Goal: Task Accomplishment & Management: Manage account settings

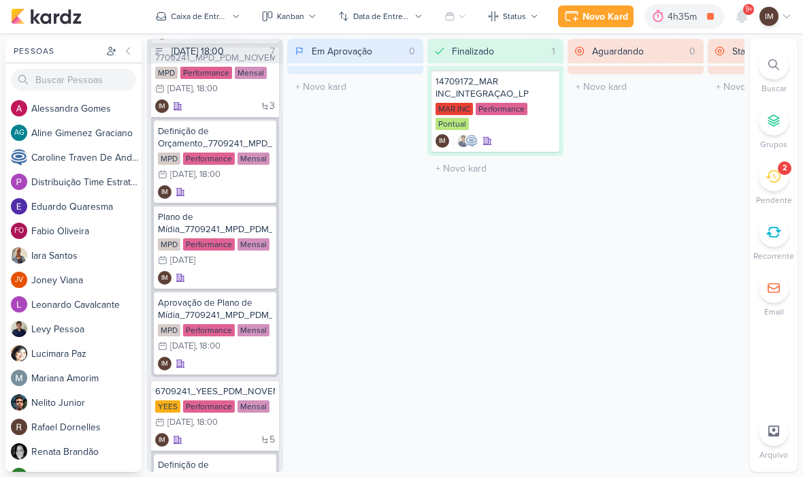
scroll to position [175, 0]
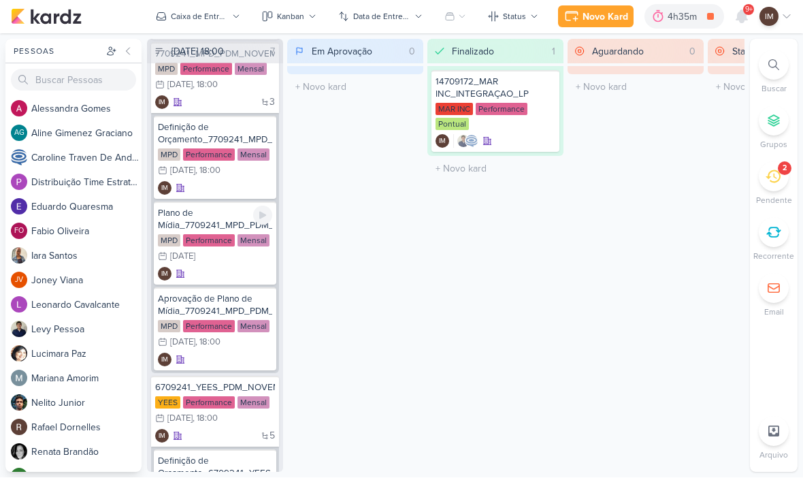
click at [207, 269] on div "IM" at bounding box center [215, 274] width 114 height 14
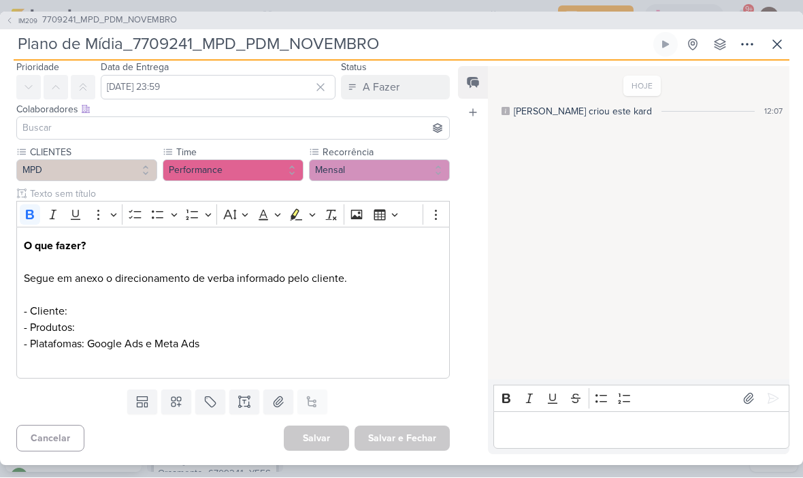
scroll to position [46, 0]
click at [34, 297] on p "O que fazer? Segue em anexo o direcionamento de verba informado pelo cliente. -…" at bounding box center [233, 295] width 418 height 114
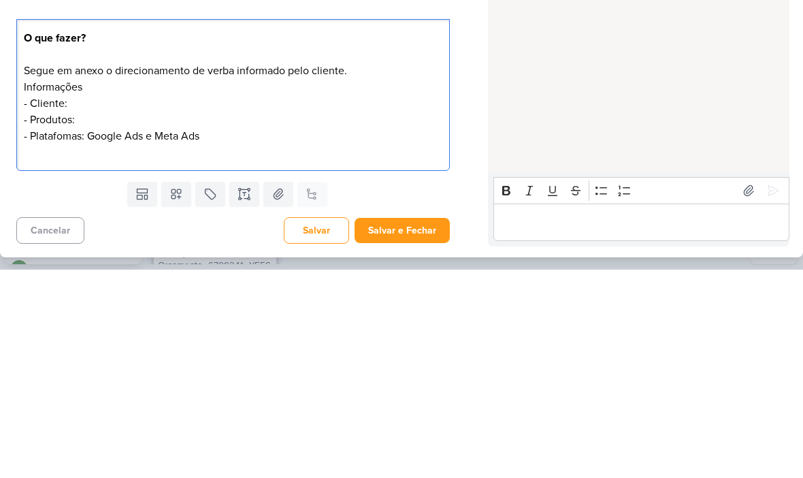
click at [46, 238] on p "O que fazer? Segue em anexo o direcionamento de verba informado pelo cliente. ⁠…" at bounding box center [233, 295] width 418 height 114
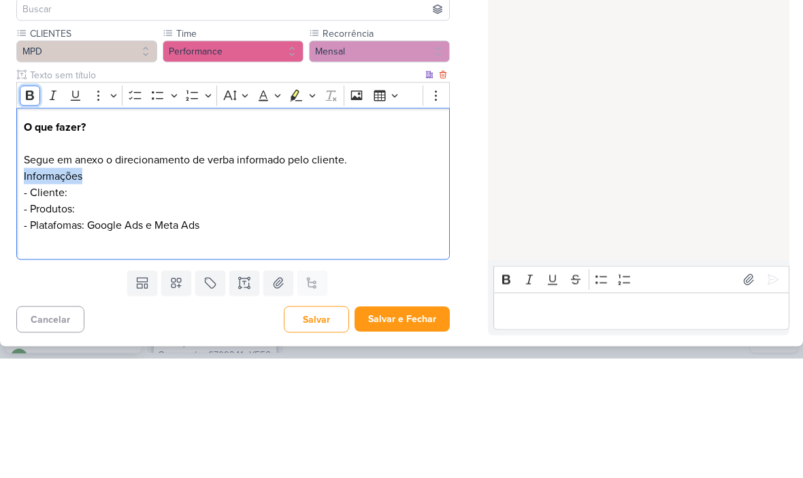
click at [26, 210] on icon "Editor toolbar" at bounding box center [30, 215] width 8 height 10
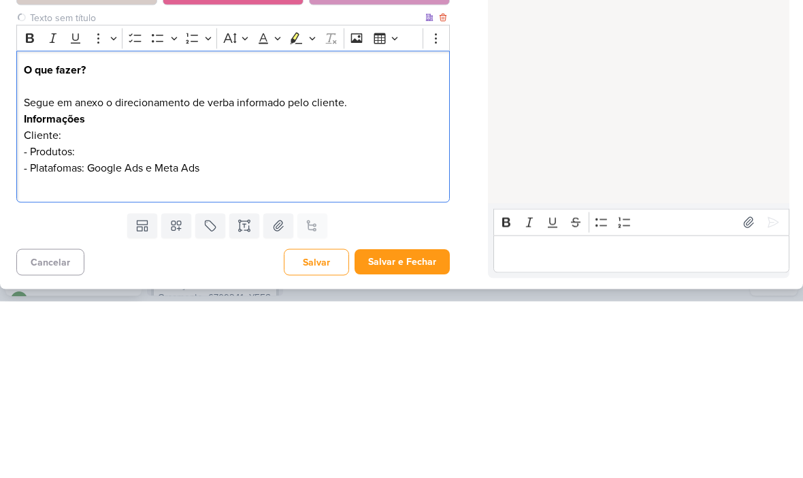
click at [65, 238] on p "O que fazer? Segue em anexo o direcionamento de verba informado pelo cliente. I…" at bounding box center [233, 295] width 418 height 114
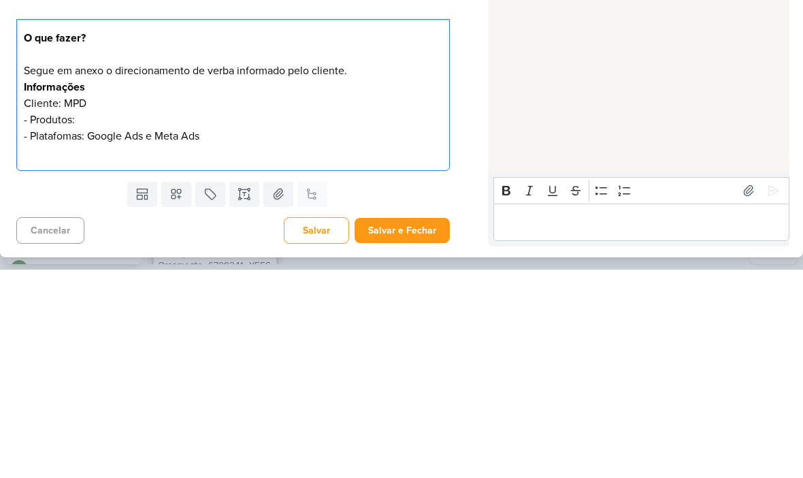
click at [377, 238] on p "O que fazer? Segue em anexo o direcionamento de verba informado pelo cliente. I…" at bounding box center [233, 295] width 418 height 114
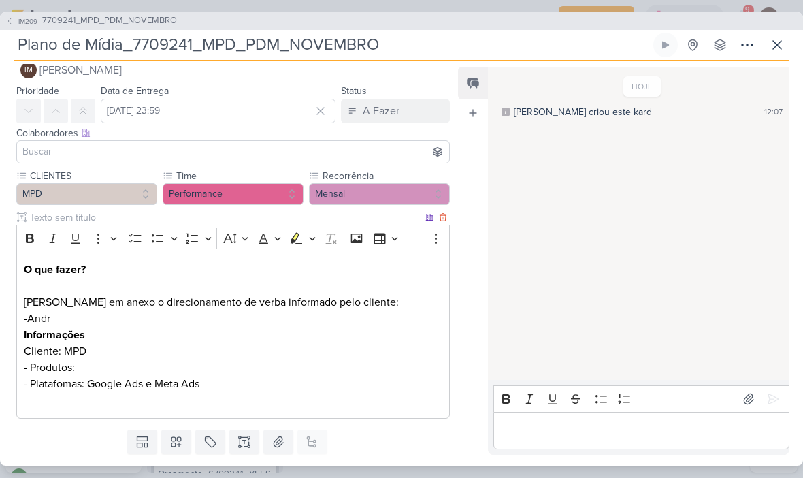
scroll to position [31, 0]
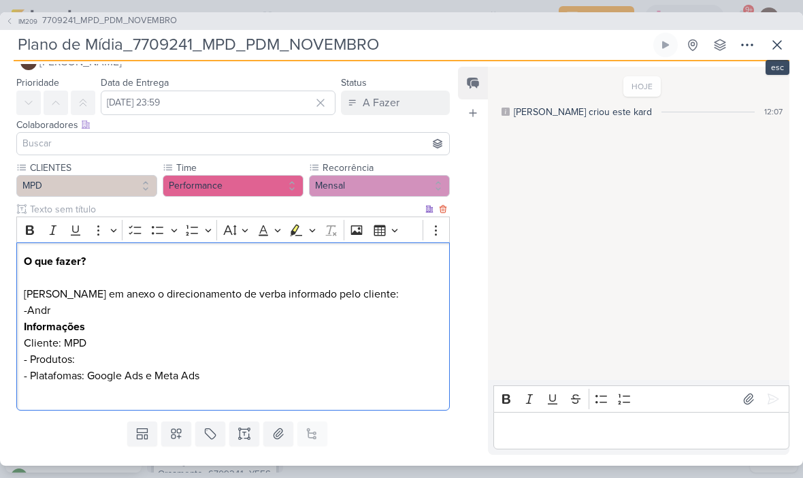
click at [774, 38] on icon at bounding box center [777, 45] width 16 height 16
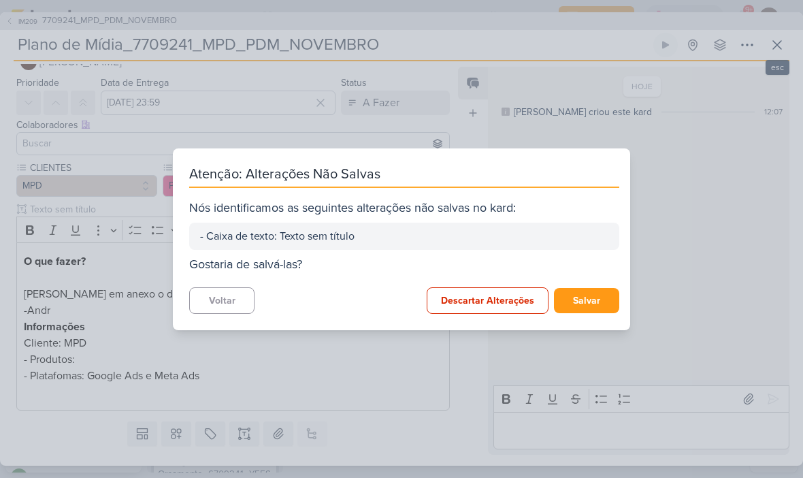
click at [653, 83] on div "Atenção: Alterações Não Salvas Nós identificamos as seguintes alterações não sa…" at bounding box center [401, 239] width 803 height 478
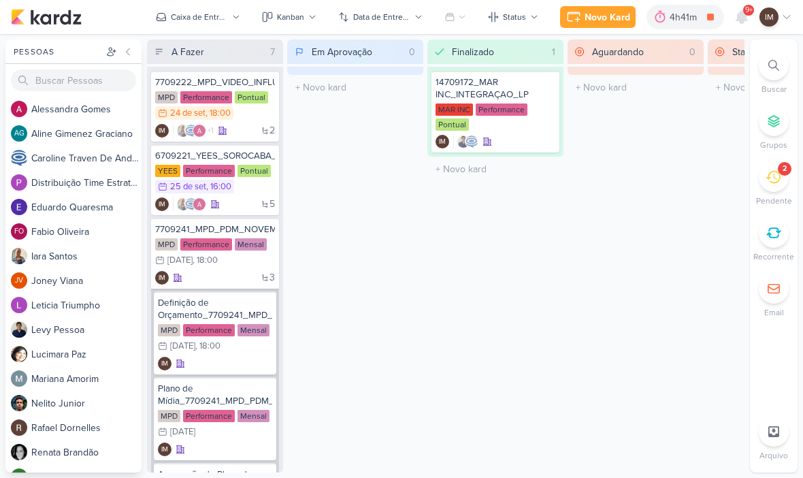
click at [209, 26] on button "Caixa de Entrada" at bounding box center [198, 17] width 101 height 22
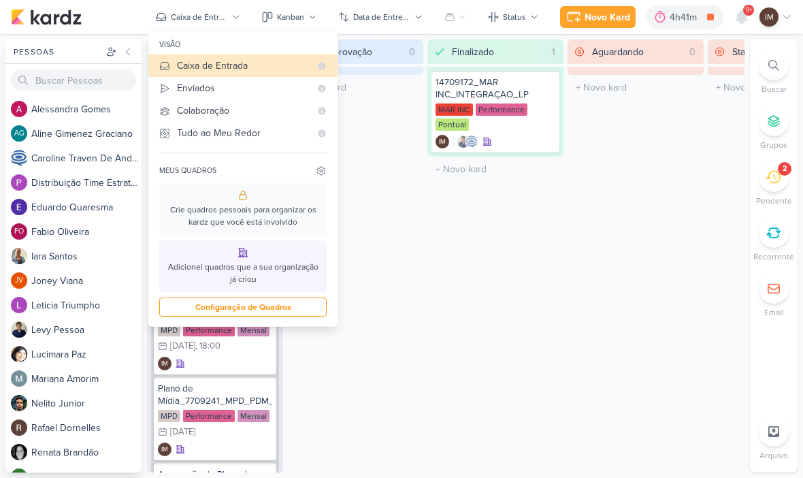
click at [248, 90] on div "Enviados" at bounding box center [243, 88] width 133 height 14
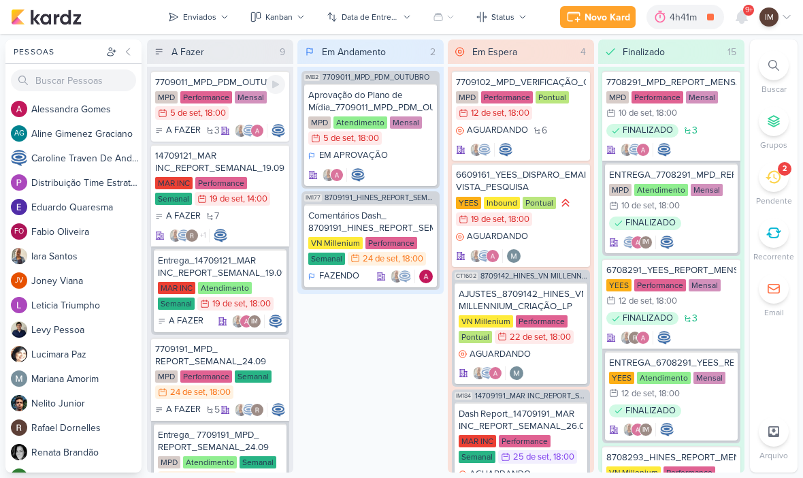
click at [257, 125] on img at bounding box center [257, 131] width 14 height 14
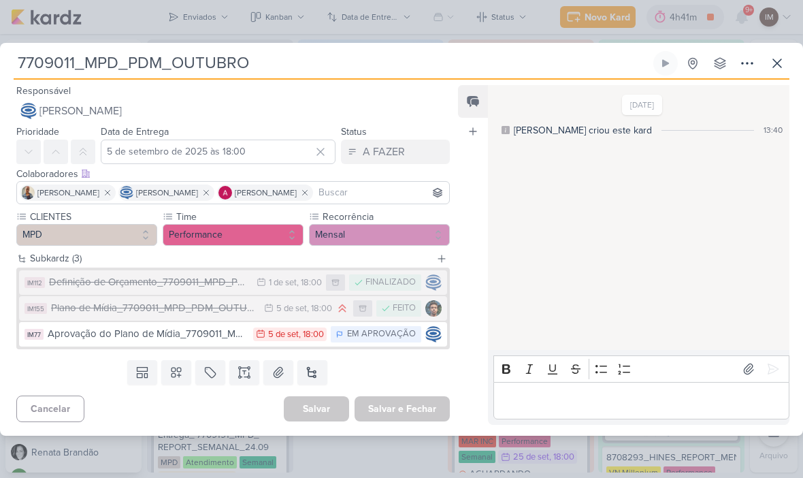
click at [276, 306] on div "5 de set" at bounding box center [291, 308] width 31 height 9
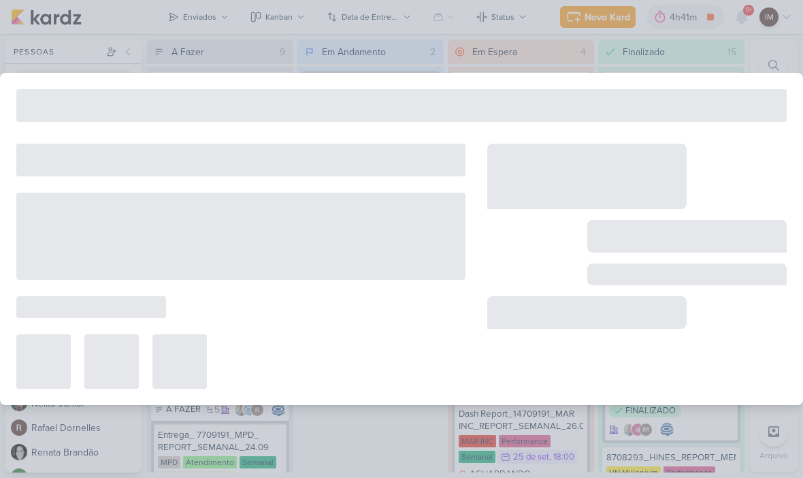
click at [276, 306] on div at bounding box center [240, 266] width 449 height 245
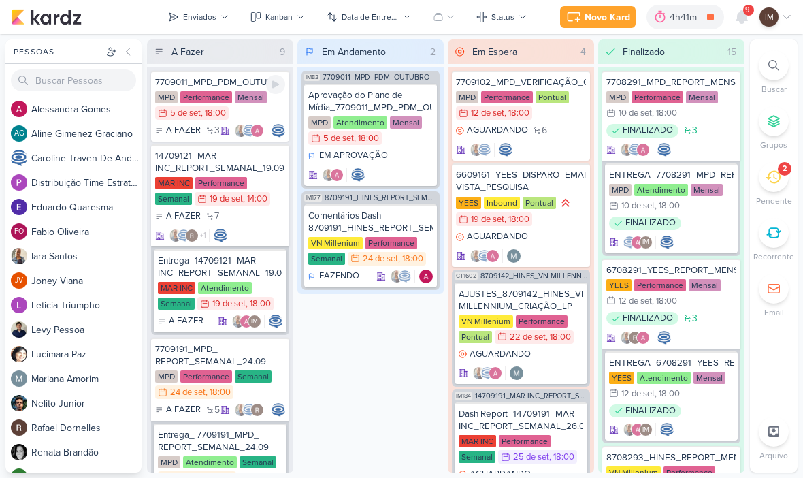
click at [263, 115] on div "MPD Performance Mensal 5/9 5 de set , 18:00" at bounding box center [220, 106] width 130 height 30
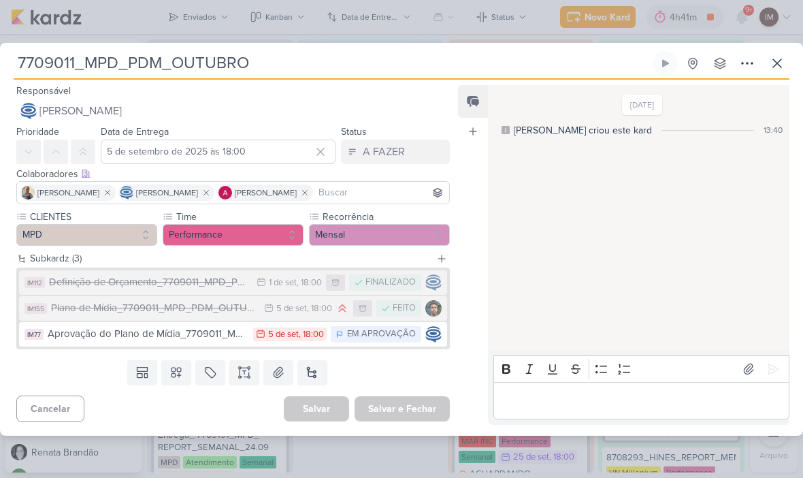
click at [249, 307] on div "Plano de Mídia_7709011_MPD_PDM_OUTUBRO" at bounding box center [154, 308] width 206 height 16
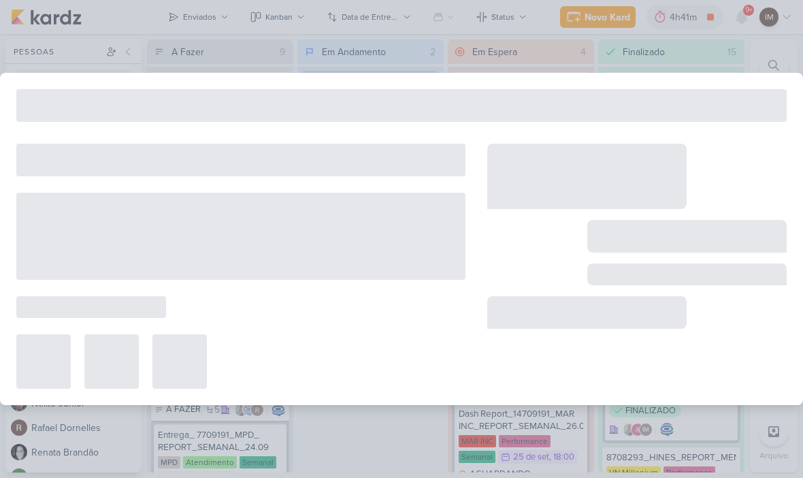
type input "Plano de Mídia_7709011_MPD_PDM_OUTUBRO"
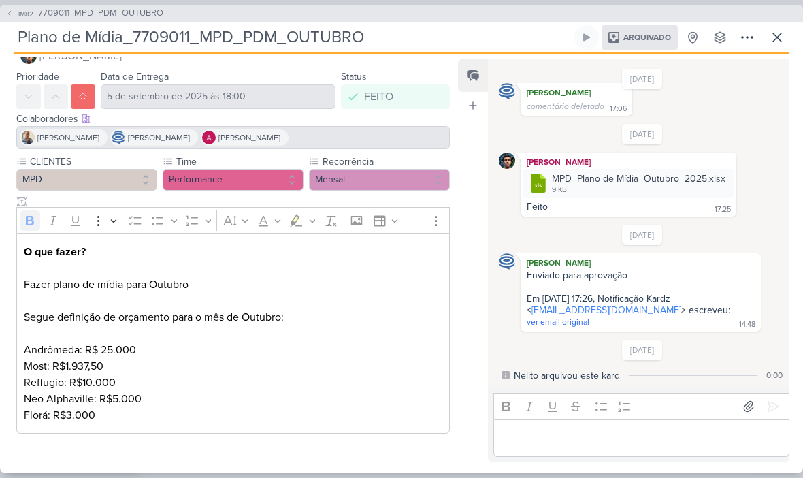
scroll to position [29, 0]
click at [33, 245] on strong "O que fazer?" at bounding box center [55, 252] width 62 height 14
click at [31, 245] on strong "O que fazer?" at bounding box center [55, 252] width 62 height 14
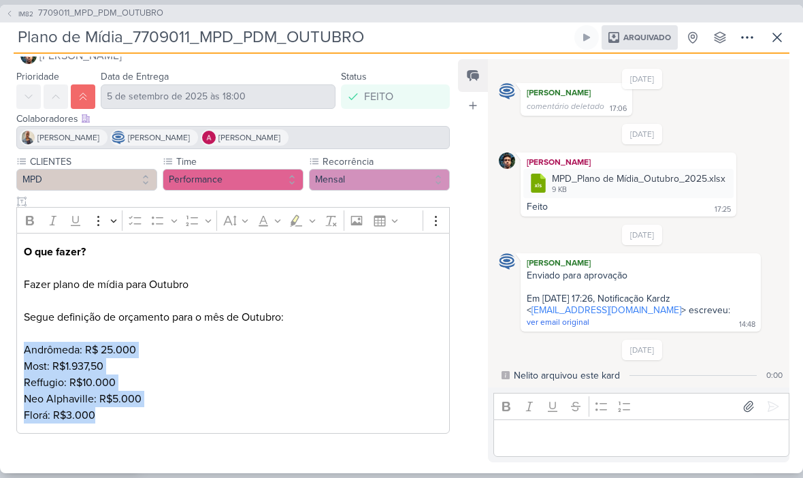
copy div "Andrômeda: R$ 25.000 Most: R$1.937,50 Reffugio: R$10.000 Neo Alphaville: R$5.00…"
click at [770, 37] on icon at bounding box center [777, 37] width 16 height 16
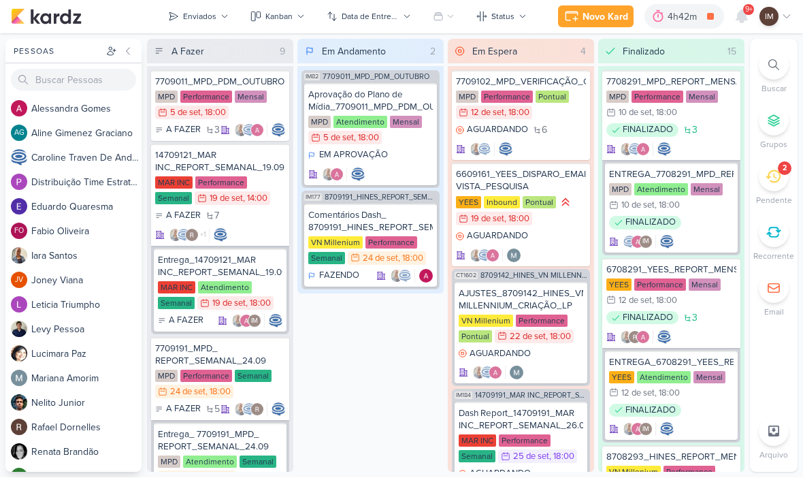
click at [222, 13] on icon at bounding box center [224, 17] width 8 height 8
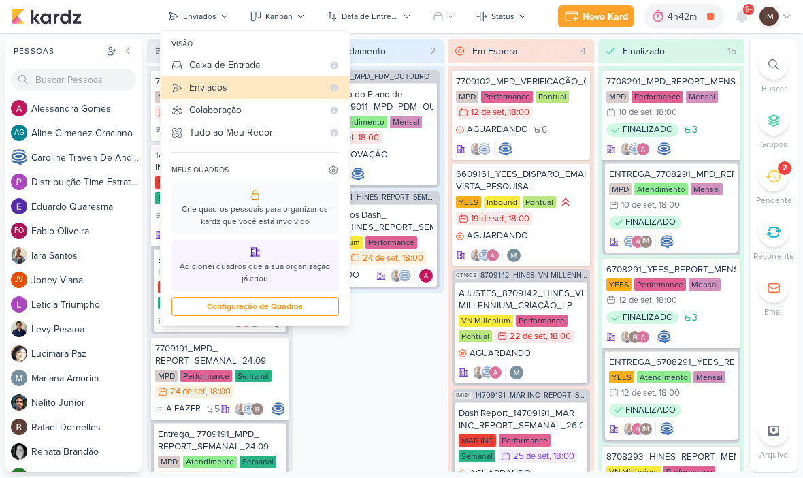
click at [267, 63] on div "Caixa de Entrada" at bounding box center [255, 66] width 133 height 14
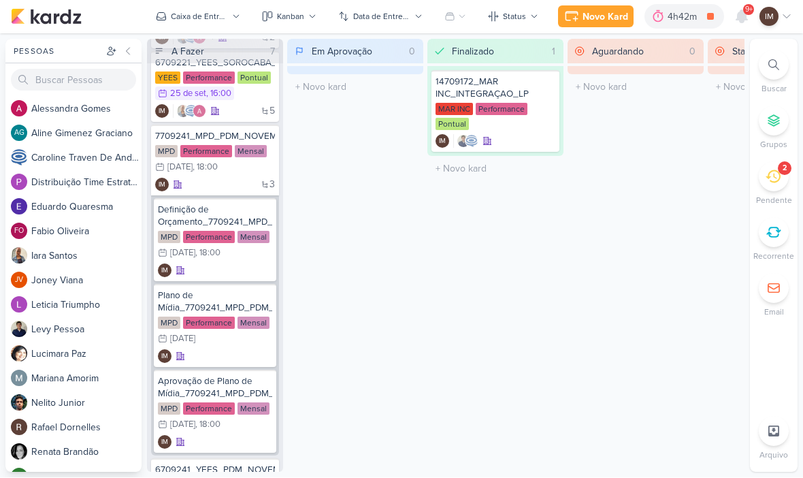
scroll to position [93, 0]
click at [231, 343] on div "MPD Performance Mensal 6/10 6 de out" at bounding box center [215, 331] width 114 height 30
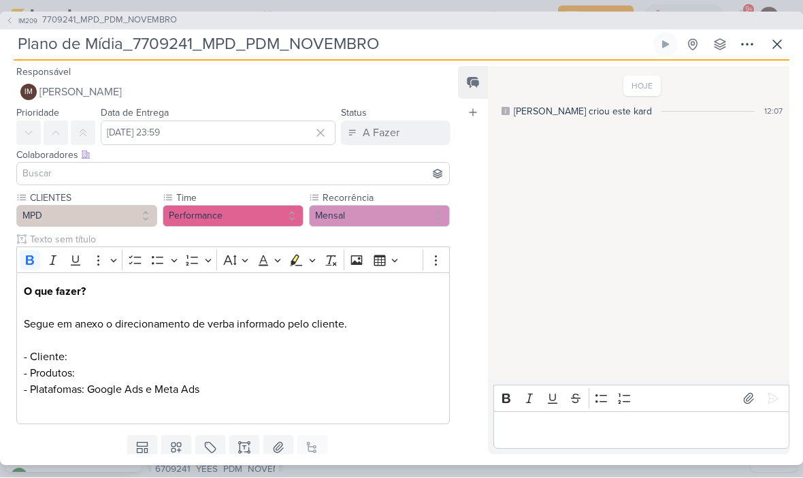
click at [47, 327] on p "O que fazer? Segue em anexo o direcionamento de verba informado pelo cliente. -…" at bounding box center [233, 341] width 418 height 114
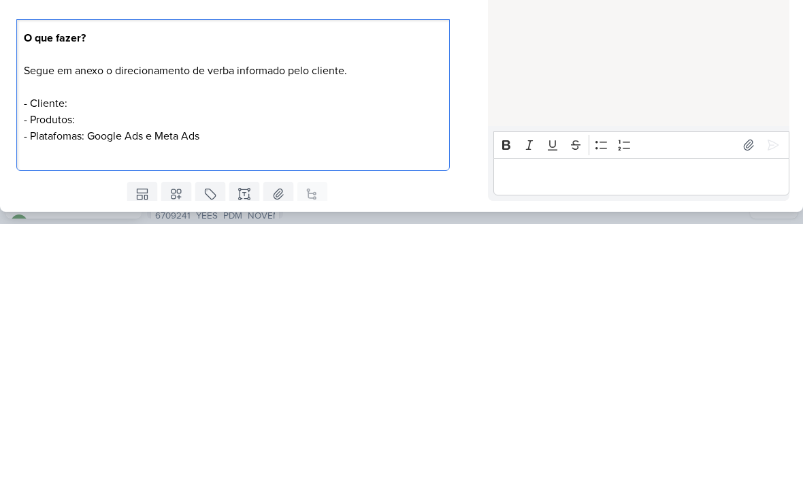
click at [29, 284] on p "O que fazer? Segue em anexo o direcionamento de verba informado pelo cliente. -…" at bounding box center [233, 341] width 418 height 114
click at [24, 284] on p "O que fazer? Segue em anexo o direcionamento de verba informado pelo cliente. ⁠…" at bounding box center [233, 341] width 418 height 114
click at [27, 284] on p "O que fazer? Segue em anexo o direcionamento de verba informado pelo cliente. ⁠…" at bounding box center [233, 341] width 418 height 114
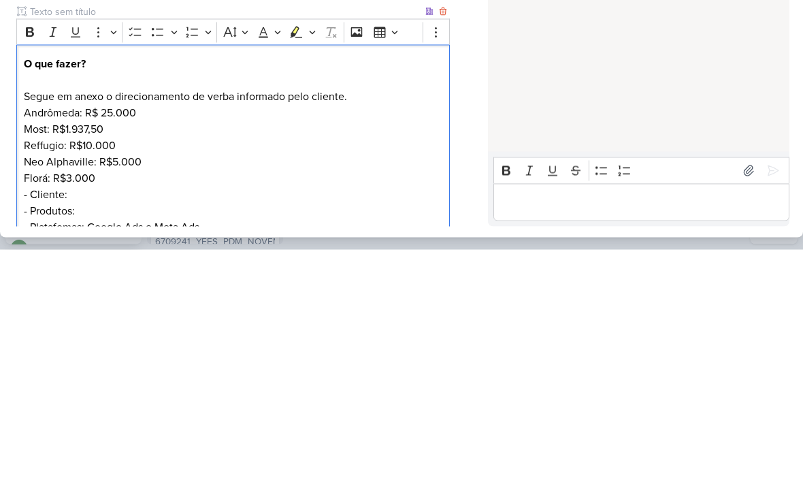
click at [154, 284] on p "O que fazer? Segue em anexo o direcionamento de verba informado pelo cliente. A…" at bounding box center [233, 325] width 418 height 82
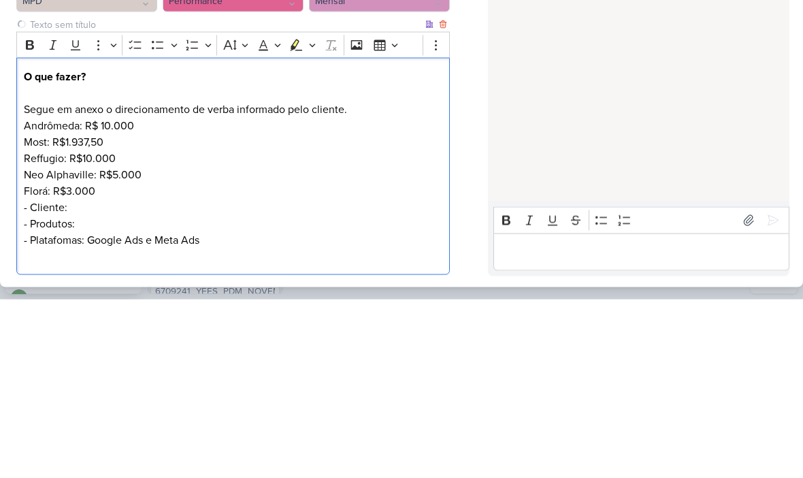
scroll to position [39, 0]
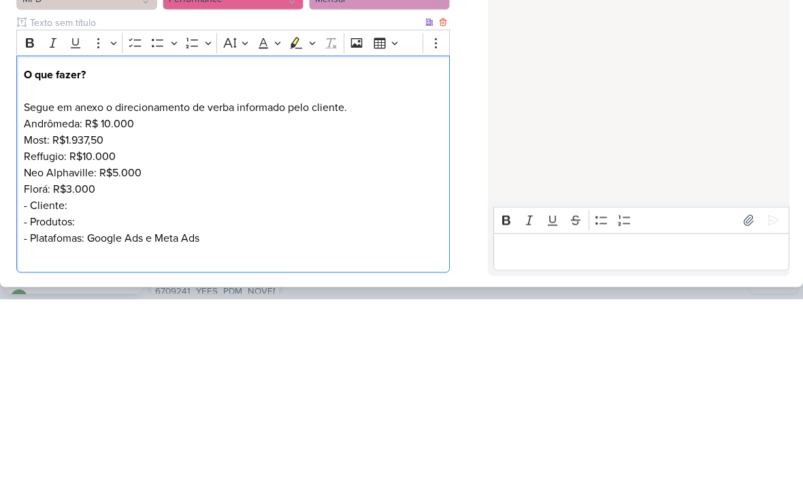
click at [154, 245] on p "O que fazer? Segue em anexo o direcionamento de verba informado pelo cliente. A…" at bounding box center [233, 286] width 418 height 82
click at [359, 327] on p "Reffugio: R$10.000 Neo Alphaville: R$5.000 Florá: R$3.000 - Cliente: - Produtos…" at bounding box center [233, 376] width 418 height 98
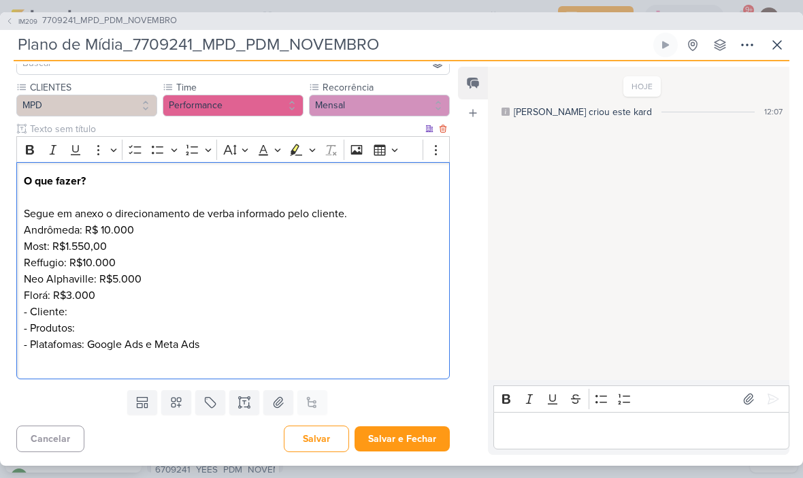
scroll to position [111, 0]
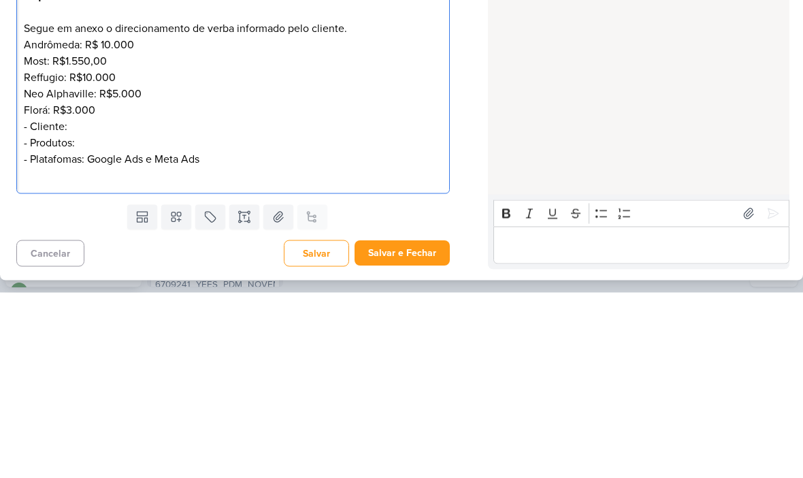
click at [331, 254] on p "Reffugio: R$10.000 Neo Alphaville: R$5.000 Florá: R$3.000 - Cliente: - Produtos…" at bounding box center [233, 303] width 418 height 98
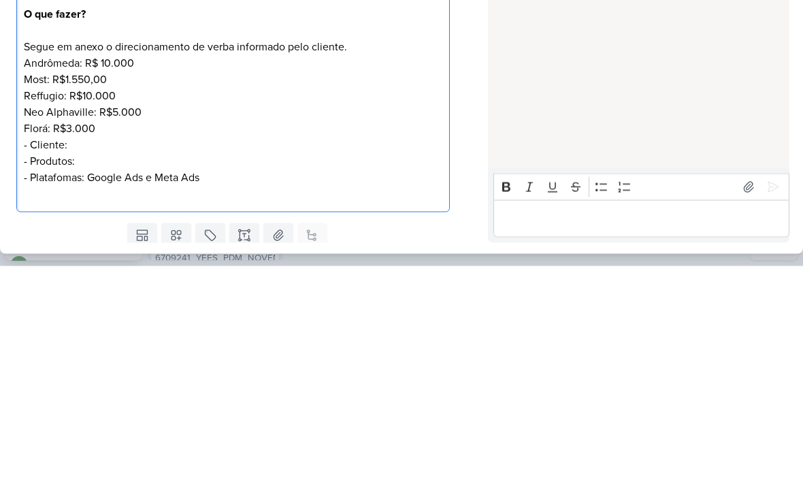
scroll to position [67, 0]
click at [379, 299] on p "Reffugio: R$10.000 Neo Alphaville: R$5.000 Florá: R$3.000 - Cliente: - Produtos…" at bounding box center [233, 348] width 418 height 98
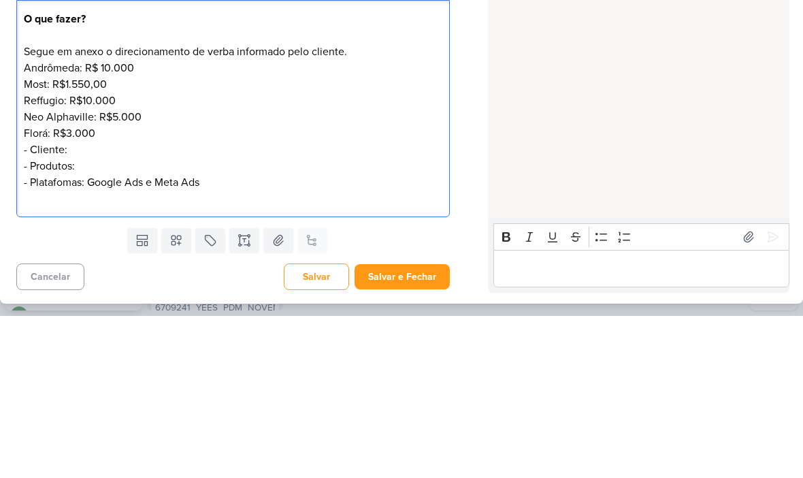
scroll to position [111, 0]
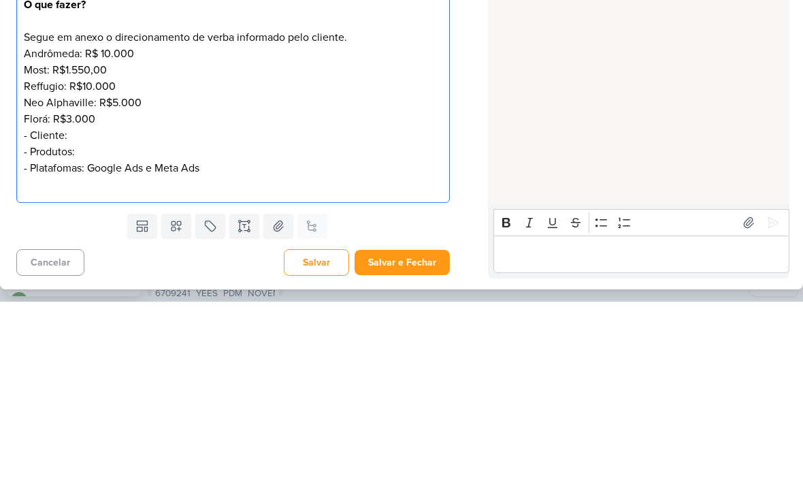
click at [32, 173] on p "O que fazer? Segue em anexo o direcionamento de verba informado pelo cliente. A…" at bounding box center [233, 214] width 418 height 82
click at [70, 191] on strong "O que fazer?" at bounding box center [55, 198] width 62 height 14
click at [55, 191] on strong "O que fazer?" at bounding box center [55, 198] width 62 height 14
click at [88, 254] on p "Reffugio: R$10.000 Neo Alphaville: R$5.000 Florá: R$3.000 - Cliente: - Produtos…" at bounding box center [233, 303] width 418 height 98
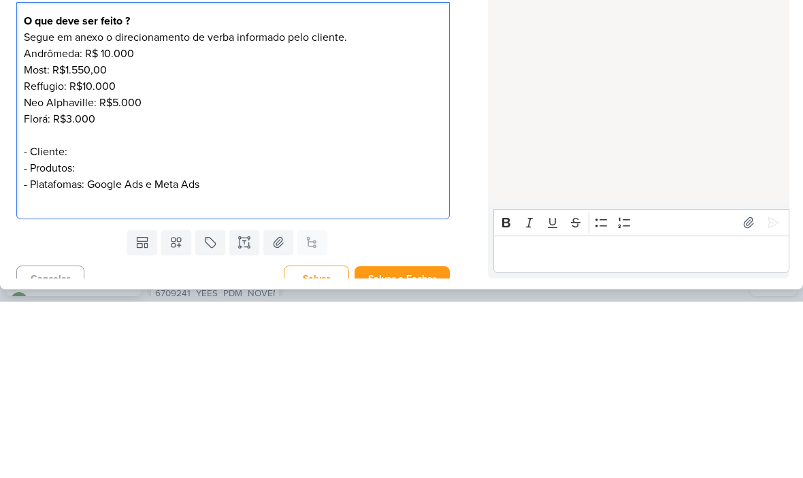
click at [26, 303] on p "⁠⁠⁠⁠⁠⁠⁠ - Cliente: - Produtos: - Platafomas: Google Ads e Meta Ads" at bounding box center [233, 335] width 418 height 65
click at [25, 303] on p "⁠⁠⁠⁠⁠⁠⁠ Cliente: - Produtos: - Platafomas: Google Ads e Meta Ads" at bounding box center [233, 335] width 418 height 65
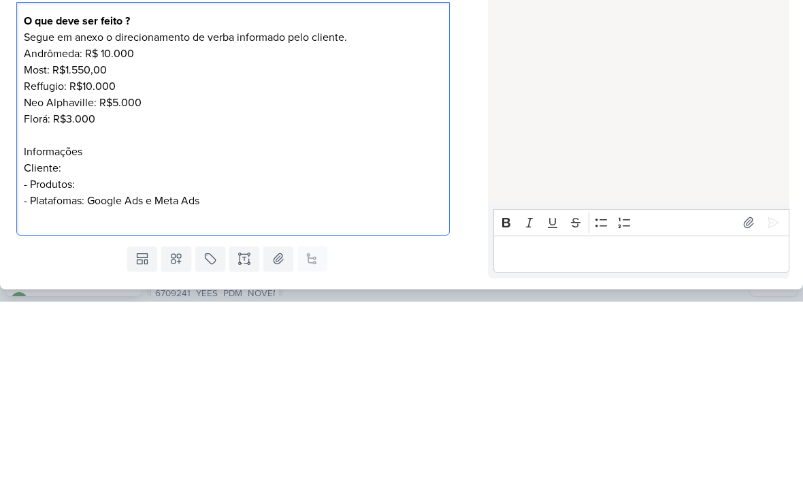
click at [57, 320] on p "⁠⁠⁠⁠⁠⁠⁠Informações Cliente: - Produtos: - Platafomas: Google Ads e Meta Ads" at bounding box center [233, 352] width 418 height 65
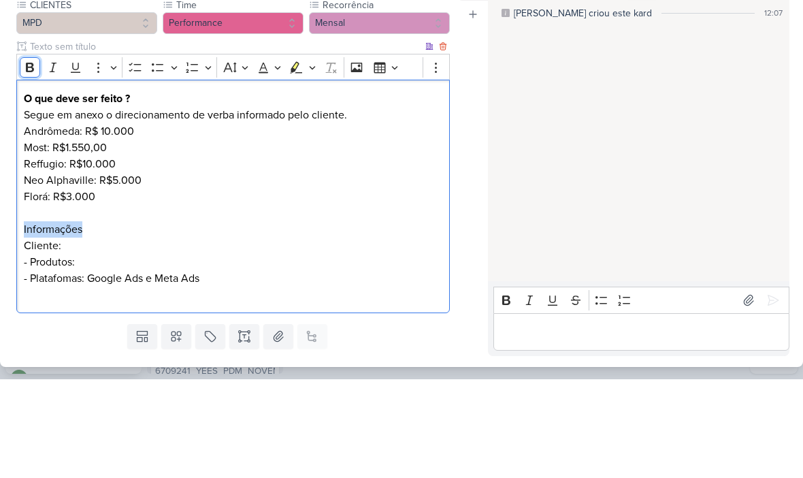
click at [24, 159] on icon "Editor toolbar" at bounding box center [30, 166] width 14 height 14
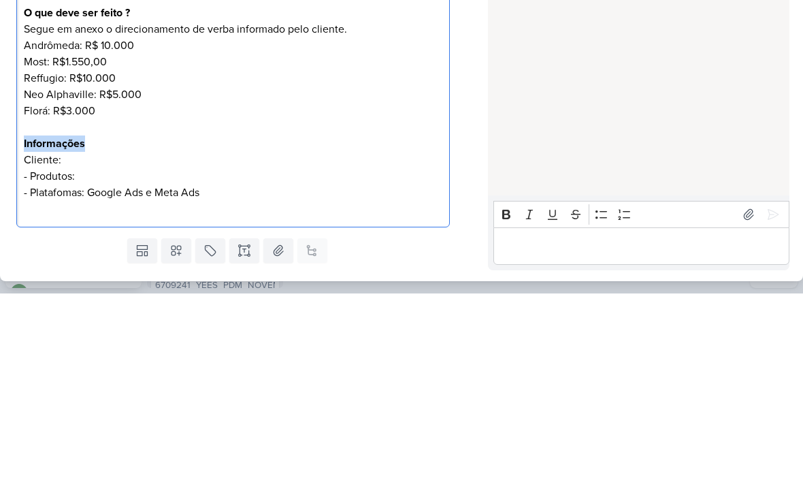
click at [36, 303] on p "Editor editing area: main" at bounding box center [233, 311] width 418 height 16
click at [90, 320] on p "Informações Cliente: - Produtos: - Platafomas: Google Ads e Meta Ads" at bounding box center [233, 352] width 418 height 65
click at [25, 321] on strong "Informações" at bounding box center [54, 328] width 61 height 14
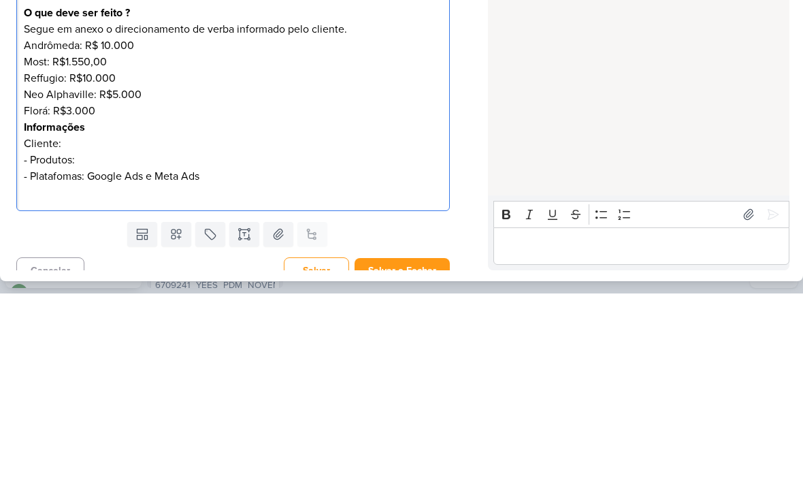
click at [72, 303] on p "Informações Cliente: - Produtos: - Platafomas: Google Ads e Meta Ads" at bounding box center [233, 335] width 418 height 65
click at [69, 303] on p "Informações Cliente: MPD - Produtos: - Platafomas: Google Ads e Meta Ads" at bounding box center [233, 335] width 418 height 65
click at [71, 303] on p "Informações Cliente: MPD - Produtos: - Platafomas: Google Ads e Meta Ads" at bounding box center [233, 335] width 418 height 65
click at [81, 303] on p "Informações Cliente: MPD - Produtos: - Platafomas: Google Ads e Meta Ads" at bounding box center [233, 335] width 418 height 65
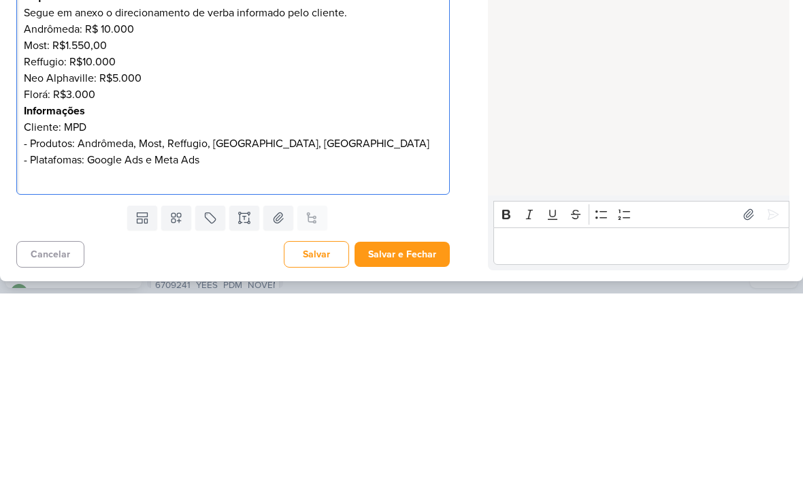
scroll to position [111, 0]
click at [781, 101] on div "HOJE Isabella criou este kard 12:07" at bounding box center [638, 224] width 300 height 312
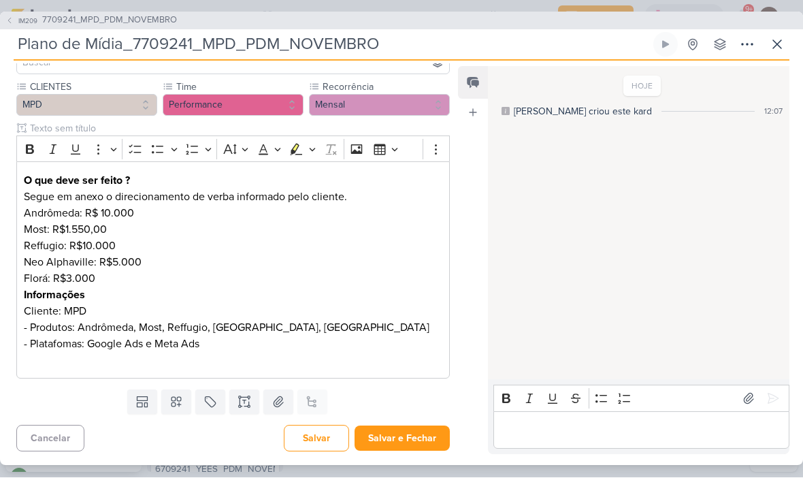
click at [415, 439] on button "Salvar e Fechar" at bounding box center [401, 438] width 95 height 25
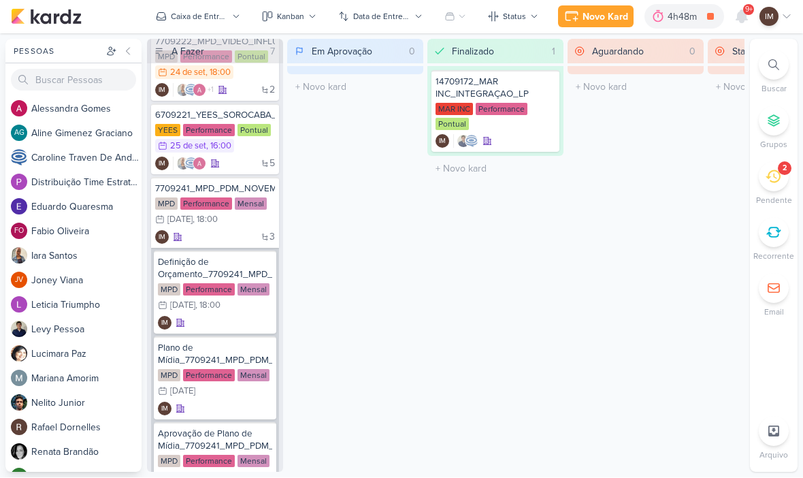
scroll to position [44, 0]
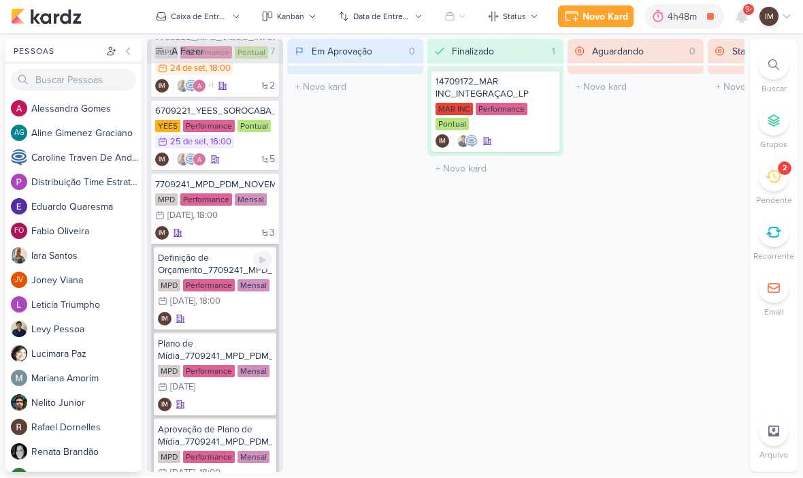
click at [214, 311] on div "Definição de Orçamento_7709241_MPD_PDM_NOVEMBRO MPD Performance Mensal 1/10 1 d…" at bounding box center [215, 288] width 122 height 83
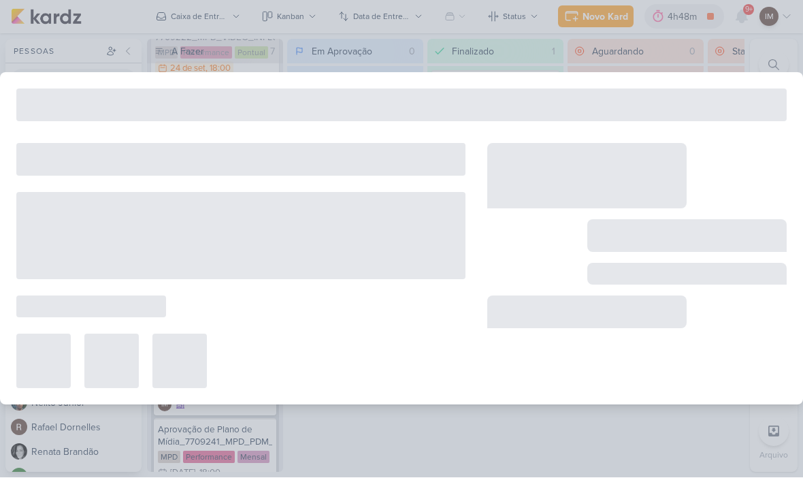
type input "Definição de Orçamento_7709241_MPD_PDM_NOVEMBRO"
type input "[DATE] 18:00"
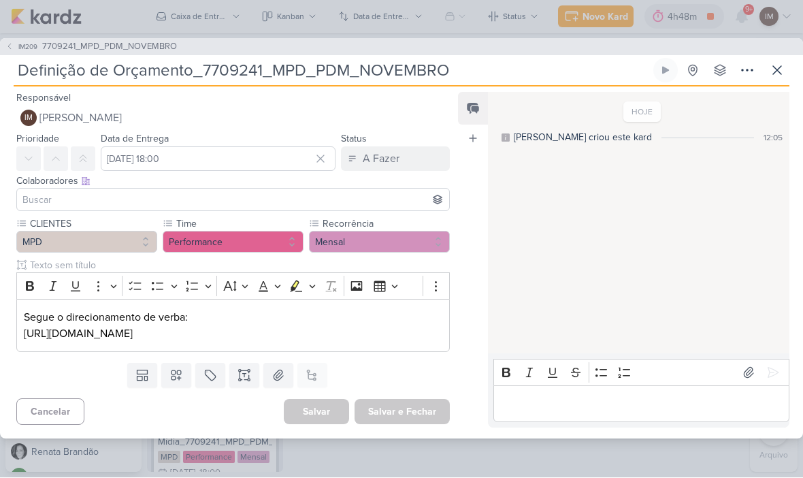
scroll to position [0, 0]
click at [6, 43] on icon at bounding box center [9, 47] width 8 height 8
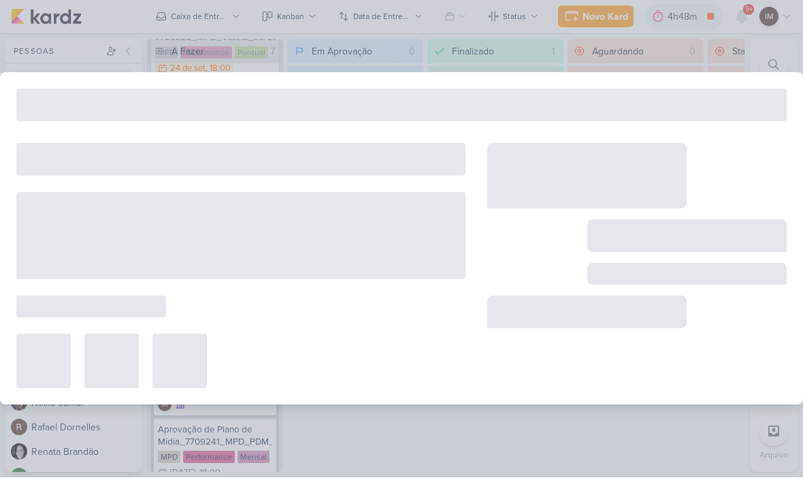
type input "7709241_MPD_PDM_NOVEMBRO"
type input "8 de outubro de 2025 às 18:00"
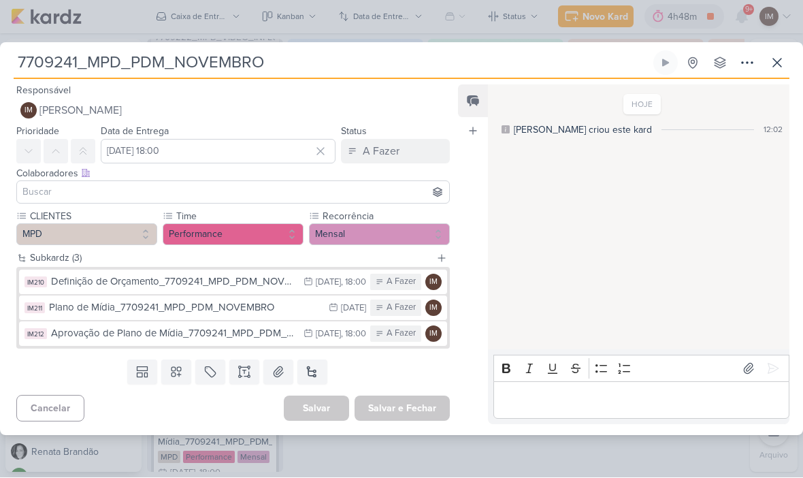
click at [55, 303] on div "Plano de Mídia_7709241_MPD_PDM_NOVEMBRO" at bounding box center [185, 308] width 273 height 16
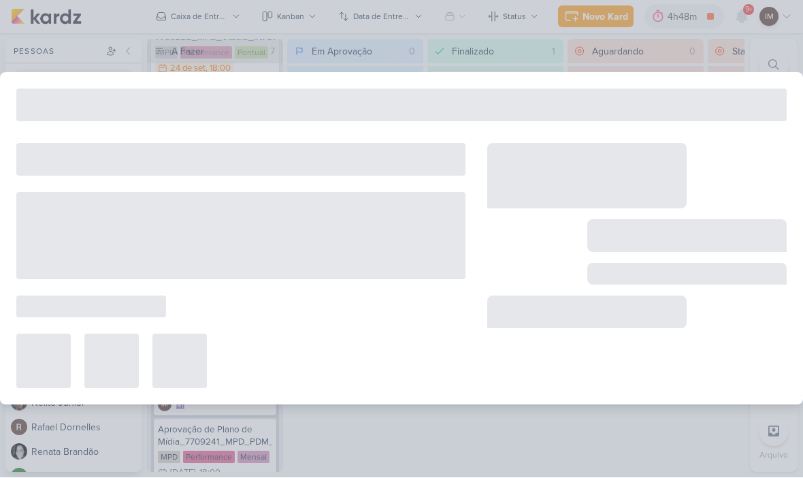
type input "Plano de Mídia_7709241_MPD_PDM_NOVEMBRO"
type input "[DATE] 23:59"
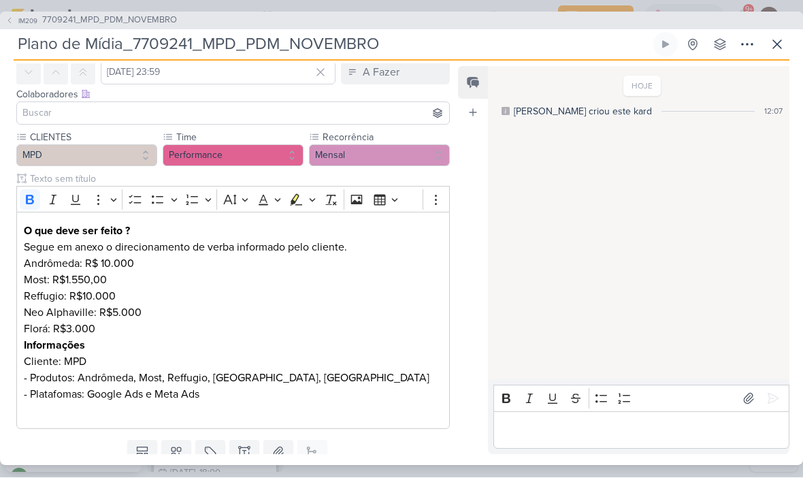
scroll to position [98, 0]
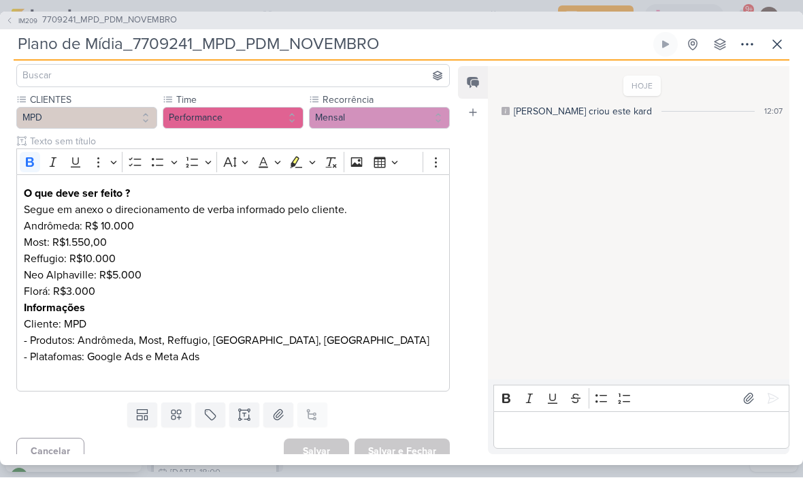
click at [22, 193] on div "O que deve ser feito ? Segue em anexo o direcionamento de verba informado pelo …" at bounding box center [232, 283] width 433 height 217
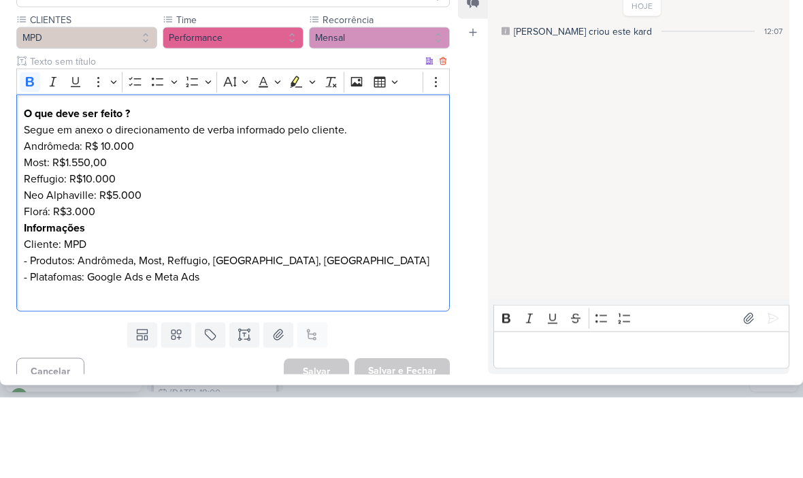
click at [27, 187] on strong "O que deve ser feito ?" at bounding box center [77, 194] width 106 height 14
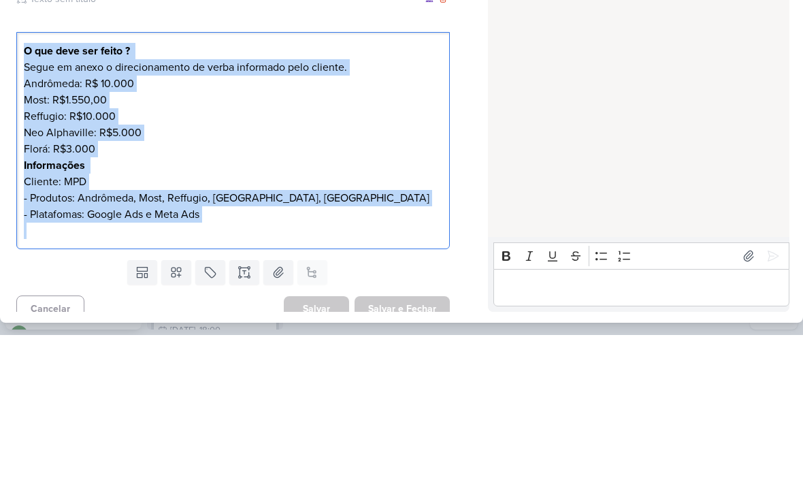
scroll to position [111, 0]
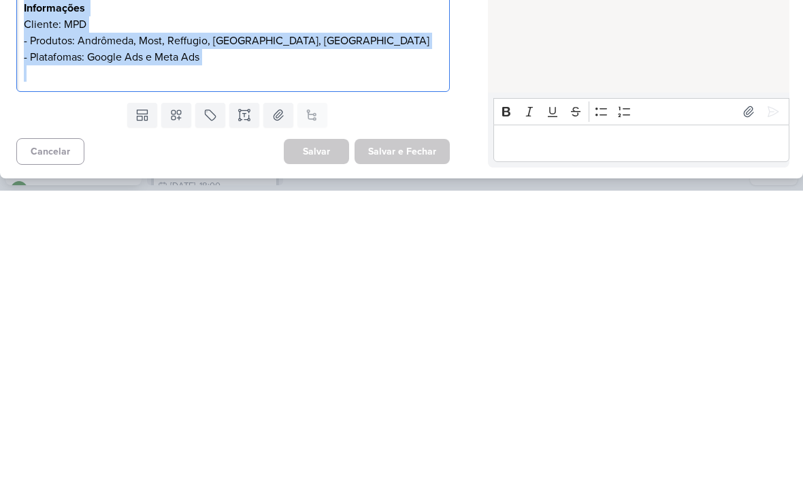
copy div "O que deve ser feito ? Segue em anexo o direcionamento de verba informado pelo …"
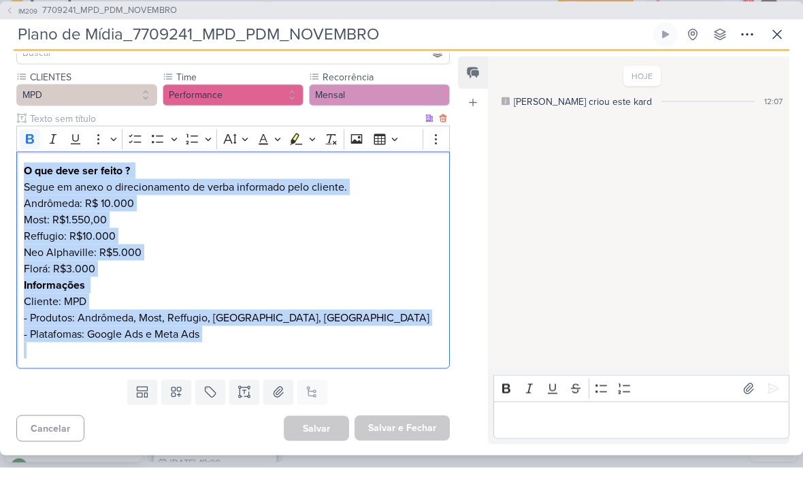
click at [773, 42] on button at bounding box center [777, 45] width 24 height 24
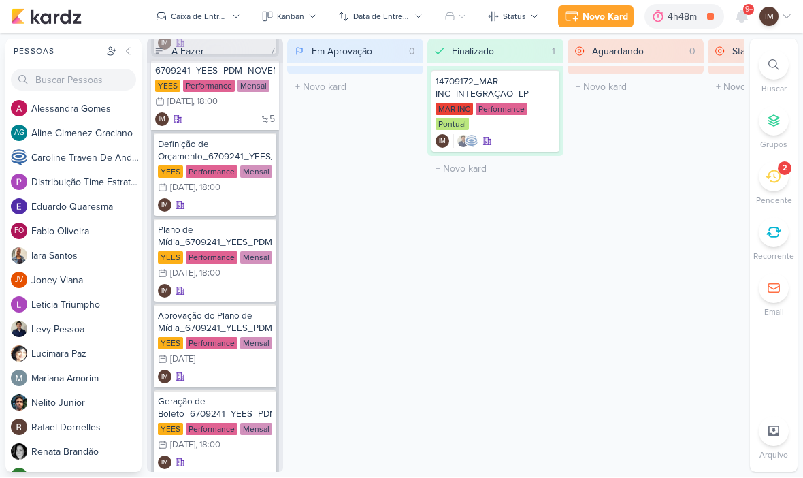
scroll to position [480, 0]
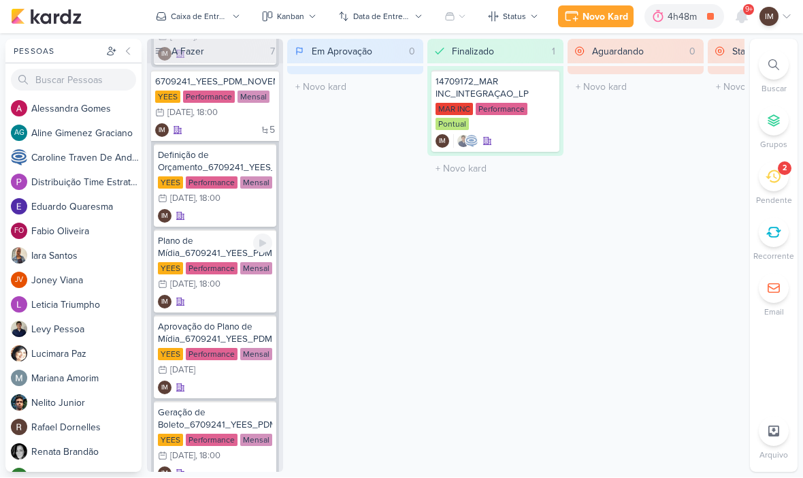
click at [225, 299] on div "IM" at bounding box center [215, 302] width 114 height 14
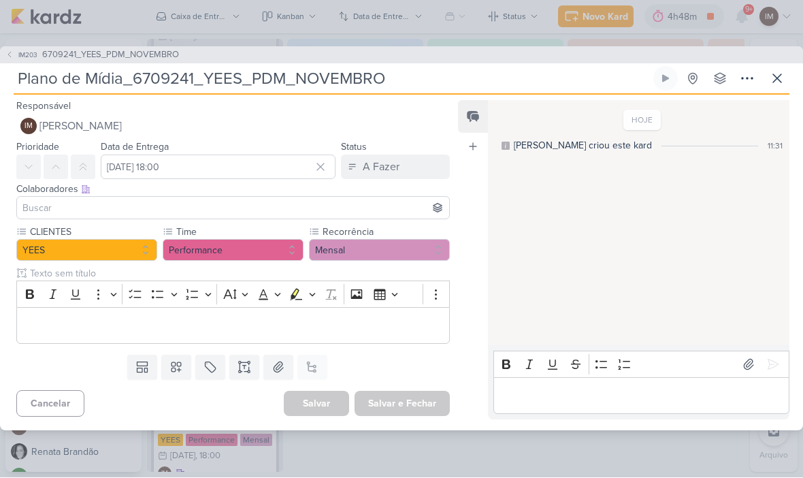
click at [41, 318] on p "Editor editing area: main" at bounding box center [233, 326] width 418 height 16
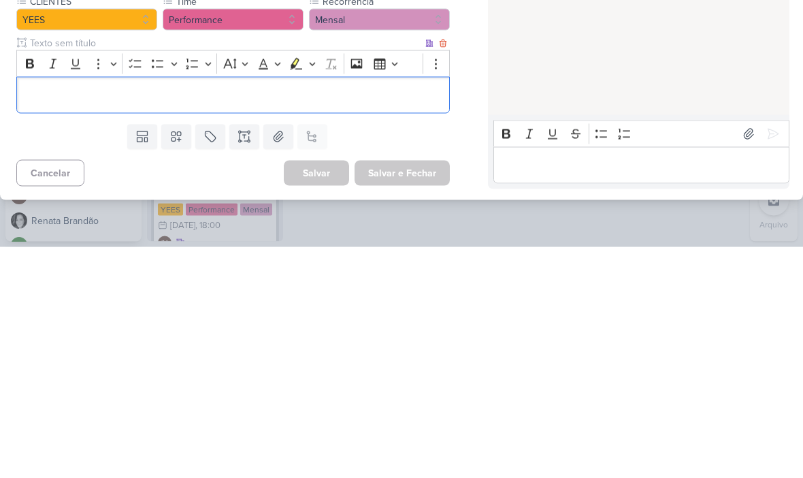
click at [31, 308] on div "Editor editing area: main" at bounding box center [232, 326] width 433 height 37
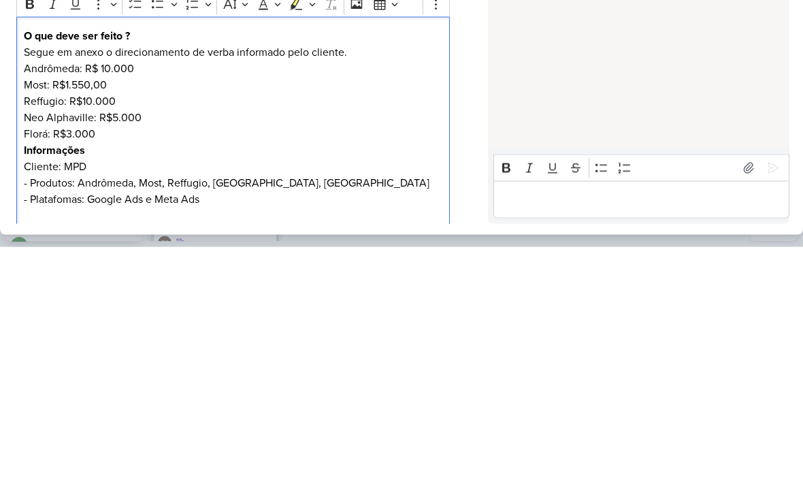
click at [35, 259] on p "O que deve ser feito ? Segue em anexo o direcionamento de verba informado pelo …" at bounding box center [233, 291] width 418 height 65
click at [29, 259] on p "O que deve ser feito ? Segue em anexo o direcionamento de verba informado pelo …" at bounding box center [233, 291] width 418 height 65
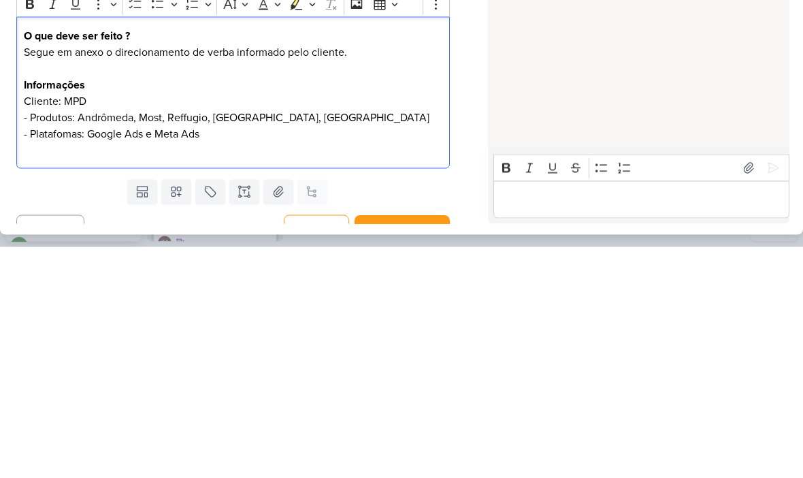
click at [83, 308] on p "Informações Cliente: MPD - Produtos: Andrômeda, Most, Reffugio, Neo Alphaville,…" at bounding box center [233, 340] width 418 height 65
click at [79, 308] on p "Informações Cliente: MPD - Produtos: Andrômeda, Most, Reffugio, Neo Alphaville,…" at bounding box center [233, 340] width 418 height 65
click at [41, 259] on p "O que deve ser feito ? Segue em anexo o direcionamento de verba informado pelo …" at bounding box center [233, 283] width 418 height 49
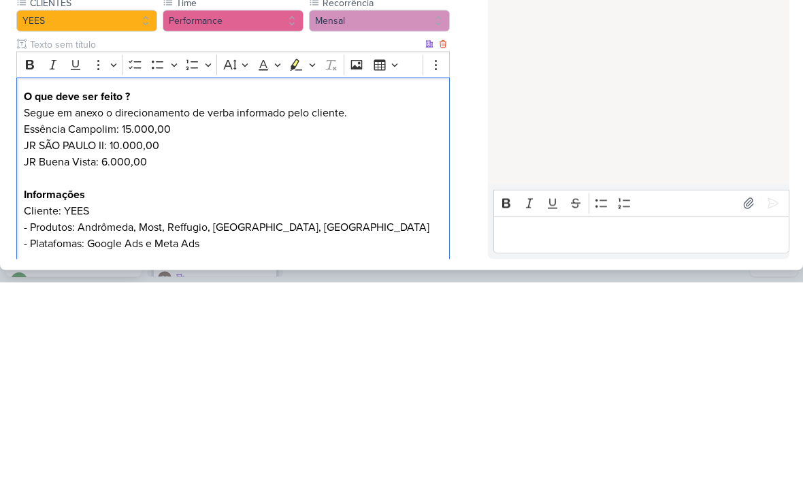
click at [186, 333] on p "JR SÃO PAULO II: 10.000,00" at bounding box center [233, 341] width 418 height 16
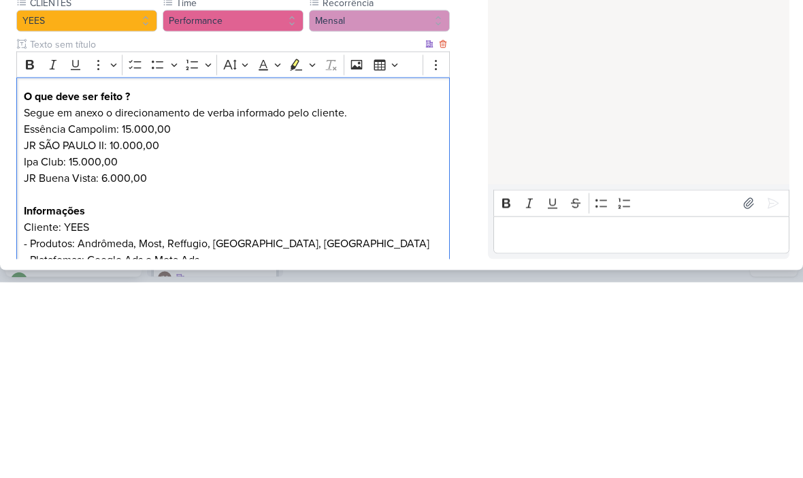
click at [363, 349] on p "Ipa Club: 15.000,00" at bounding box center [233, 357] width 418 height 16
click at [161, 365] on p "JR Buena Vista: 6.000,00" at bounding box center [233, 373] width 418 height 16
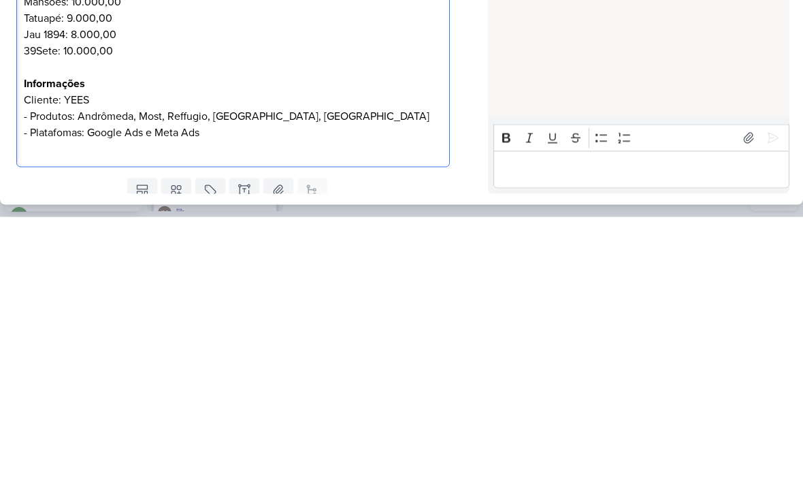
scroll to position [169, 0]
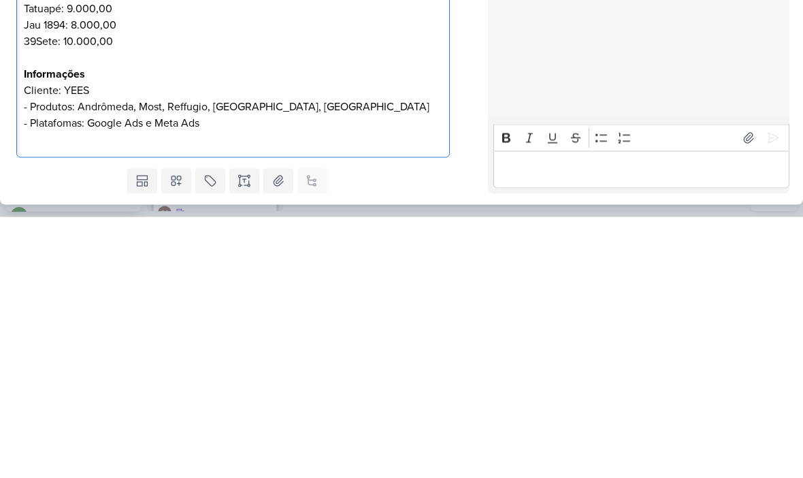
click at [31, 310] on p "Editor editing area: main" at bounding box center [233, 318] width 418 height 16
click at [17, 103] on div "O que deve ser feito ? Segue em anexo o direcionamento de verba informado pelo …" at bounding box center [232, 260] width 433 height 315
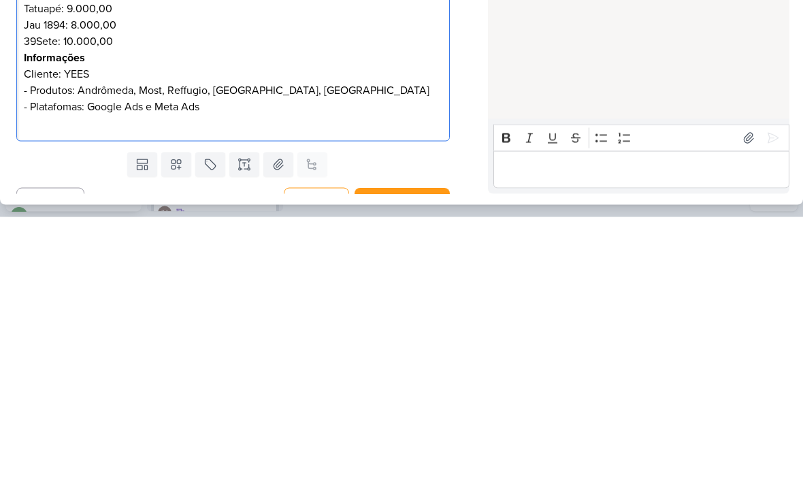
click at [468, 144] on div "Feed Atrelar email Solte o email para atrelar ao kard" at bounding box center [473, 261] width 30 height 388
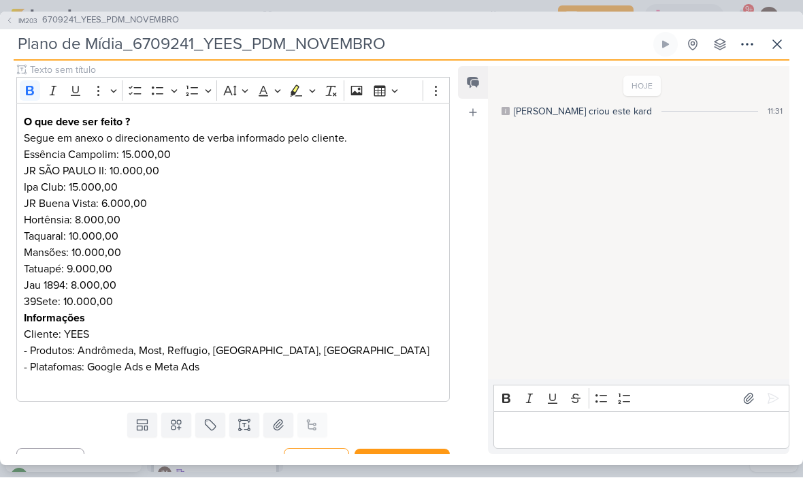
click at [113, 353] on p "Informações Cliente: YEES - Produtos: Andrômeda, Most, Reffugio, Neo Alphaville…" at bounding box center [233, 342] width 418 height 65
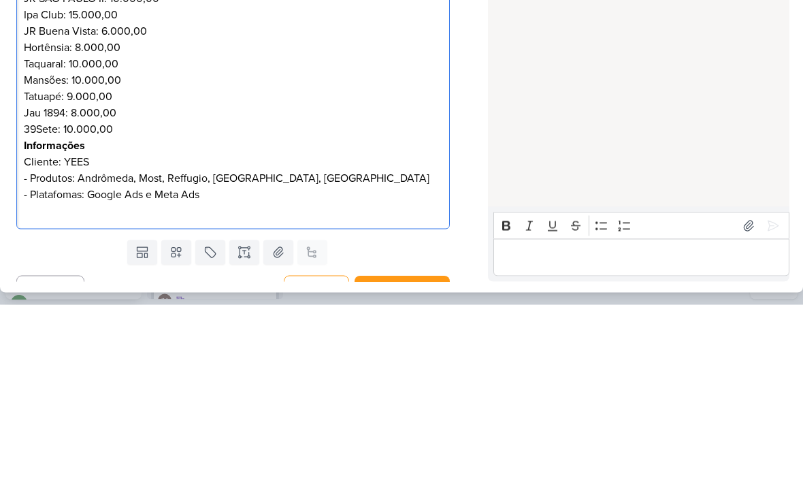
click at [112, 310] on p "Informações Cliente: YEES - Produtos: Andrômeda, Most, Reffugio, Neo Alphaville…" at bounding box center [233, 342] width 418 height 65
click at [110, 310] on p "Informações Cliente: YEES - Produtos: Andrômeda, Most, Reffugio, Neo Alphaville…" at bounding box center [233, 342] width 418 height 65
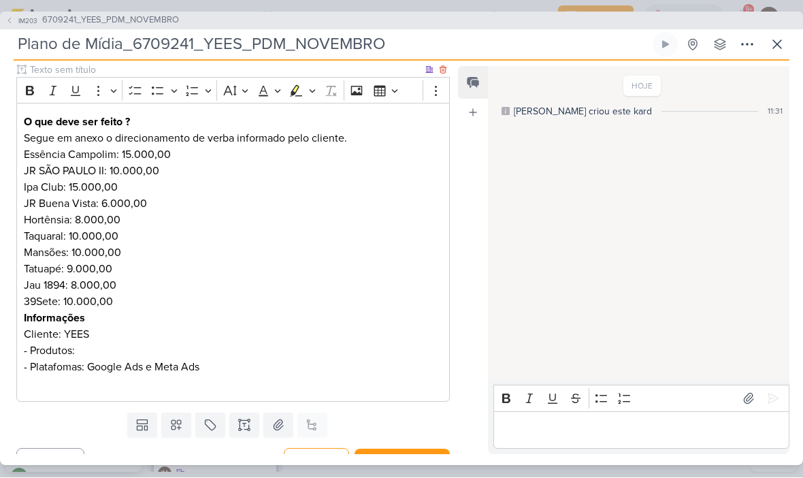
click at [82, 352] on p "Informações Cliente: YEES - Produtos: - Platafomas: Google Ads e Meta Ads" at bounding box center [233, 342] width 418 height 65
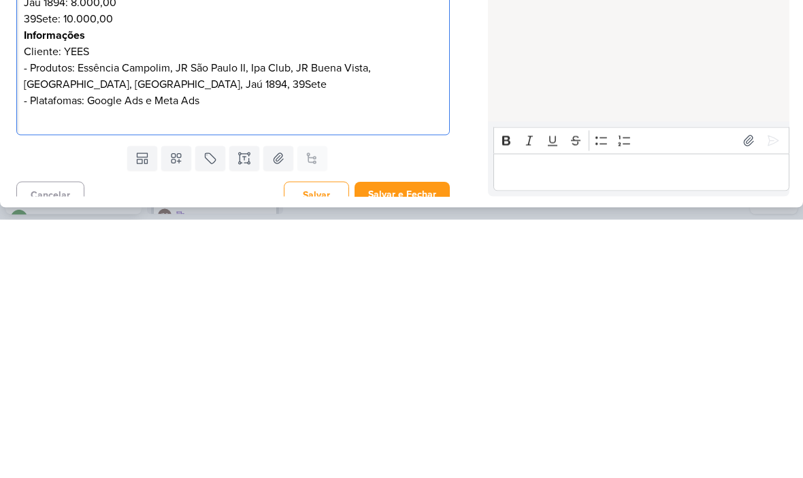
scroll to position [199, 0]
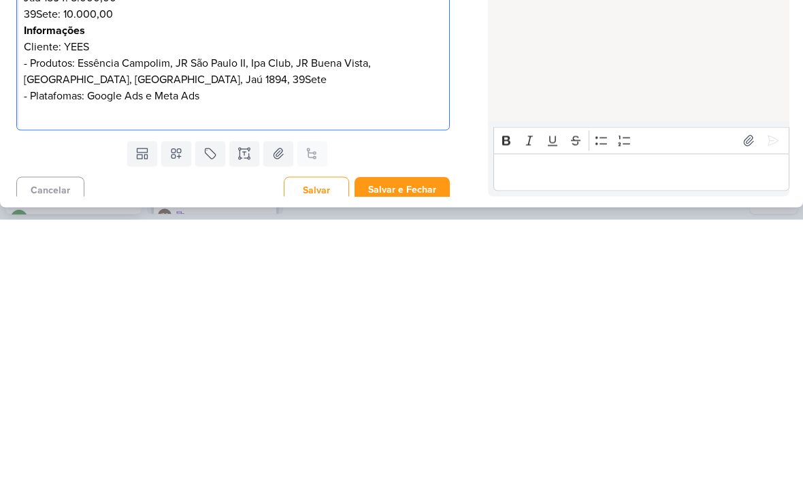
click at [7, 394] on div "Templates Campos Personalizados Marcadores Caixa De Texto Anexo Este kard já é …" at bounding box center [227, 411] width 455 height 35
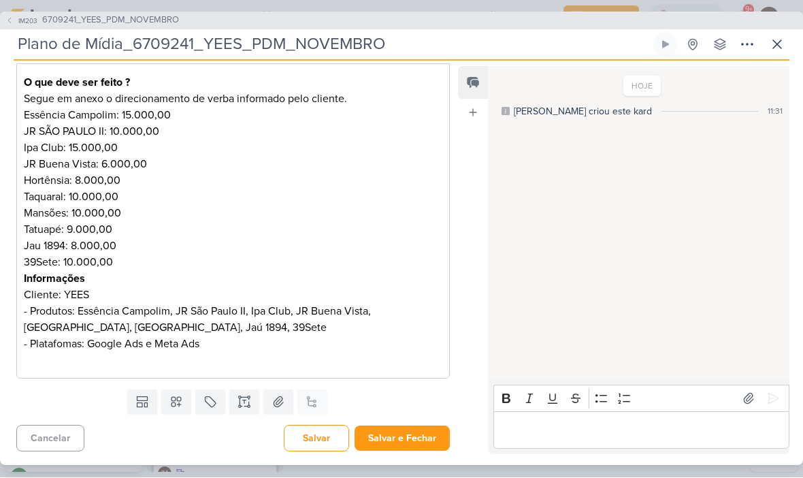
click at [402, 442] on button "Salvar e Fechar" at bounding box center [401, 438] width 95 height 25
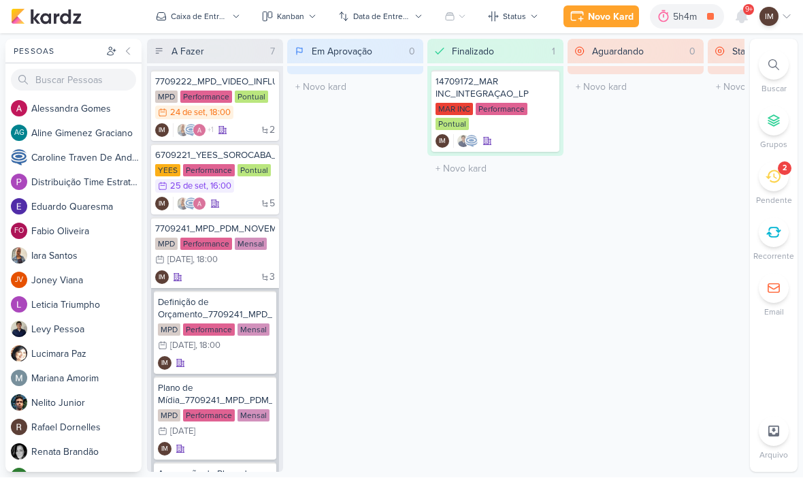
scroll to position [0, 0]
click at [201, 274] on div "3 IM" at bounding box center [215, 278] width 120 height 14
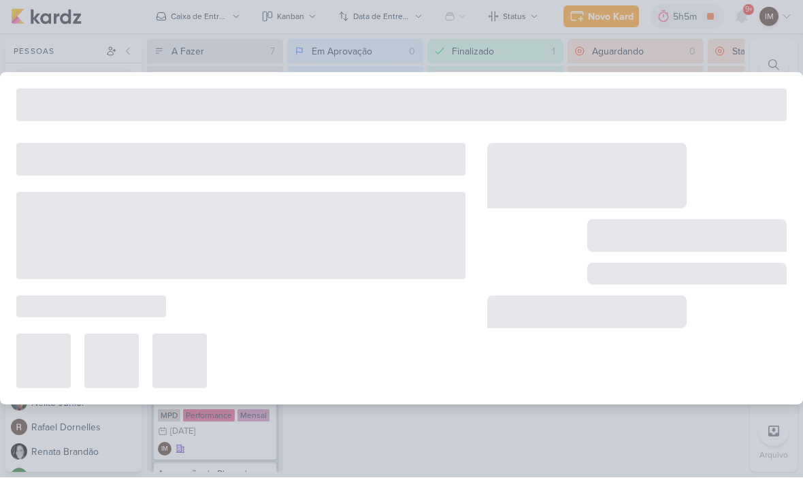
type input "7709241_MPD_PDM_NOVEMBRO"
type input "8 de outubro de 2025 às 18:00"
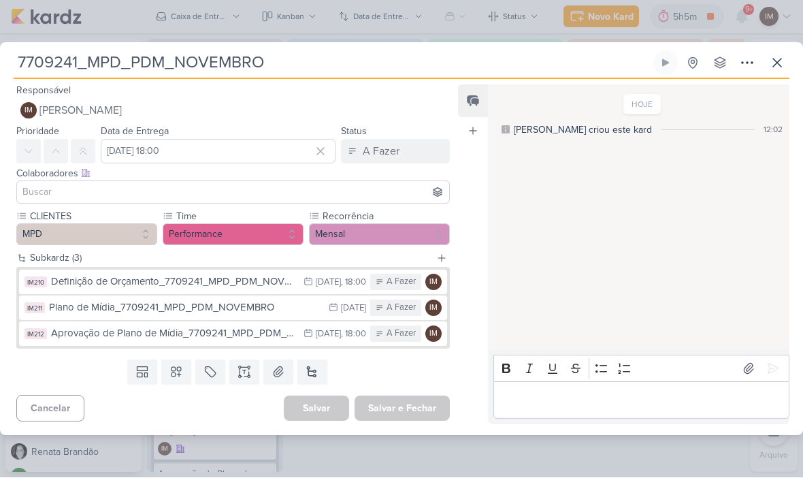
click at [79, 308] on div "Plano de Mídia_7709241_MPD_PDM_NOVEMBRO" at bounding box center [185, 308] width 273 height 16
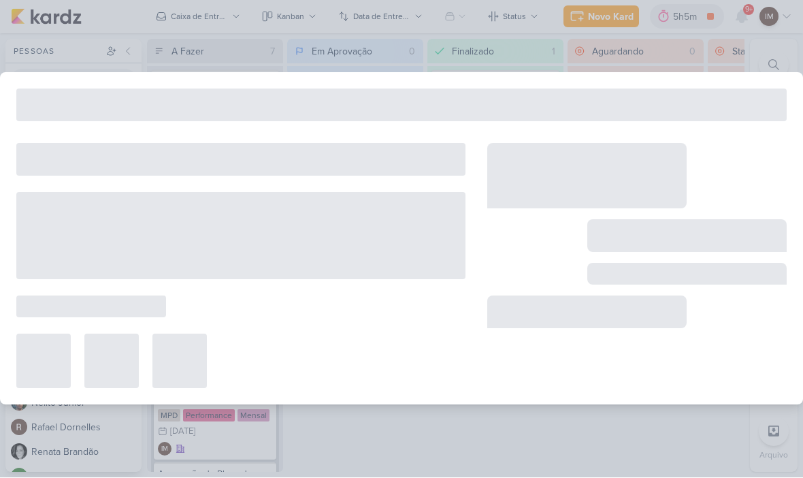
click at [76, 306] on div at bounding box center [91, 307] width 150 height 22
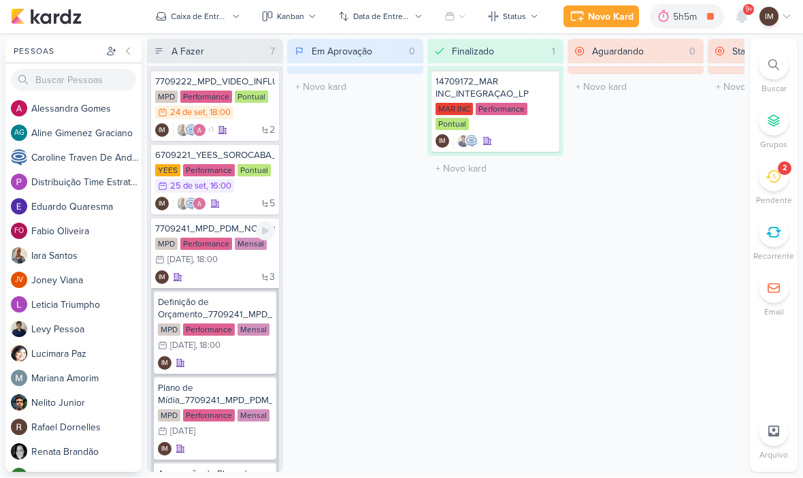
click at [226, 286] on div "7709241_MPD_PDM_NOVEMBRO MPD Performance Mensal 8/10 8 de out , 18:00 3 IM" at bounding box center [215, 253] width 128 height 71
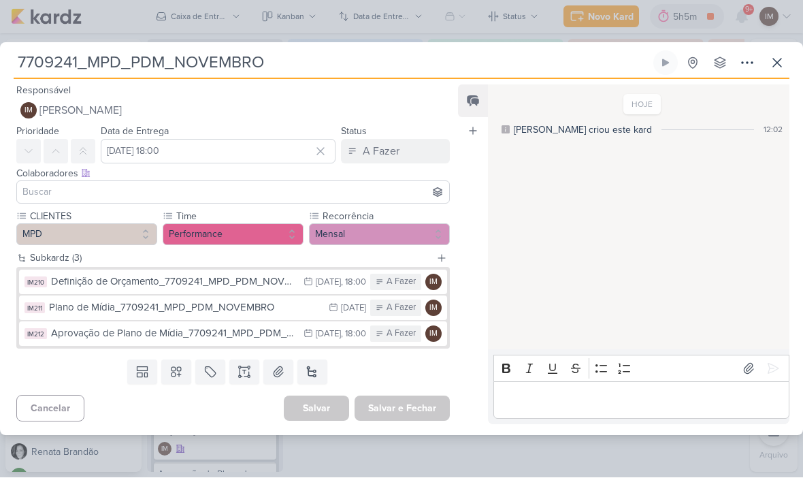
click at [293, 301] on div "Plano de Mídia_7709241_MPD_PDM_NOVEMBRO" at bounding box center [185, 308] width 273 height 16
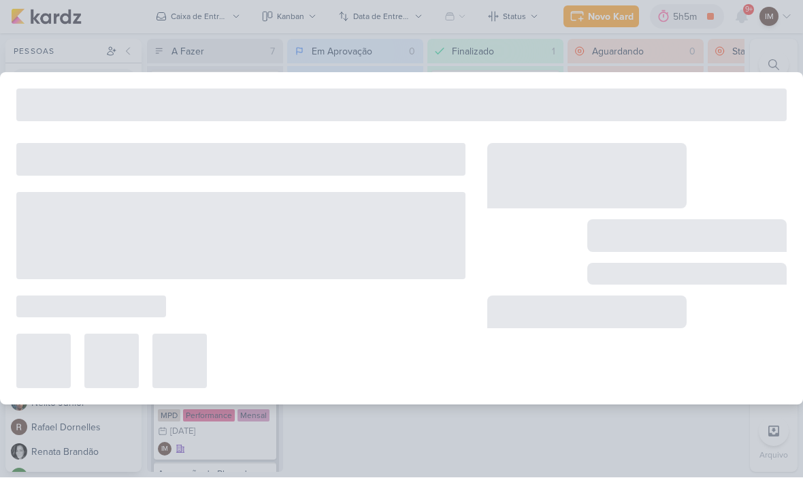
type input "Plano de Mídia_7709241_MPD_PDM_NOVEMBRO"
type input "[DATE] 23:59"
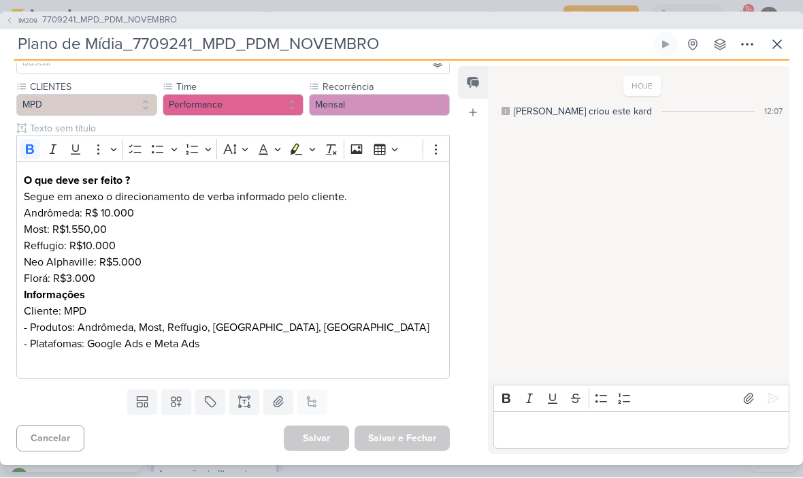
scroll to position [111, 0]
click at [236, 343] on p "Informações Cliente: MPD - Produtos: Andrômeda, Most, Reffugio, Neo Alphaville,…" at bounding box center [233, 319] width 418 height 65
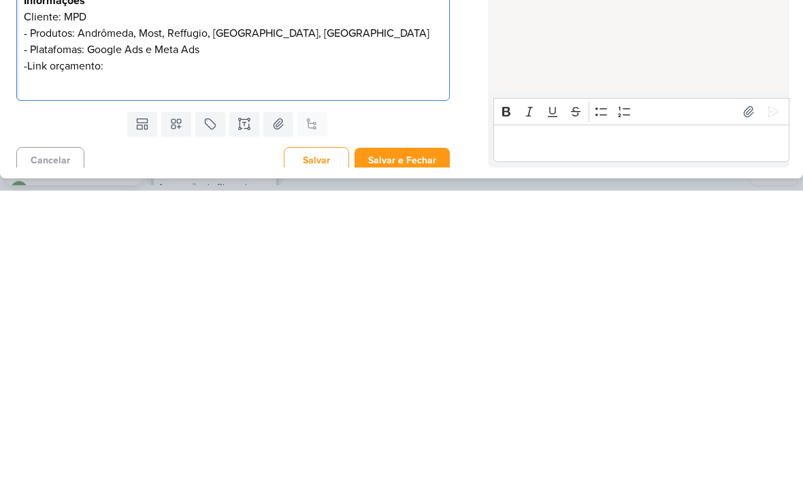
scroll to position [120, 0]
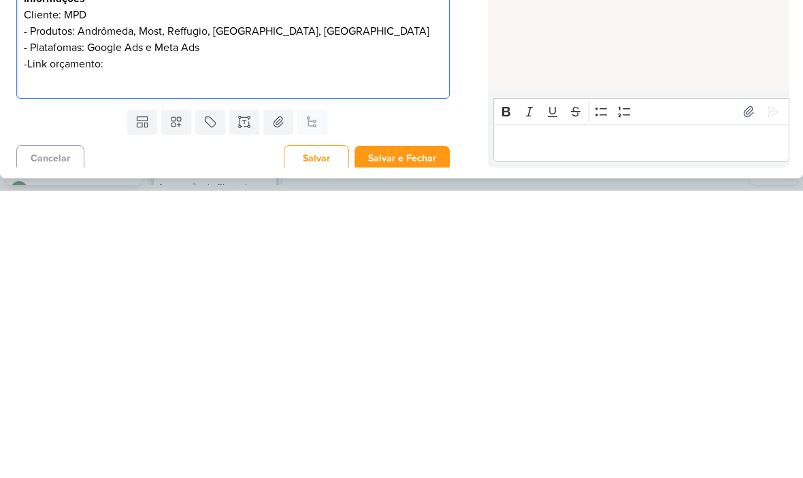
click at [108, 343] on p "-Link orçamento:" at bounding box center [233, 351] width 418 height 16
click at [469, 149] on div "Feed Atrelar email Solte o email para atrelar ao kard" at bounding box center [473, 261] width 30 height 388
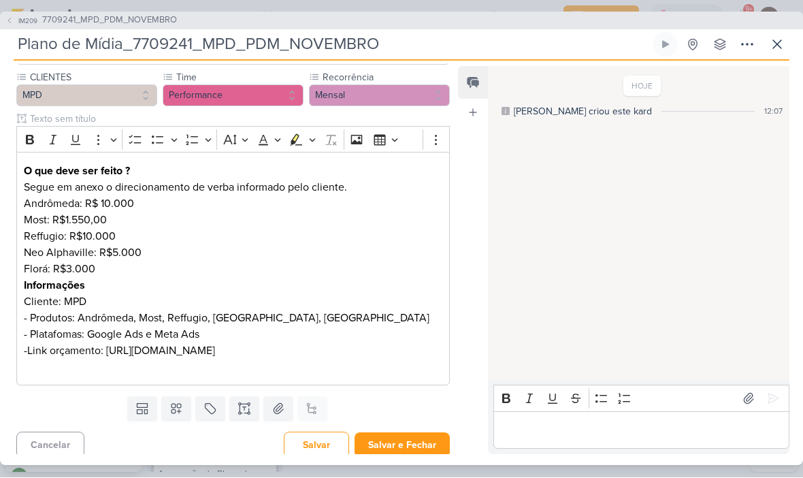
click at [166, 359] on p "-Link orçamento: https://docs.google.com/spreadsheets/d/12QIMFy3w3Rl2fd5Uon3Lt3…" at bounding box center [233, 351] width 418 height 16
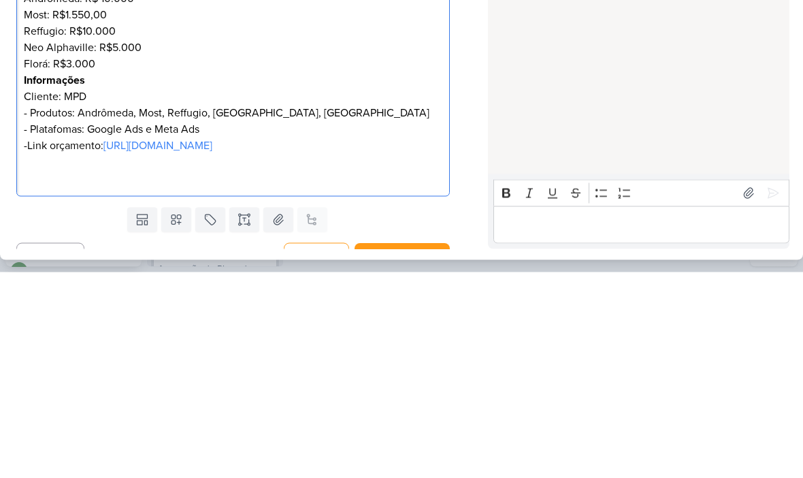
click at [480, 108] on div "Feed Atrelar email Solte o email para atrelar ao kard" at bounding box center [473, 261] width 30 height 388
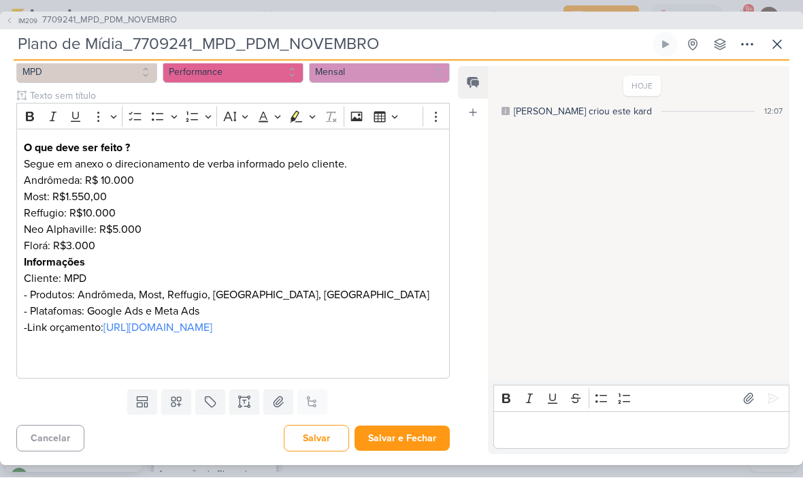
scroll to position [168, 0]
click at [397, 448] on button "Salvar e Fechar" at bounding box center [401, 438] width 95 height 25
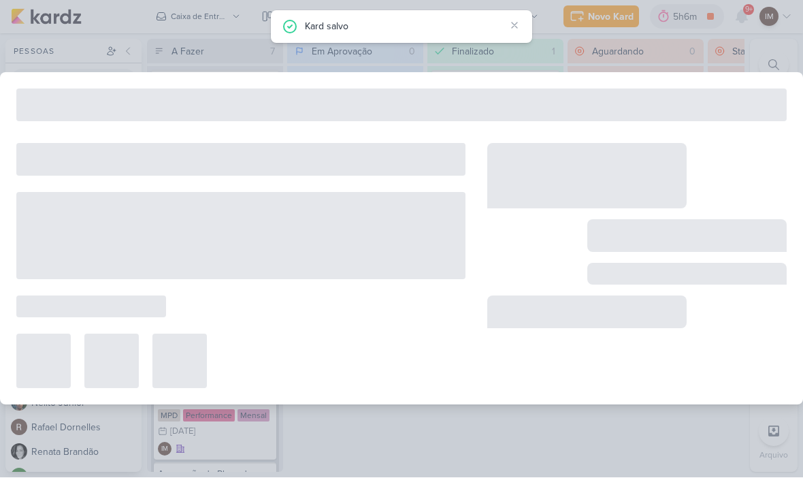
type input "7709241_MPD_PDM_NOVEMBRO"
type input "8 de outubro de 2025 às 18:00"
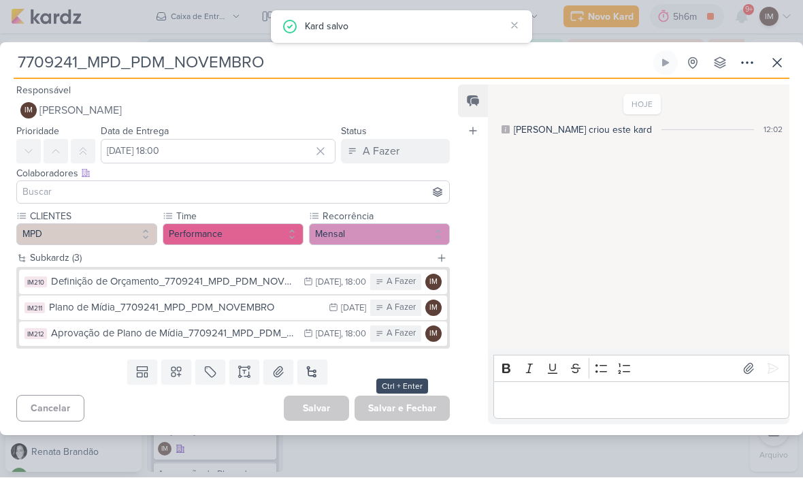
scroll to position [0, 0]
click at [204, 114] on button "IM Isabella Machado Guimarães" at bounding box center [232, 111] width 433 height 24
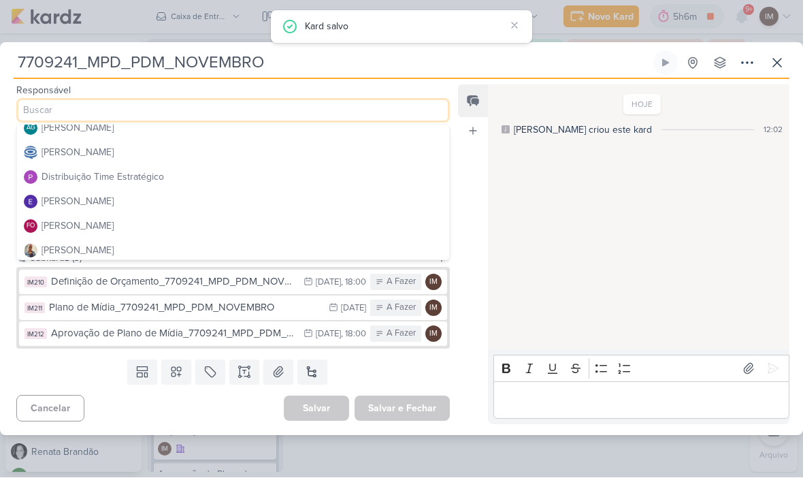
scroll to position [59, 0]
click at [208, 177] on button "Distribuição Time Estratégico" at bounding box center [233, 177] width 432 height 24
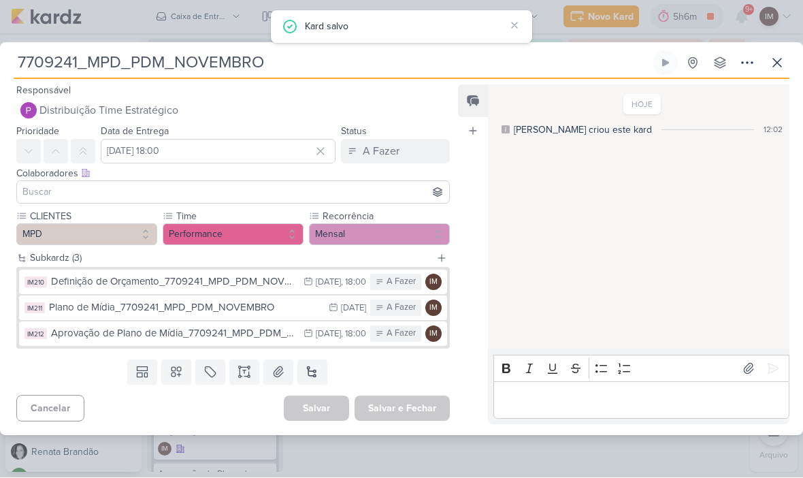
click at [199, 196] on input at bounding box center [233, 192] width 427 height 16
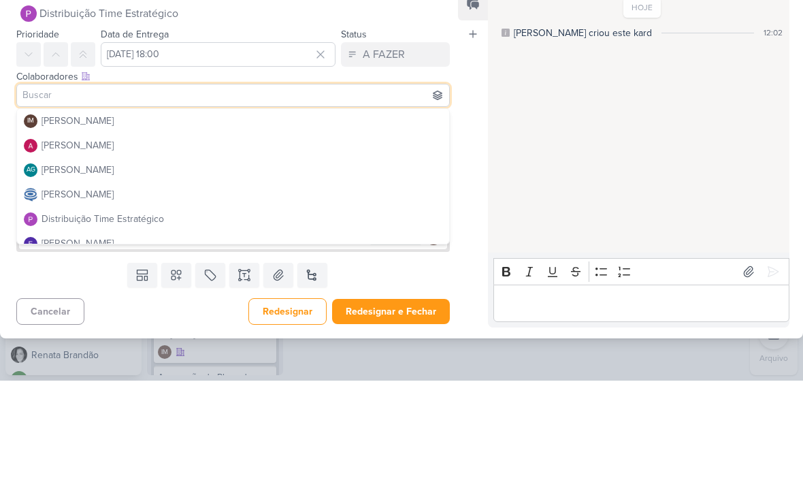
scroll to position [0, 0]
click at [259, 231] on button "Alessandra Gomes" at bounding box center [233, 243] width 432 height 24
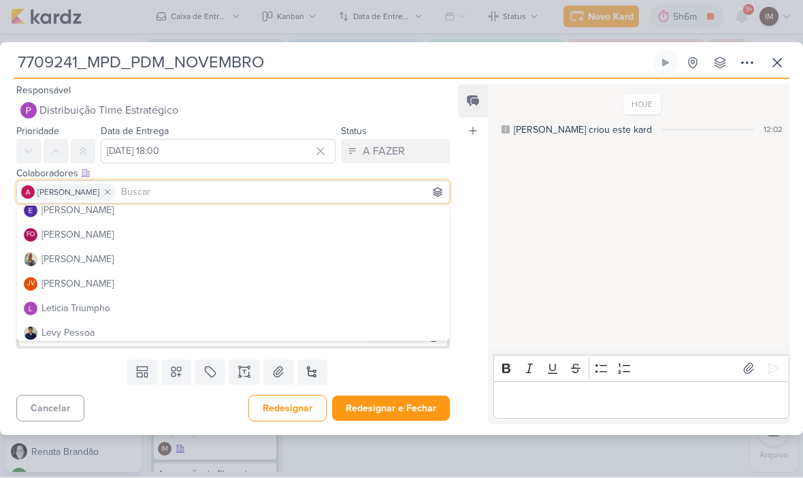
scroll to position [131, 0]
click at [183, 248] on button "Iara Santos" at bounding box center [233, 259] width 432 height 24
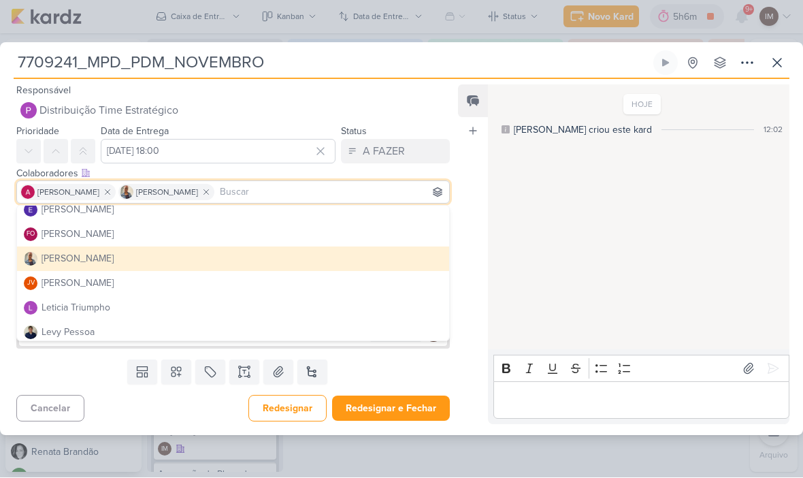
click at [180, 257] on button "Iara Santos" at bounding box center [233, 259] width 432 height 24
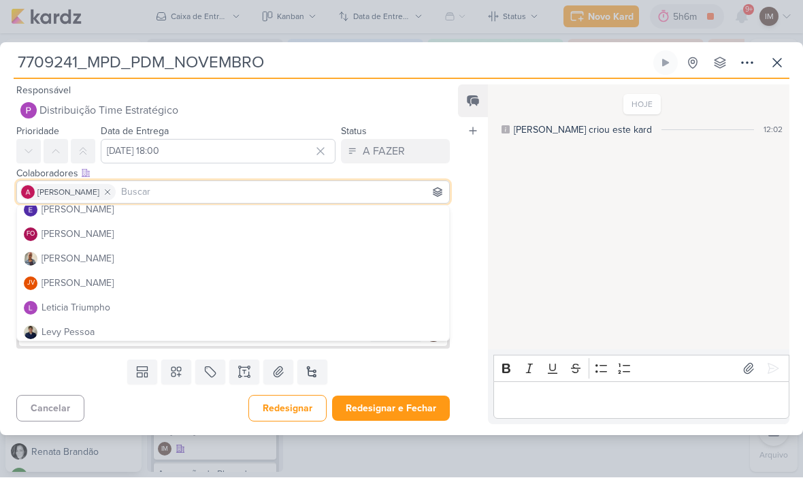
click at [181, 259] on button "Iara Santos" at bounding box center [233, 259] width 432 height 24
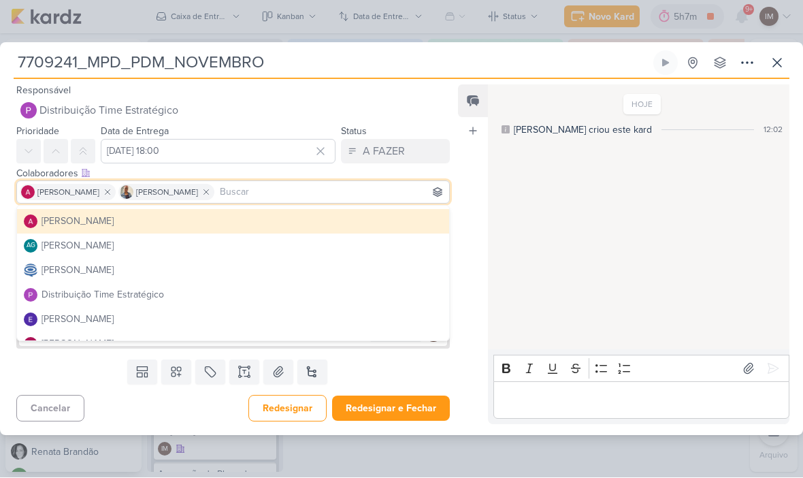
scroll to position [11, 0]
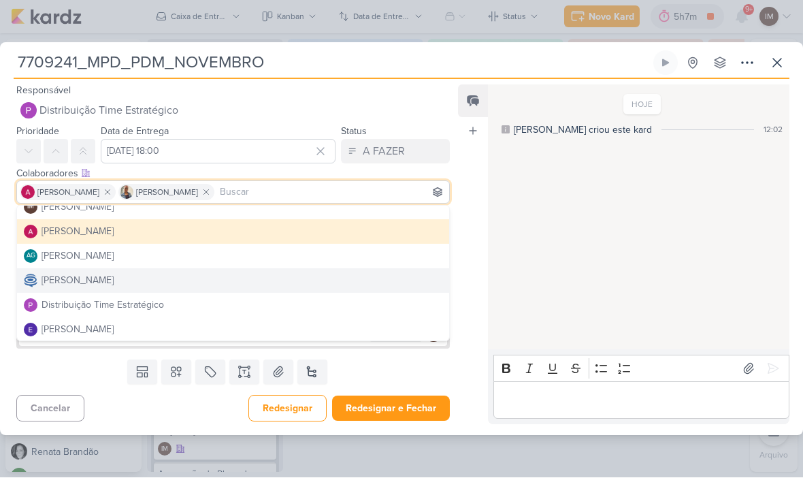
click at [174, 282] on button "Caroline Traven De Andrade" at bounding box center [233, 281] width 432 height 24
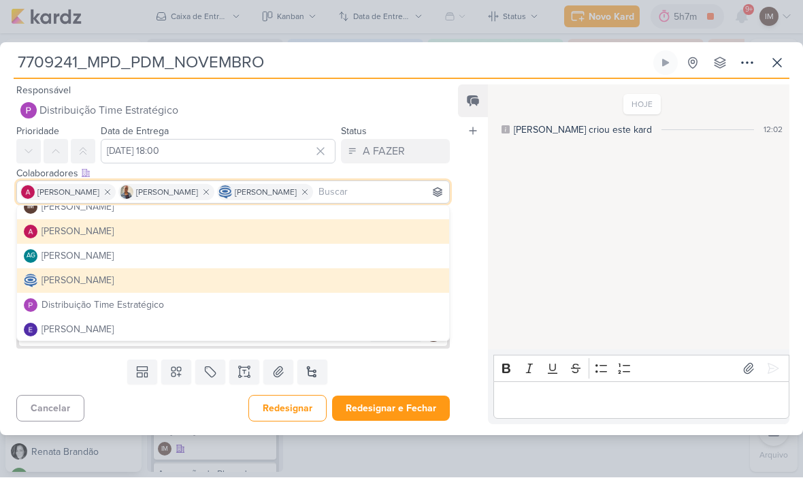
click at [507, 216] on div "HOJE Isabella criou este kard 12:02" at bounding box center [638, 218] width 300 height 264
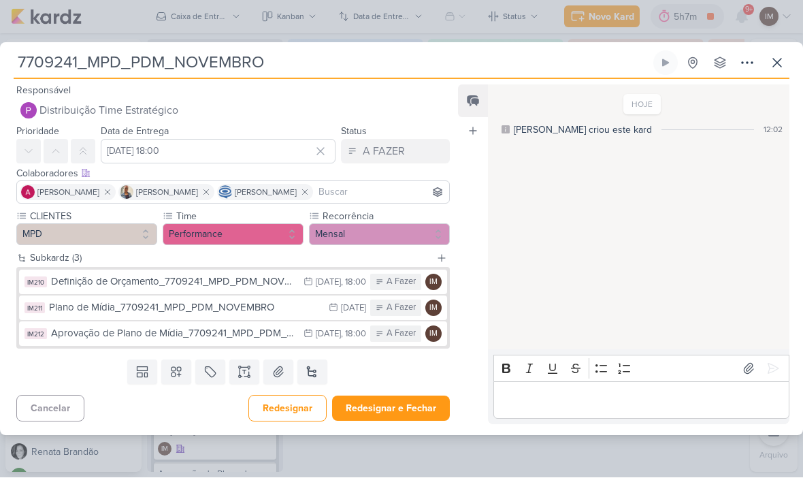
click at [387, 407] on button "Redesignar e Fechar" at bounding box center [391, 408] width 118 height 25
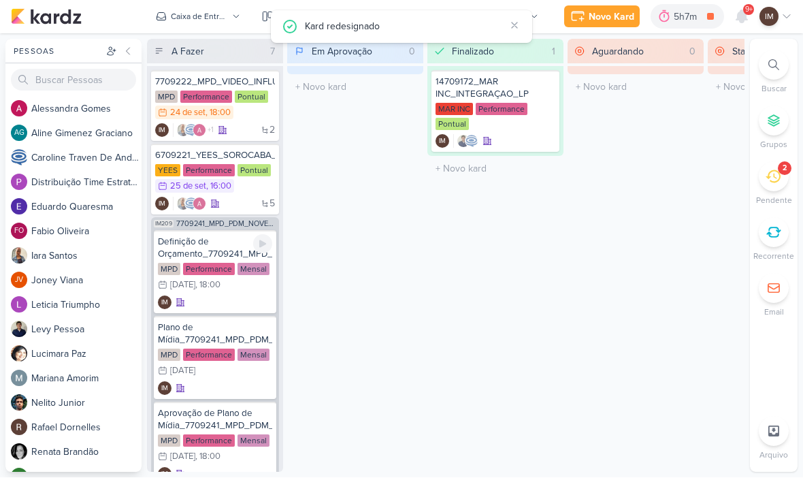
click at [222, 297] on div "IM" at bounding box center [215, 303] width 114 height 14
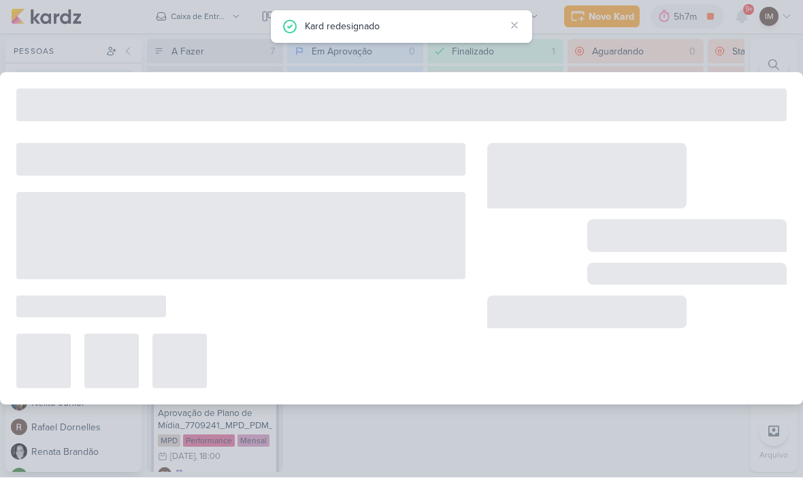
type input "Definição de Orçamento_7709241_MPD_PDM_NOVEMBRO"
type input "[DATE] 18:00"
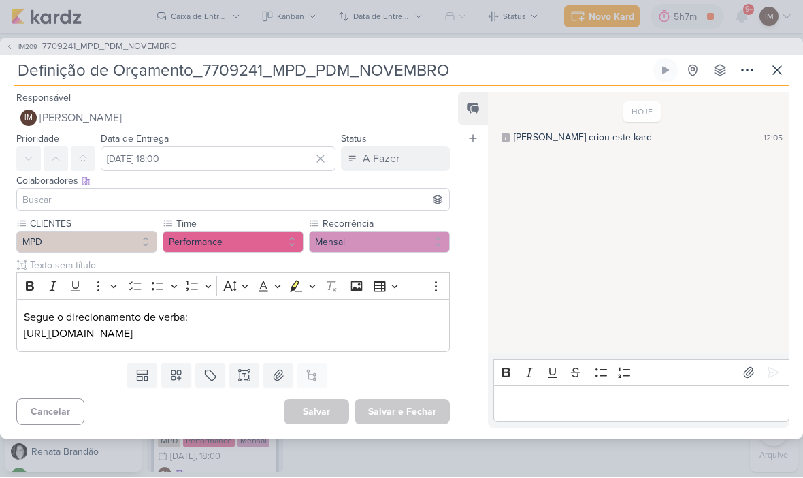
click at [61, 333] on p "https://docs.google.com/spreadsheets/d/12QIMFy3w3Rl2fd5Uon3Lt3WXx25XBM4lEFuBXLn…" at bounding box center [233, 334] width 418 height 16
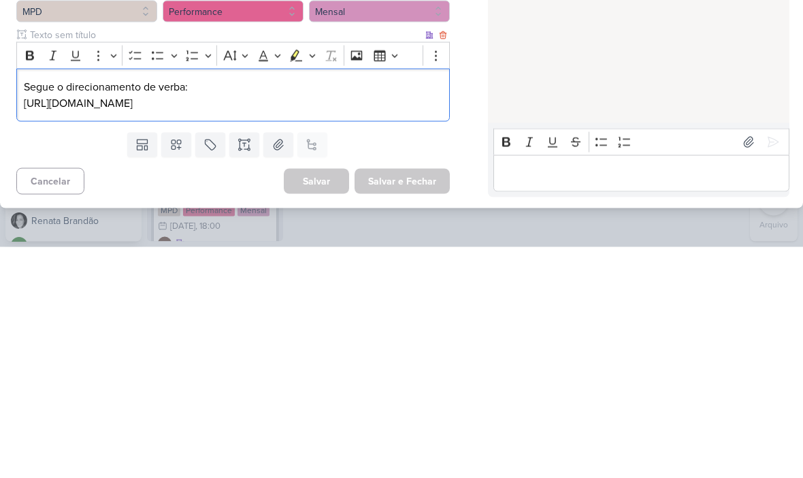
click at [189, 326] on p "https://docs.google.com/spreadsheets/d/12QIMFy3w3Rl2fd5Uon3Lt3WXx25XBM4lEFuBXLn…" at bounding box center [233, 334] width 418 height 16
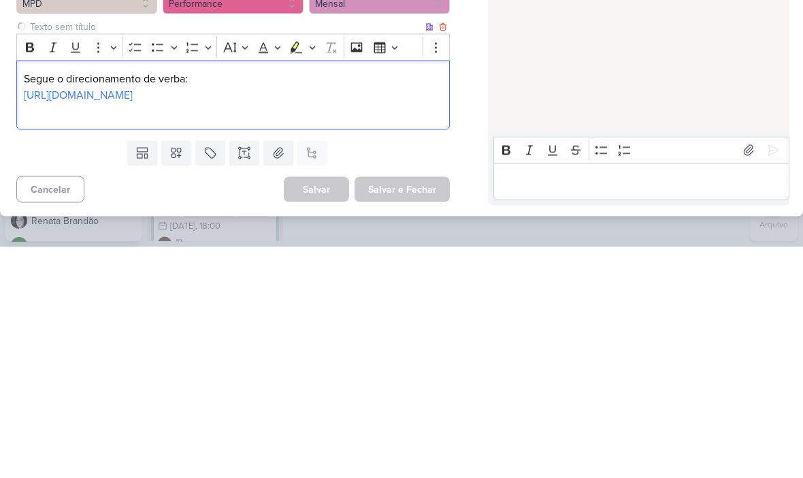
click at [427, 366] on div "Templates Campos Personalizados Marcadores Caixa De Texto Anexo Este kard já é …" at bounding box center [227, 383] width 455 height 35
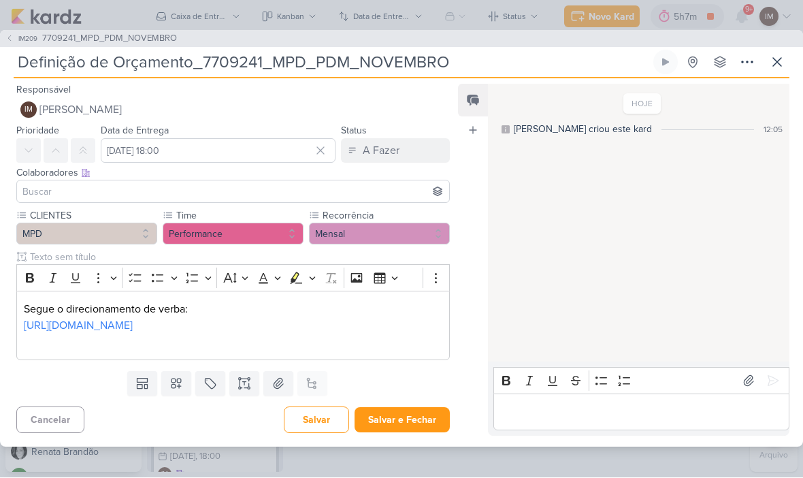
click at [70, 319] on link "https://docs.google.com/spreadsheets/d/12QIMFy3w3Rl2fd5Uon3Lt3WXx25XBM4lEFuBXLn…" at bounding box center [78, 326] width 109 height 14
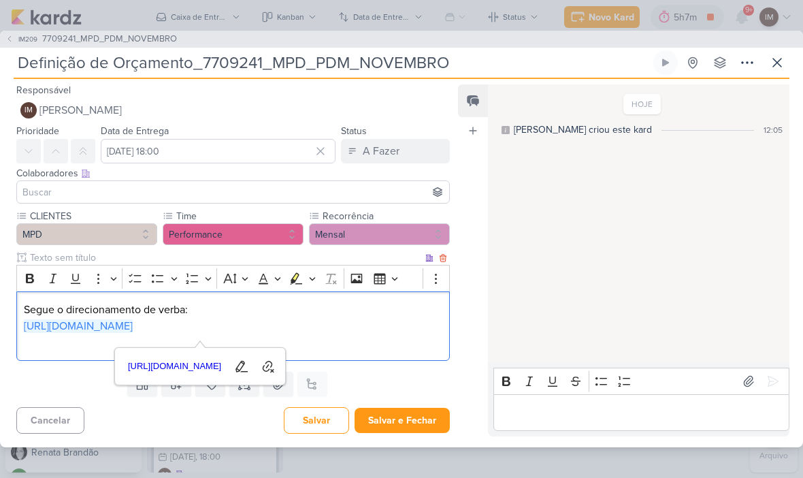
click at [563, 96] on div "HOJE Isabella criou este kard 12:05" at bounding box center [642, 115] width 286 height 43
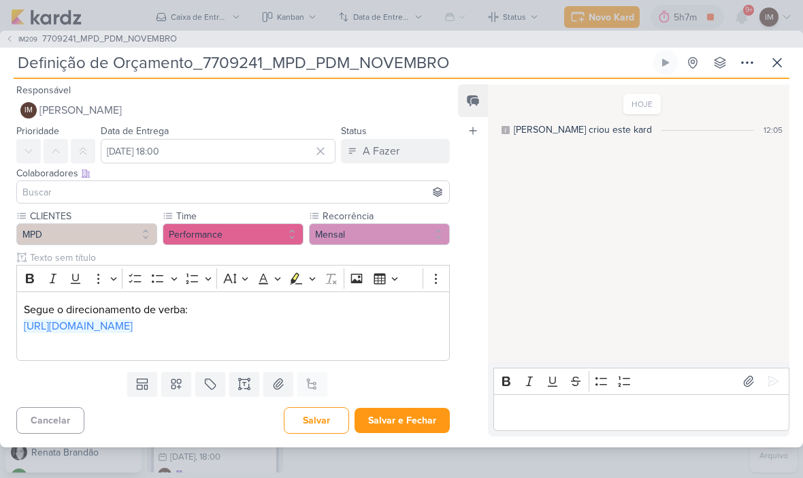
click at [67, 102] on span "[PERSON_NAME]" at bounding box center [80, 110] width 82 height 16
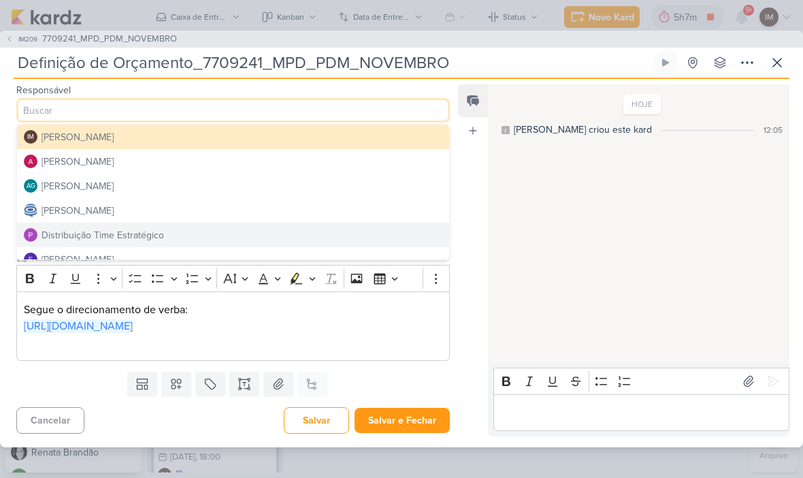
click at [73, 228] on div "Distribuição Time Estratégico" at bounding box center [103, 235] width 122 height 14
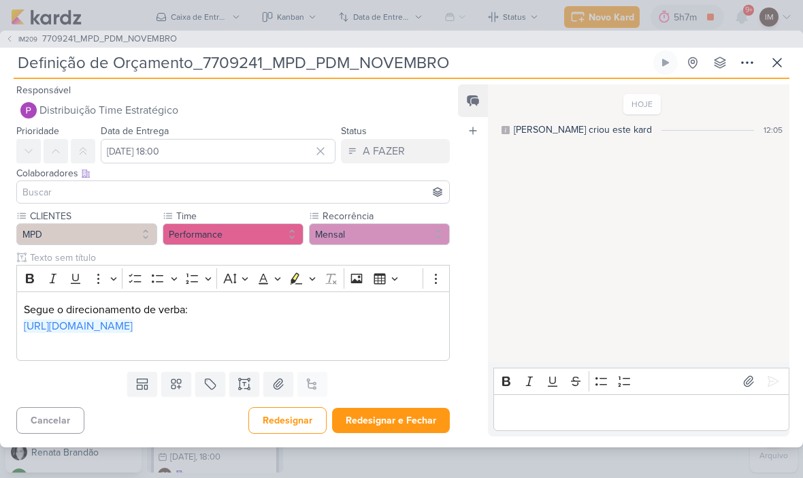
click at [44, 184] on input at bounding box center [233, 192] width 427 height 16
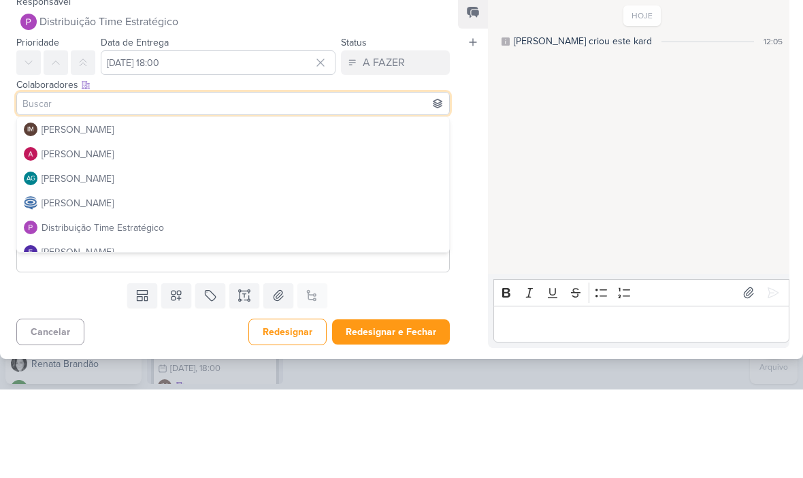
scroll to position [0, 0]
click at [277, 230] on button "Alessandra Gomes" at bounding box center [233, 242] width 432 height 24
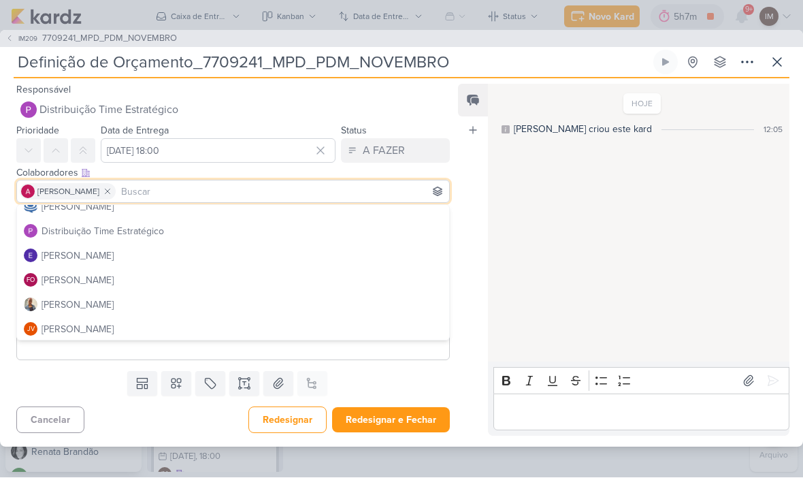
scroll to position [85, 0]
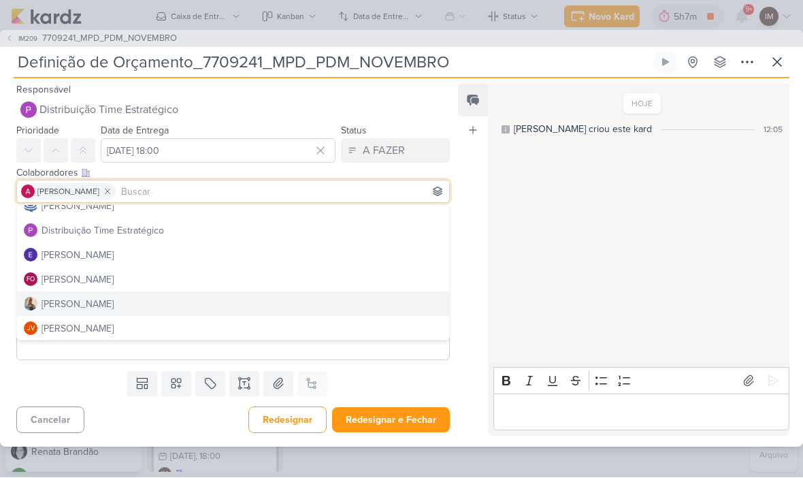
click at [300, 295] on button "Iara Santos" at bounding box center [233, 304] width 432 height 24
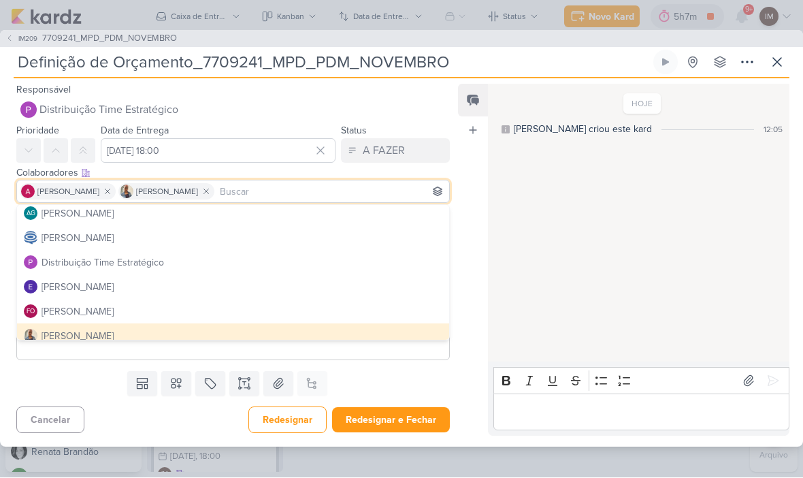
scroll to position [46, 0]
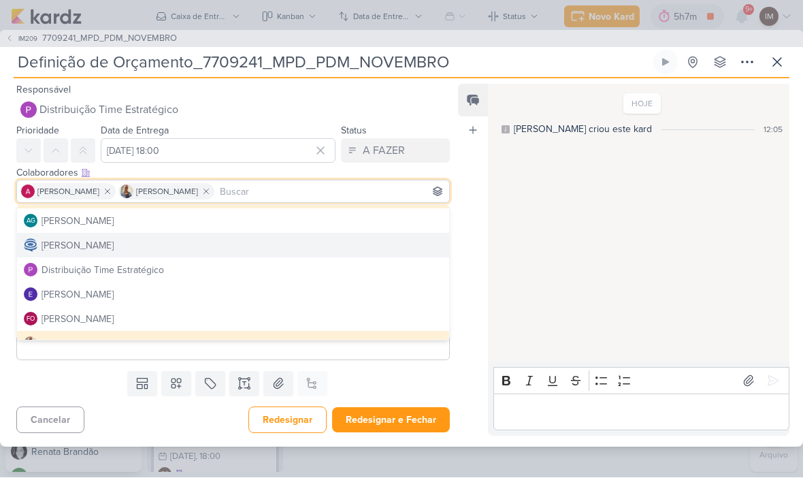
click at [315, 235] on button "Caroline Traven De Andrade" at bounding box center [233, 245] width 432 height 24
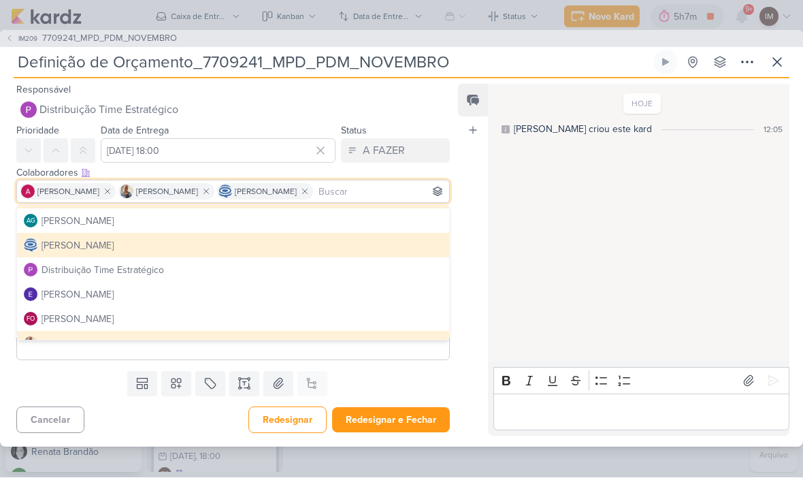
click at [494, 249] on div "HOJE Isabella criou este kard 12:05" at bounding box center [638, 224] width 300 height 276
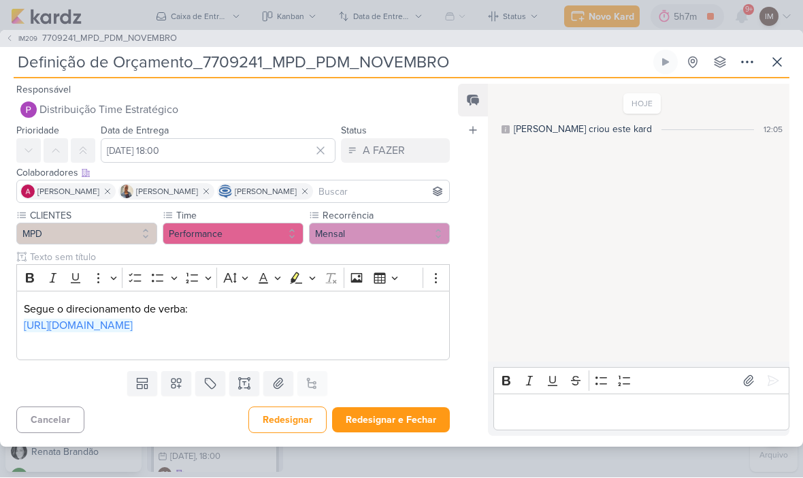
click at [378, 431] on button "Redesignar e Fechar" at bounding box center [391, 420] width 118 height 25
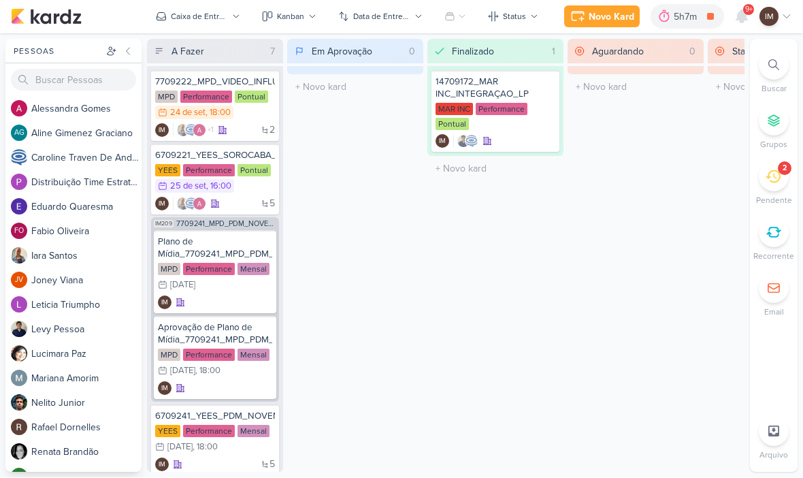
click at [231, 298] on div "IM" at bounding box center [215, 303] width 114 height 14
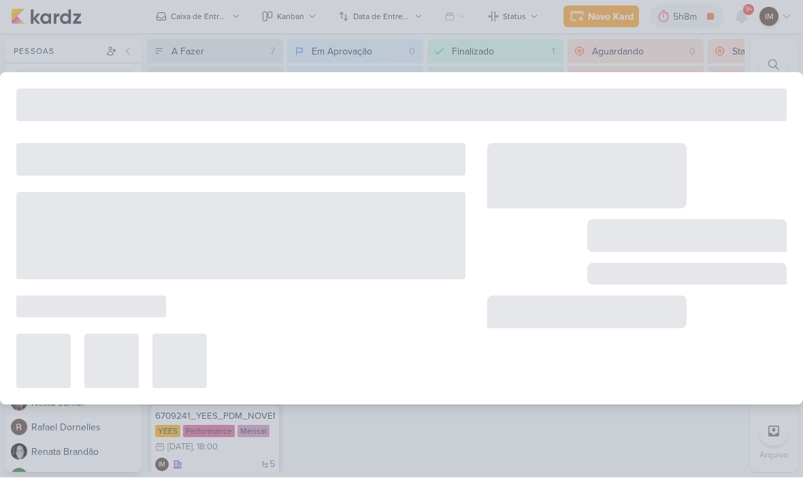
type input "Plano de Mídia_7709241_MPD_PDM_NOVEMBRO"
type input "[DATE] 23:59"
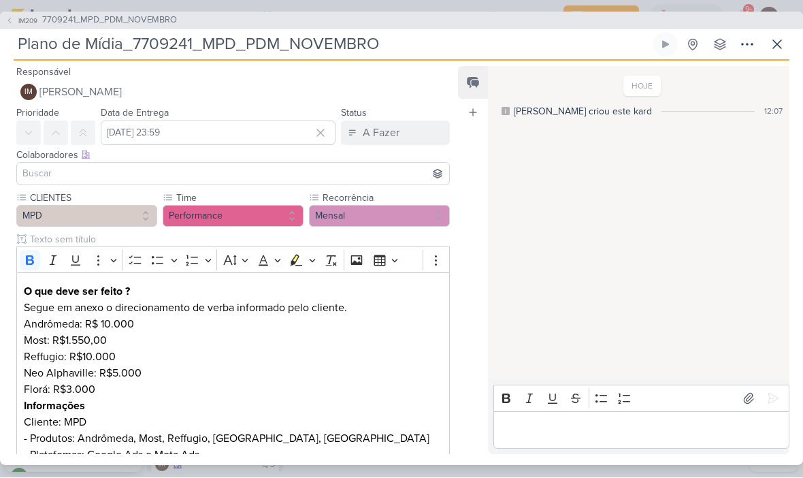
scroll to position [0, 0]
click at [67, 84] on span "[PERSON_NAME]" at bounding box center [80, 92] width 82 height 16
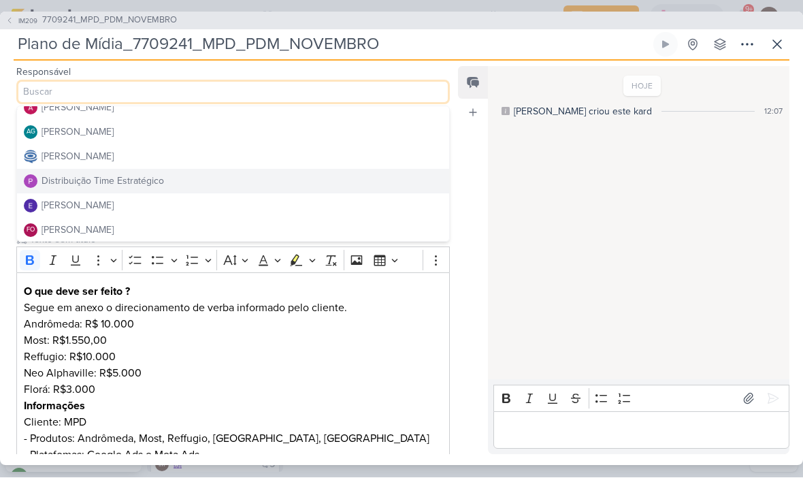
scroll to position [42, 0]
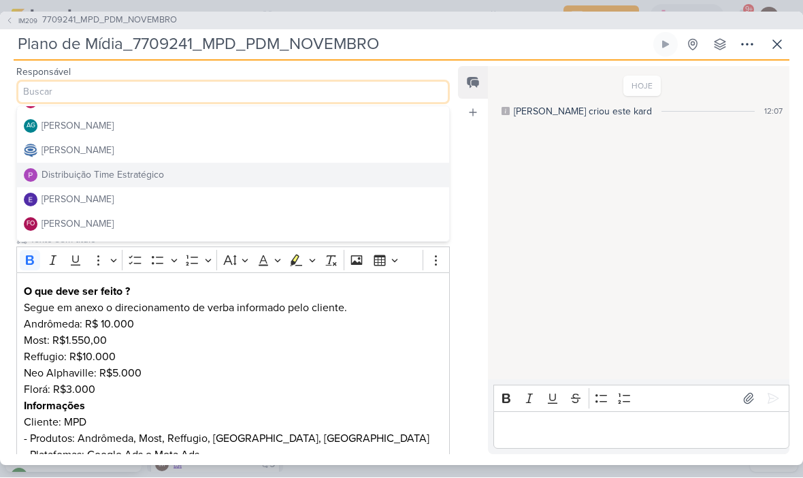
click at [63, 180] on div "Distribuição Time Estratégico" at bounding box center [103, 175] width 122 height 14
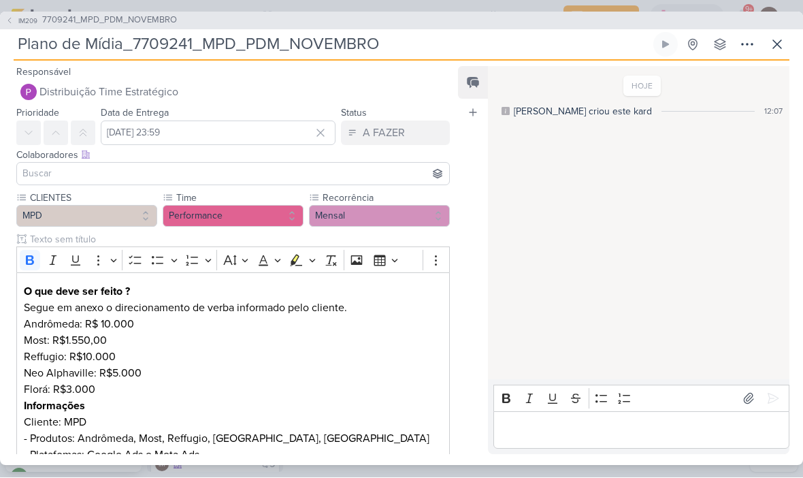
click at [50, 180] on input at bounding box center [233, 174] width 427 height 16
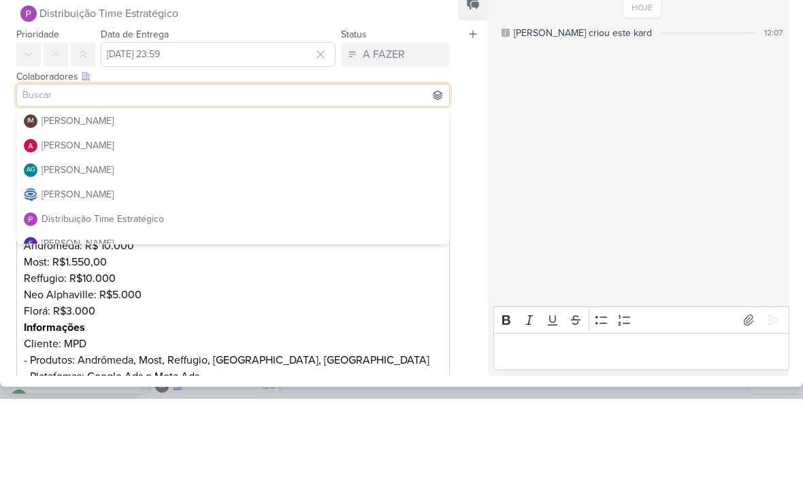
scroll to position [0, 0]
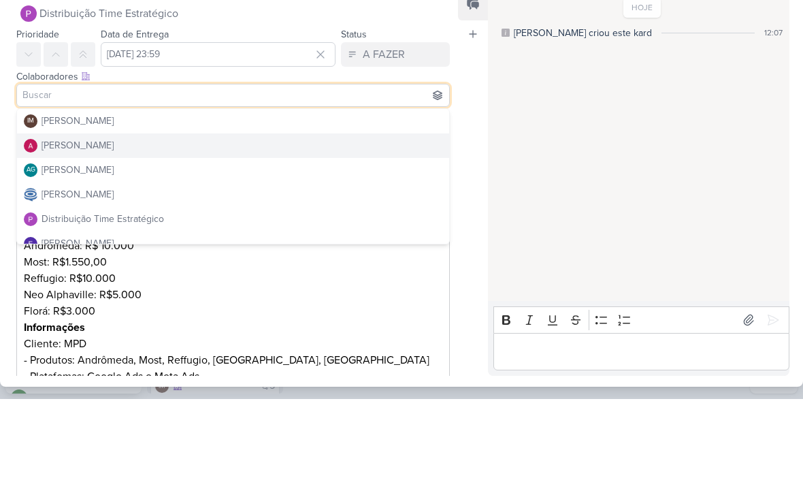
click at [53, 217] on div "Alessandra Gomes" at bounding box center [78, 224] width 72 height 14
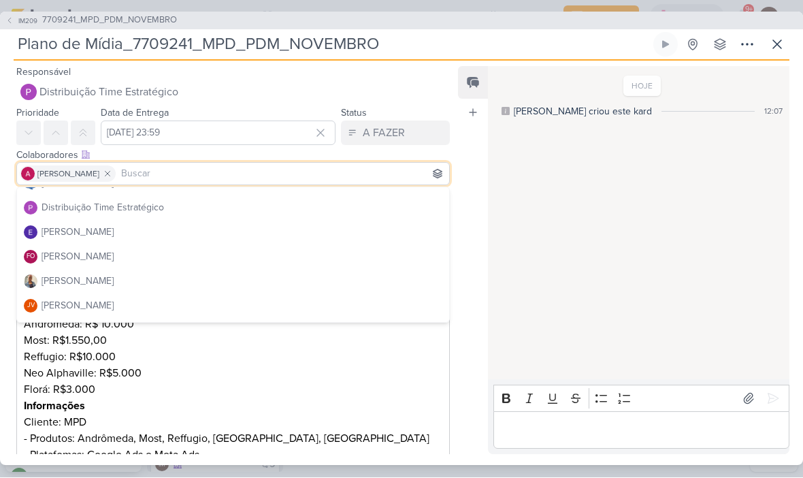
scroll to position [99, 0]
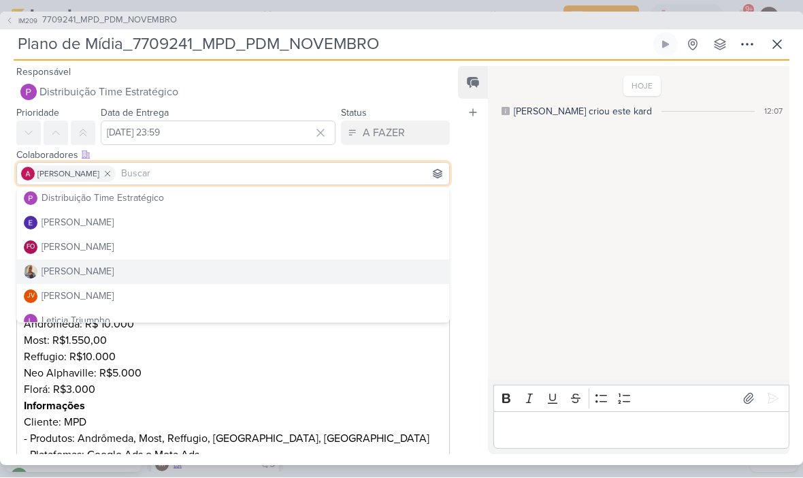
click at [53, 273] on div "Iara Santos" at bounding box center [78, 272] width 72 height 14
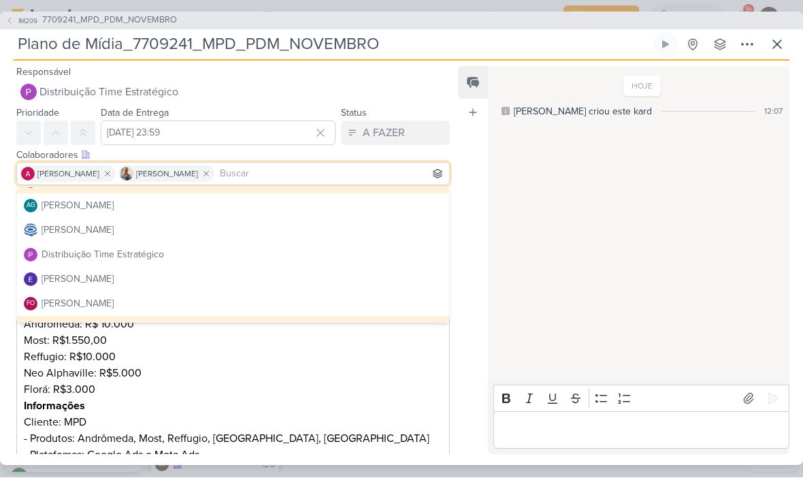
scroll to position [45, 0]
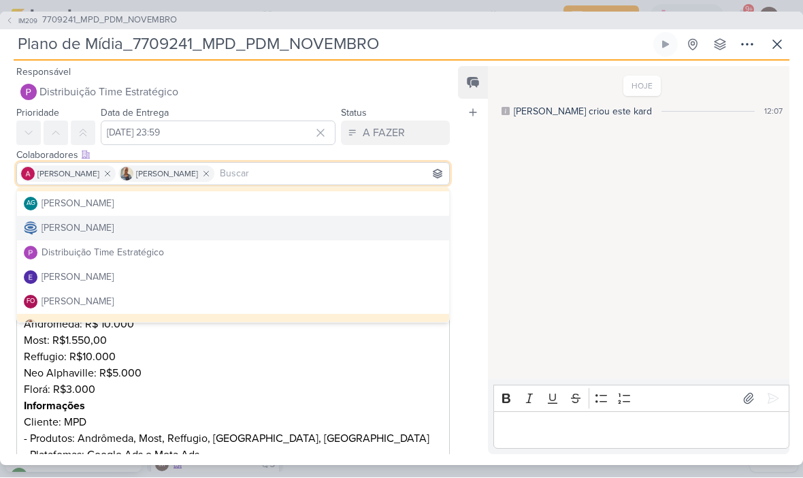
click at [39, 225] on div "Caroline Traven De Andrade" at bounding box center [69, 228] width 90 height 14
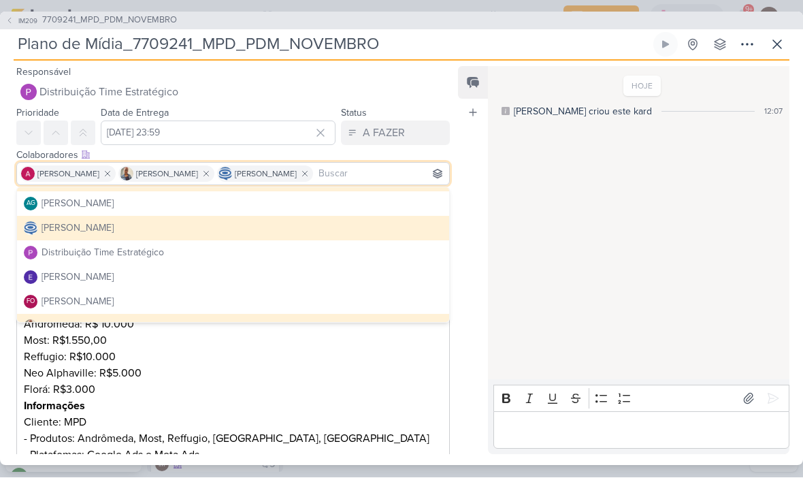
click at [545, 267] on div "HOJE Isabella criou este kard 12:07" at bounding box center [638, 224] width 300 height 312
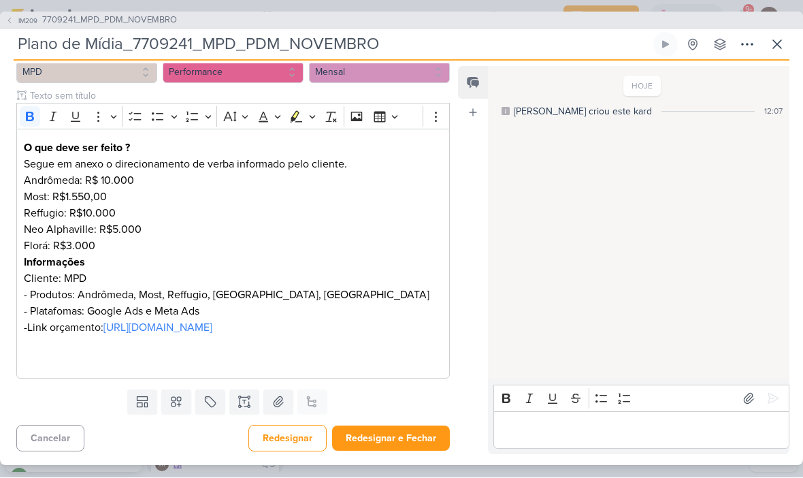
scroll to position [176, 0]
click at [406, 444] on button "Redesignar e Fechar" at bounding box center [391, 438] width 118 height 25
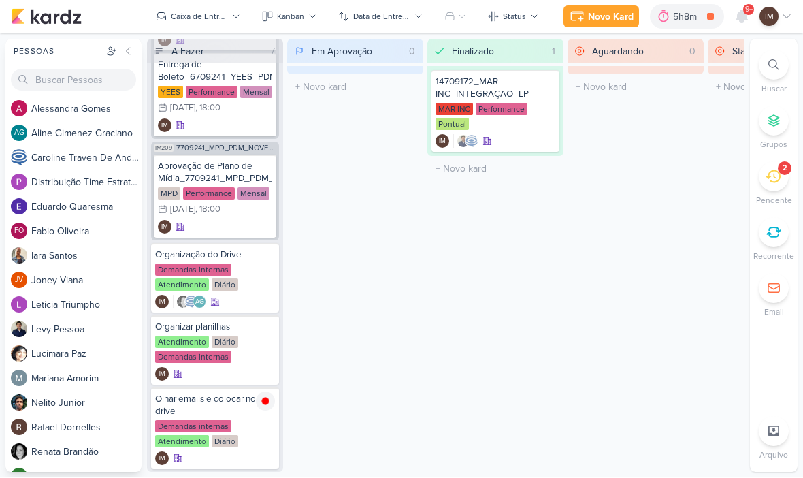
scroll to position [580, 0]
click at [218, 228] on div "IM" at bounding box center [215, 228] width 114 height 14
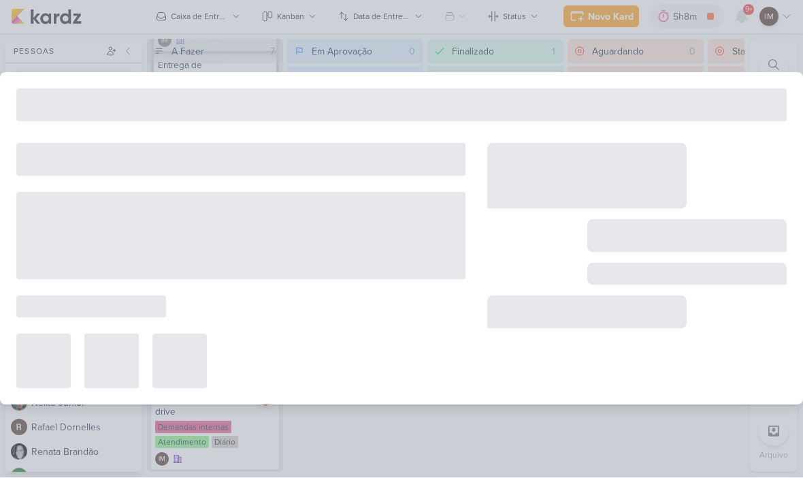
type input "Aprovação de Plano de Mídia_7709241_MPD_PDM_NOVEMBRO"
type input "8 de outubro de 2025 às 18:00"
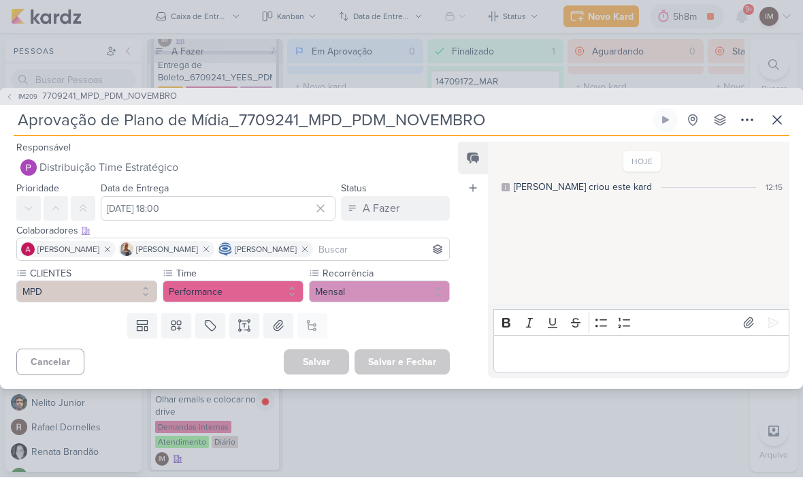
scroll to position [0, 0]
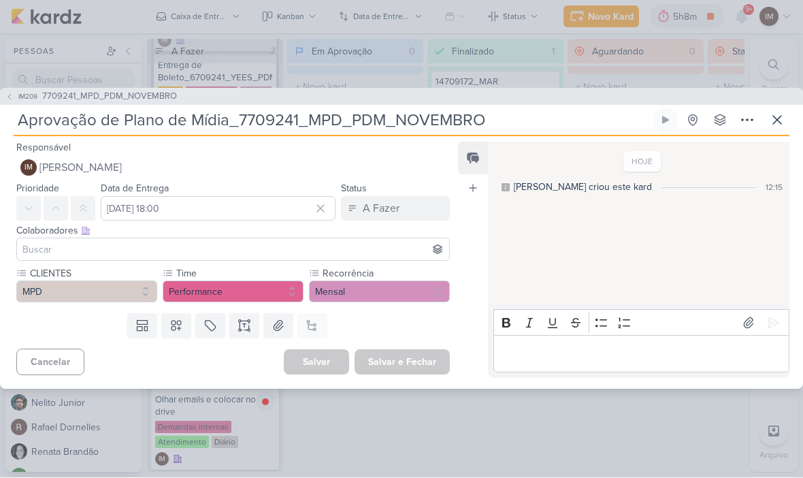
click at [103, 148] on div "Responsável IM Isabella Machado Guimarães IM Isabella Machado Guimarães Alessan…" at bounding box center [227, 159] width 455 height 41
click at [90, 162] on span "[PERSON_NAME]" at bounding box center [80, 168] width 82 height 16
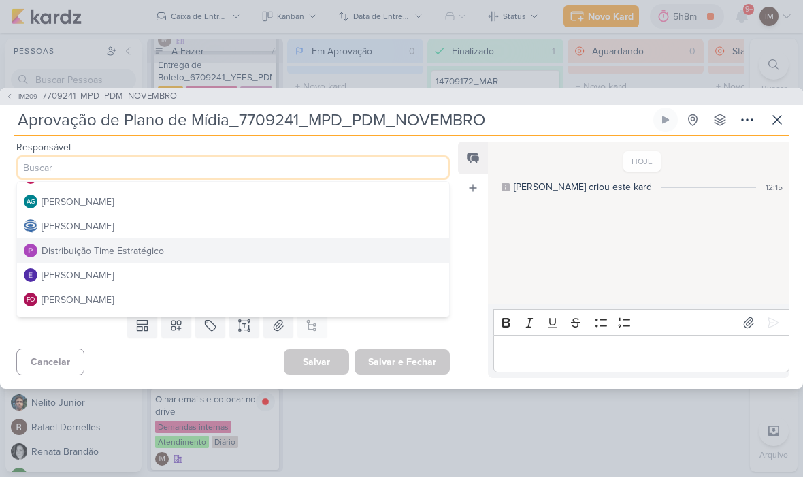
click at [69, 241] on button "Distribuição Time Estratégico" at bounding box center [233, 251] width 432 height 24
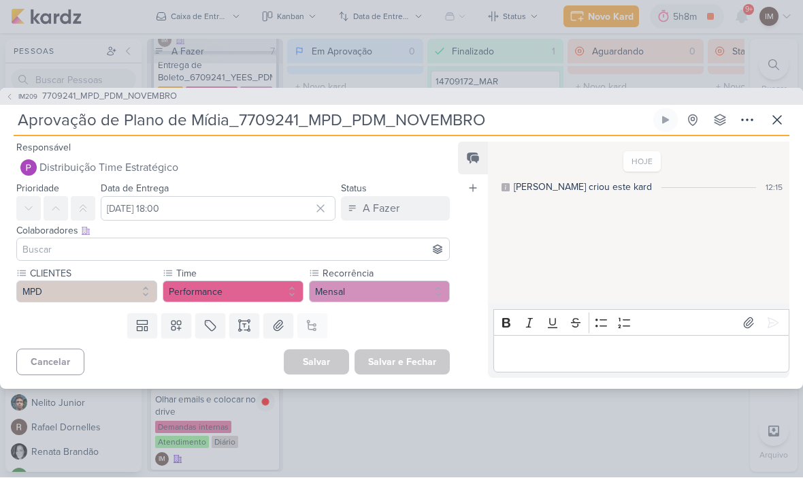
click at [56, 248] on input at bounding box center [233, 250] width 427 height 16
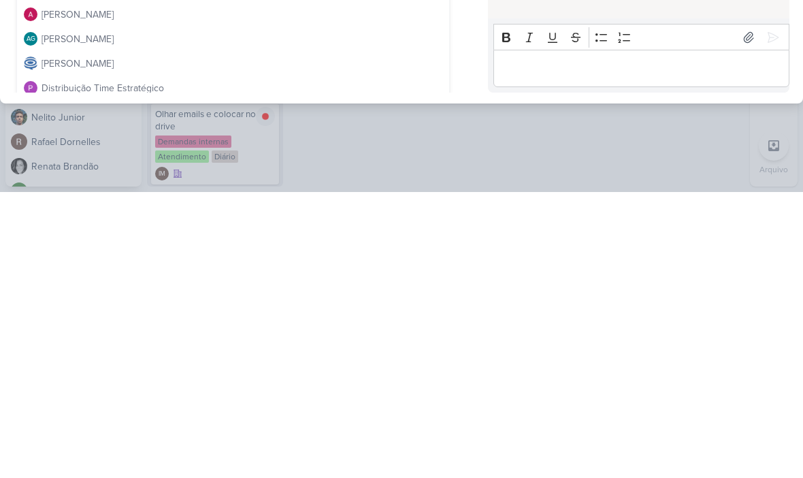
click at [59, 293] on div "Alessandra Gomes" at bounding box center [78, 300] width 72 height 14
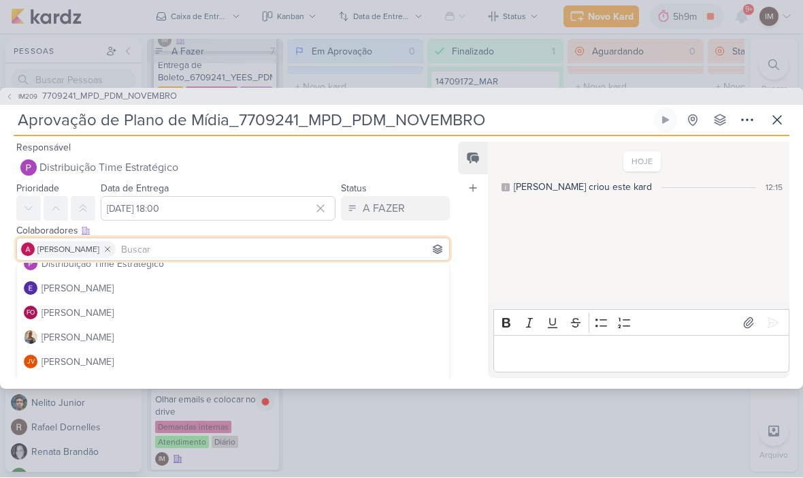
scroll to position [121, 0]
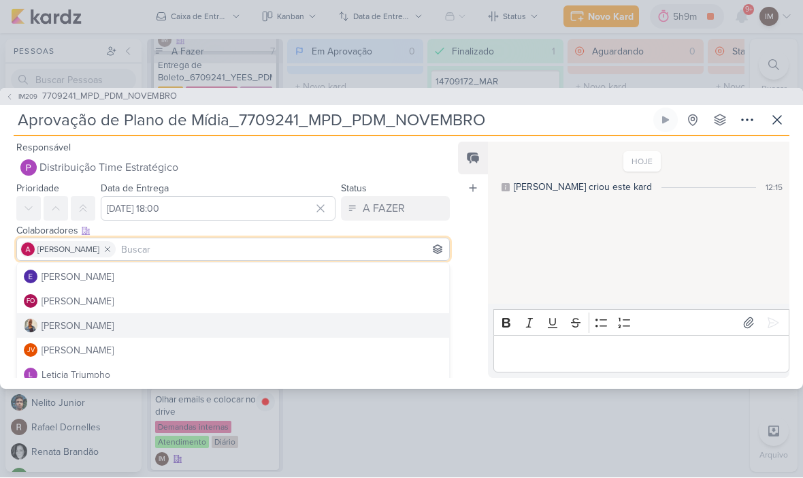
click at [48, 329] on div "Iara Santos" at bounding box center [78, 326] width 72 height 14
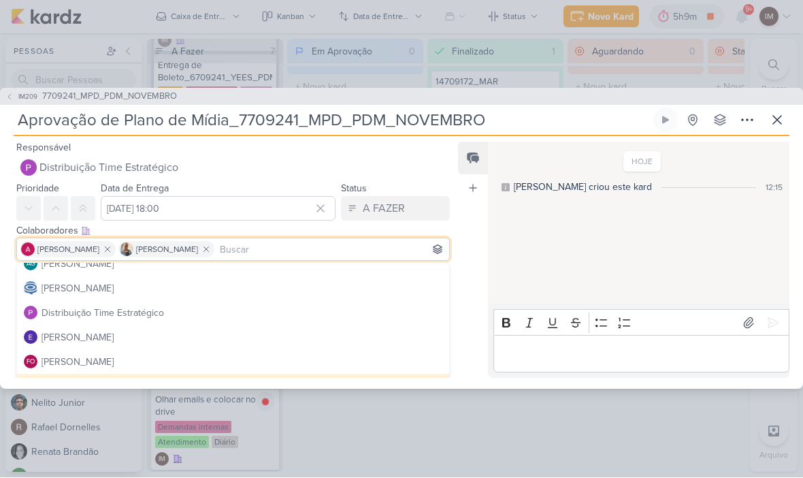
scroll to position [61, 0]
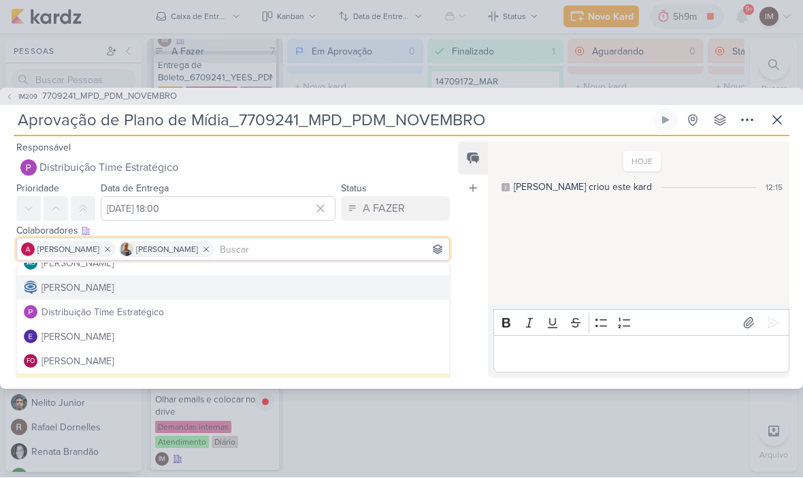
click at [46, 288] on div "Caroline Traven De Andrade" at bounding box center [78, 288] width 72 height 14
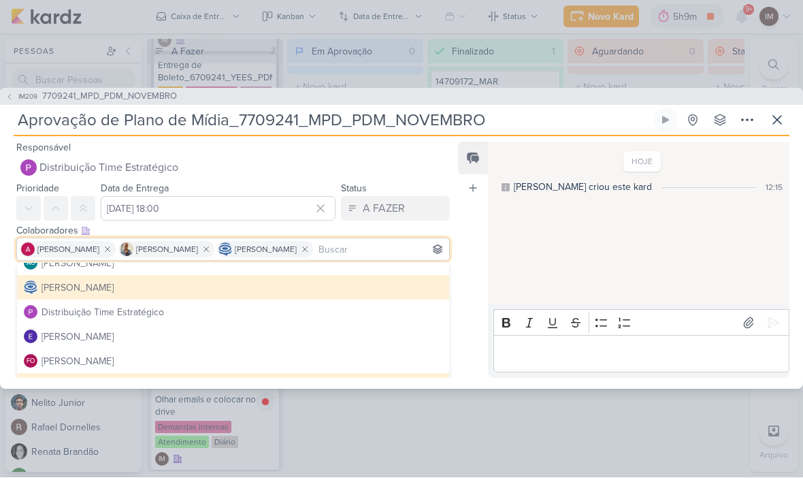
click at [540, 250] on div "HOJE Isabella criou este kard 12:15" at bounding box center [638, 224] width 300 height 161
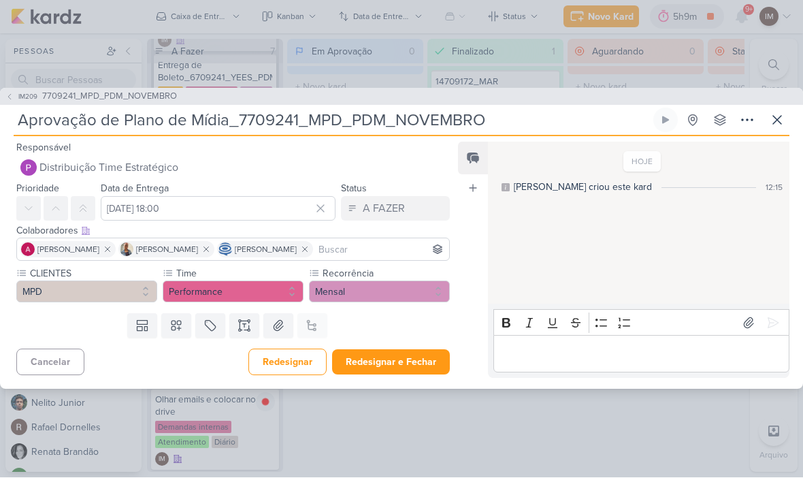
click at [413, 363] on button "Redesignar e Fechar" at bounding box center [391, 362] width 118 height 25
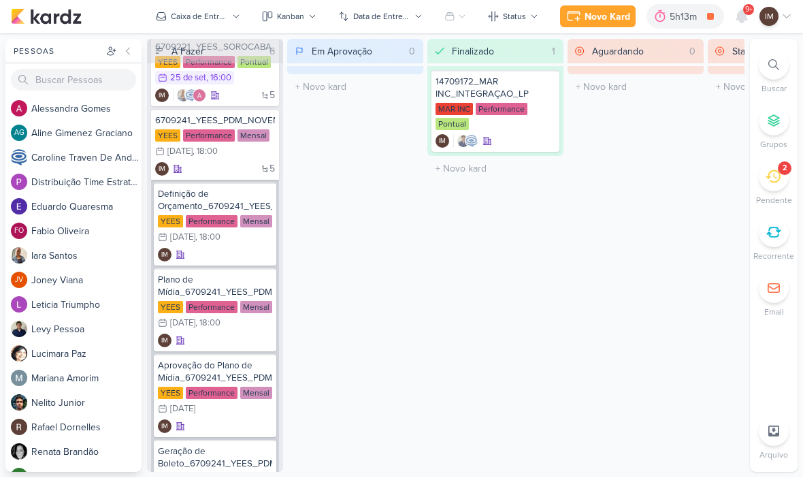
scroll to position [110, 0]
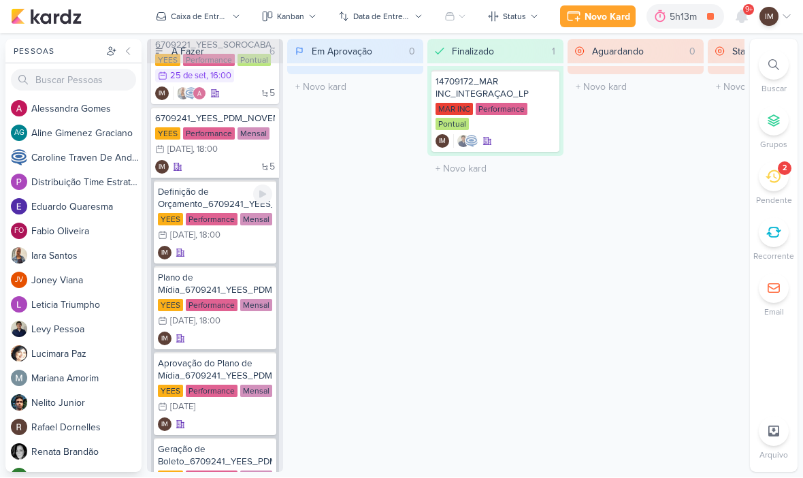
click at [218, 250] on div "IM" at bounding box center [215, 253] width 114 height 14
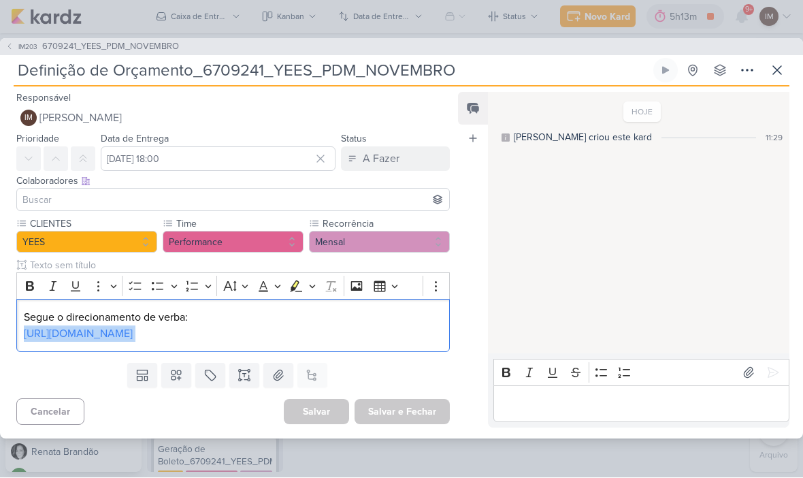
copy p "https://docs.google.com/spreadsheets/d/1YuicoLdfn9nCYFf072T8CZjtcvCCovwo/edit?u…"
click at [8, 45] on icon at bounding box center [9, 47] width 3 height 5
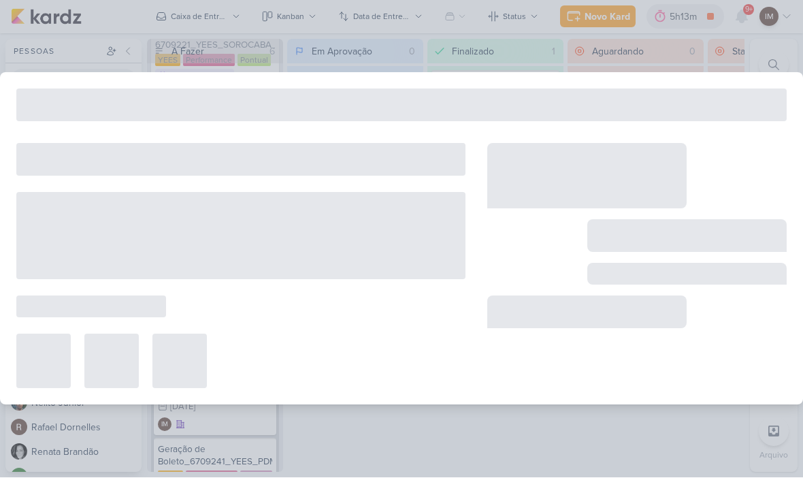
type input "6709241_YEES_PDM_NOVEMBRO"
type input "21 de outubro de 2025 às 18:00"
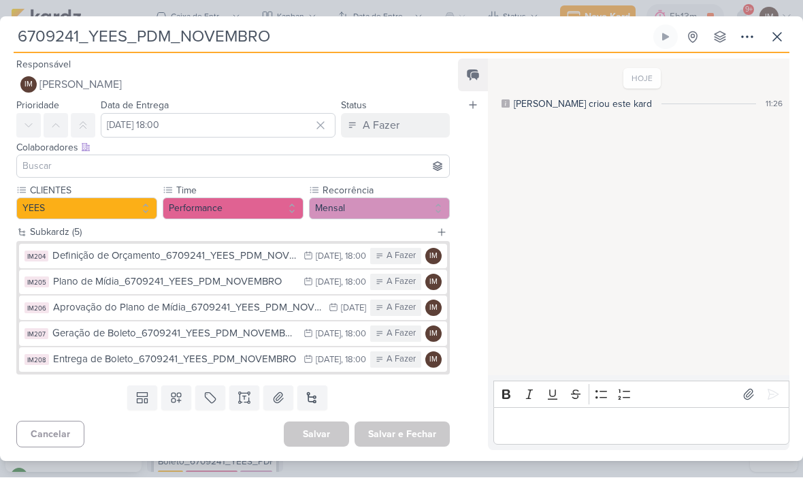
click at [216, 276] on div "Plano de Mídia_6709241_YEES_PDM_NOVEMBRO" at bounding box center [175, 282] width 244 height 16
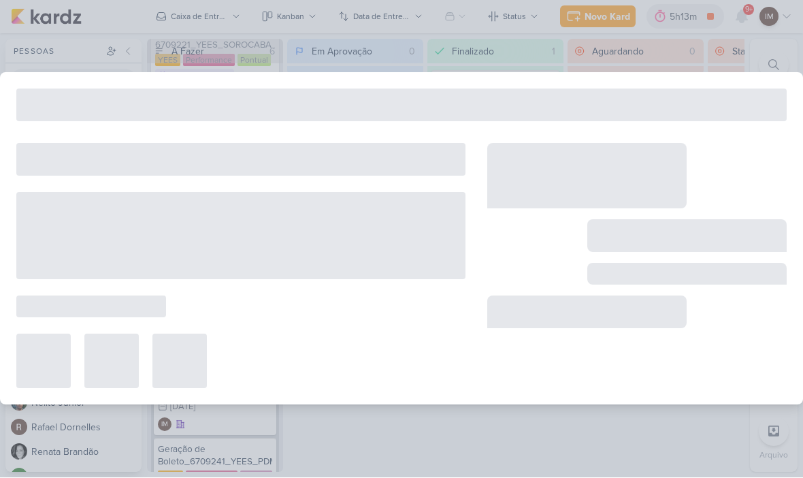
type input "Plano de Mídia_6709241_YEES_PDM_NOVEMBRO"
type input "10 de outubro de 2025 às 18:00"
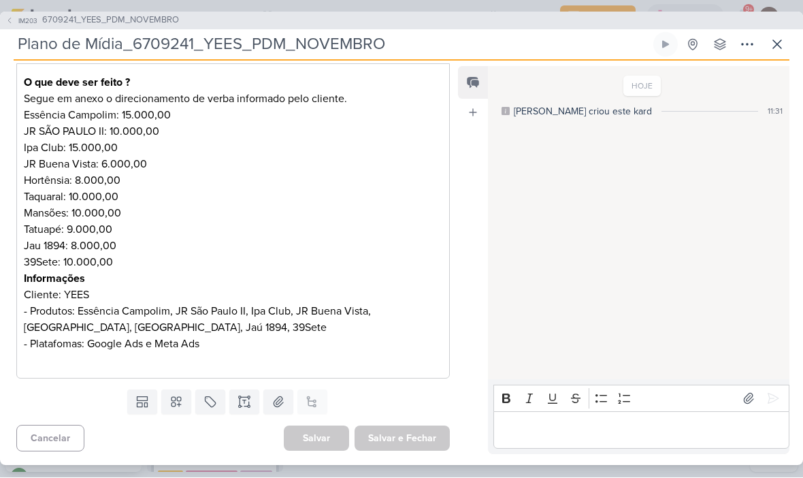
scroll to position [209, 0]
click at [39, 361] on p "Editor editing area: main" at bounding box center [233, 360] width 418 height 16
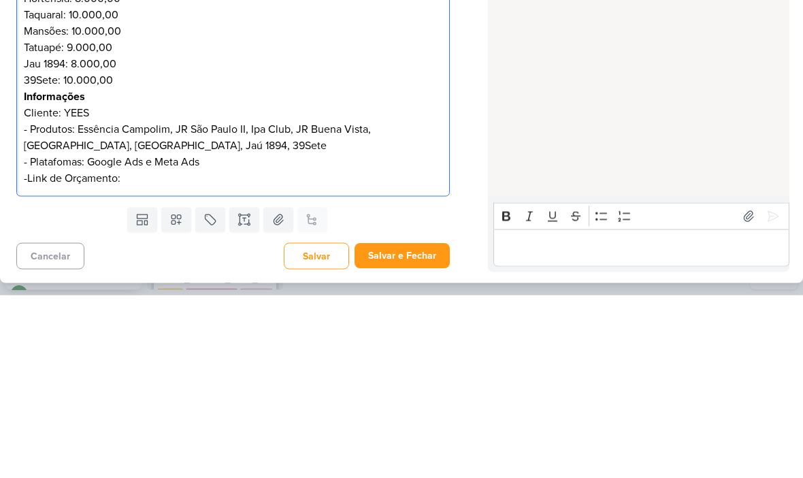
click at [126, 352] on p "-Link de Orçamento:" at bounding box center [233, 360] width 418 height 16
click at [661, 99] on div "HOJE Isabella criou este kard 11:31" at bounding box center [638, 224] width 300 height 312
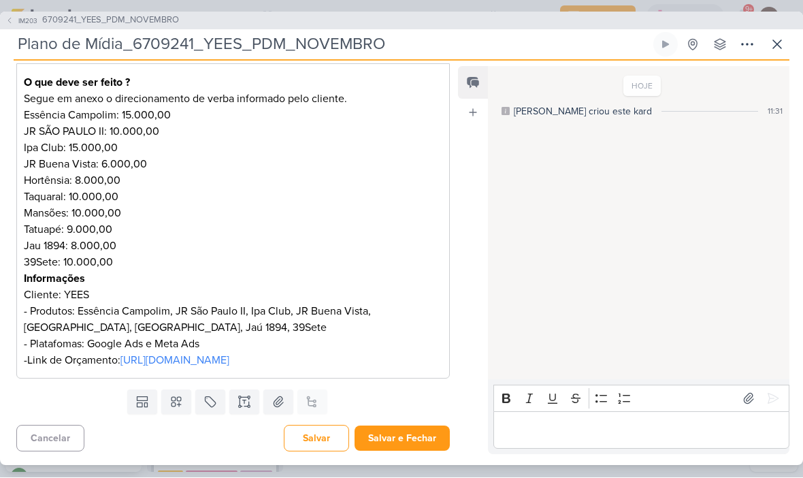
click at [410, 448] on button "Salvar e Fechar" at bounding box center [401, 438] width 95 height 25
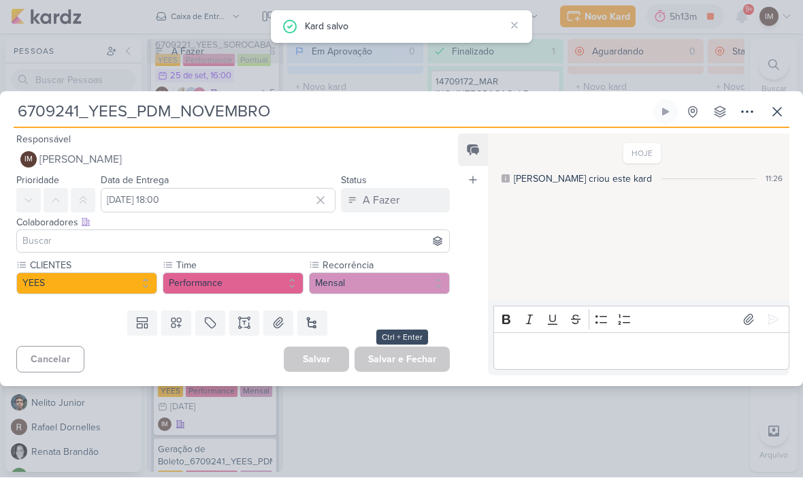
scroll to position [0, 0]
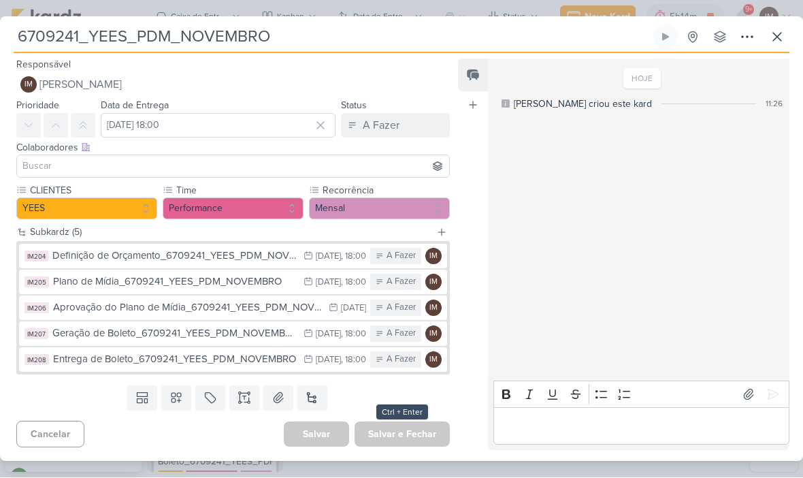
click at [78, 286] on div "Plano de Mídia_6709241_YEES_PDM_NOVEMBRO" at bounding box center [175, 282] width 244 height 16
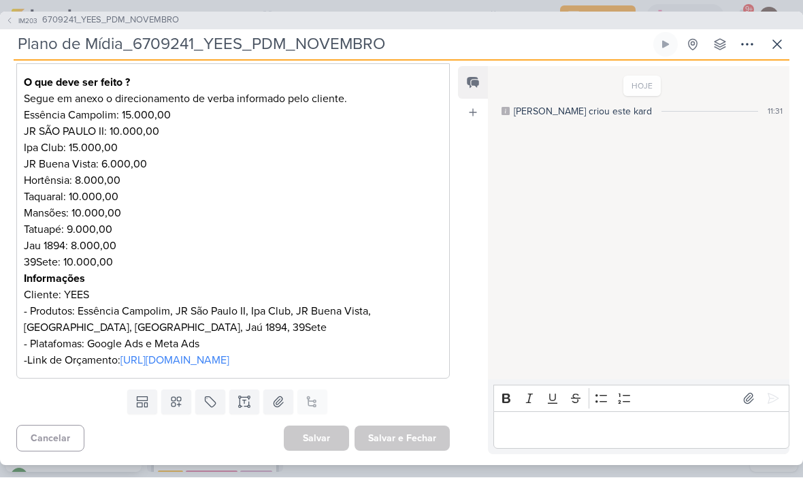
scroll to position [242, 0]
click at [120, 354] on link "https://docs.google.com/spreadsheets/d/1YuicoLdfn9nCYFf072T8CZjtcvCCovwo/edit?u…" at bounding box center [174, 361] width 109 height 14
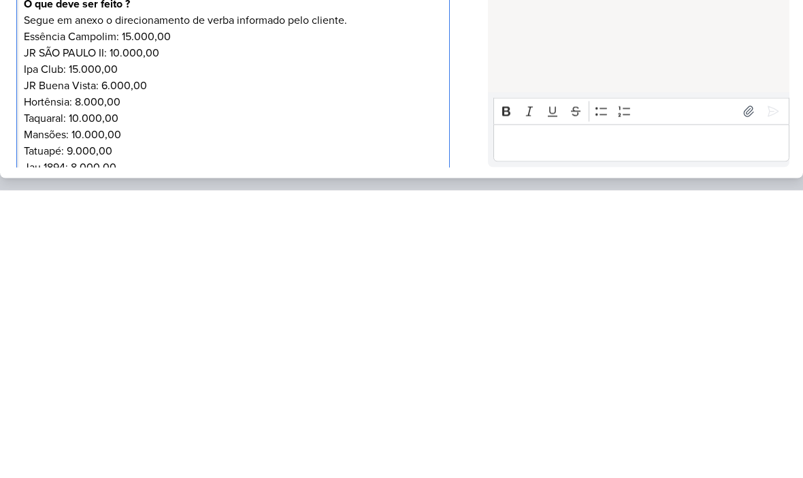
scroll to position [0, 0]
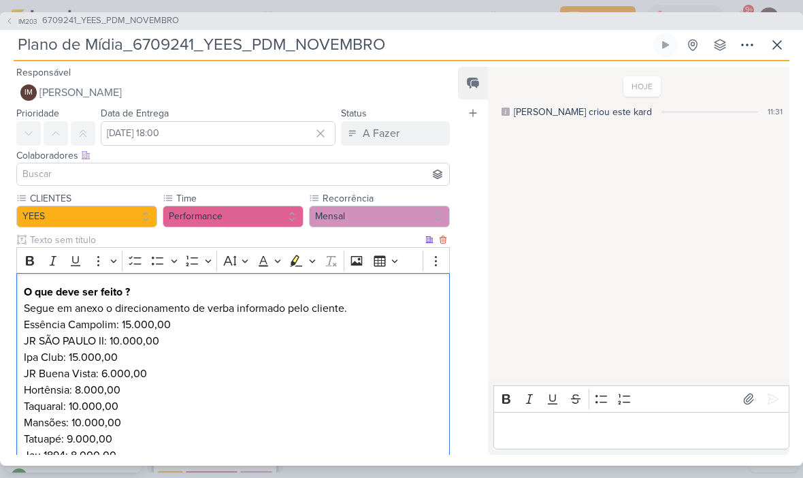
click at [5, 24] on icon at bounding box center [9, 21] width 8 height 8
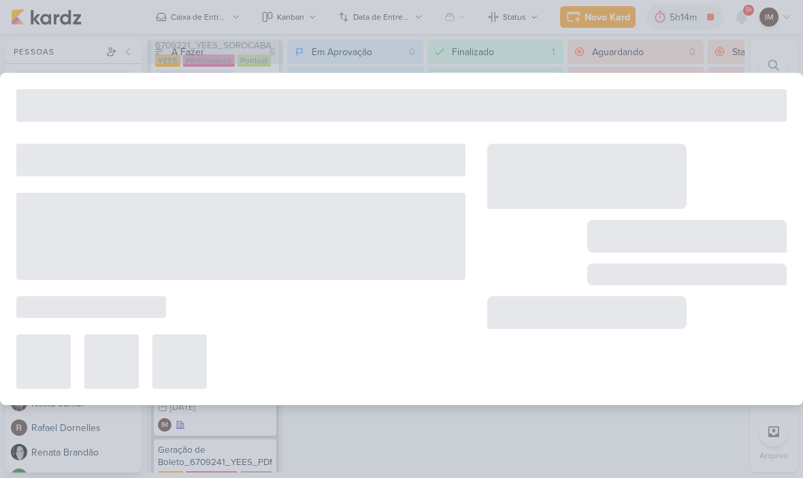
type input "6709241_YEES_PDM_NOVEMBRO"
type input "21 de outubro de 2025 às 18:00"
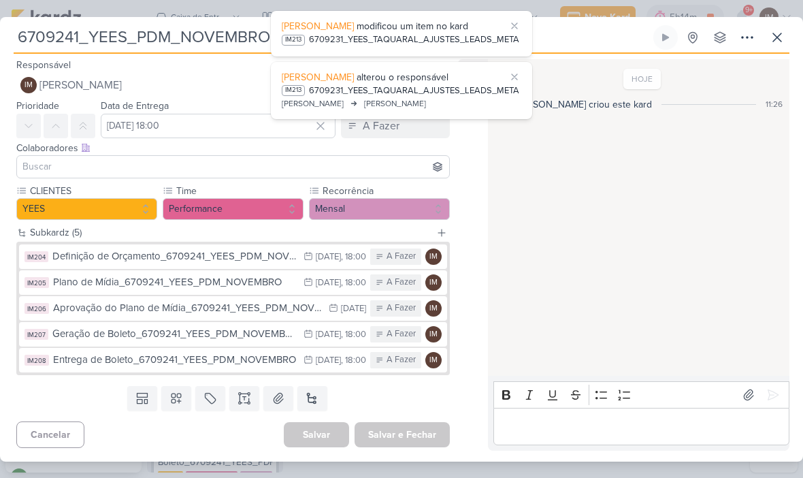
click at [78, 84] on span "[PERSON_NAME]" at bounding box center [80, 85] width 82 height 16
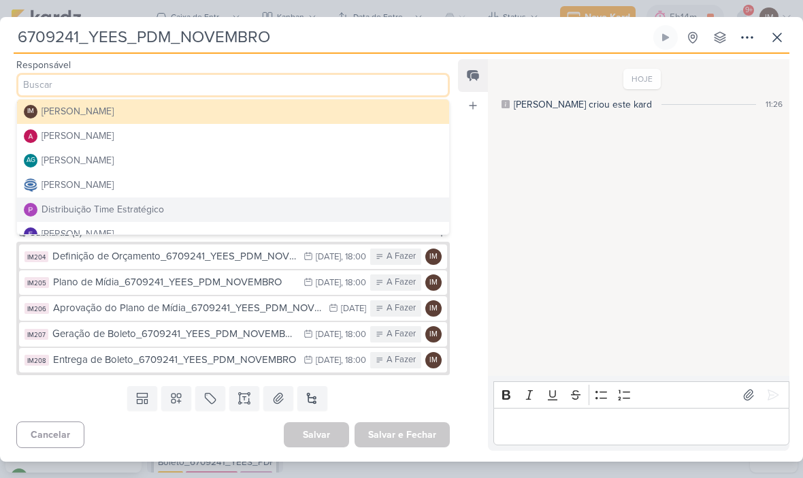
click at [317, 213] on button "Distribuição Time Estratégico" at bounding box center [233, 209] width 432 height 24
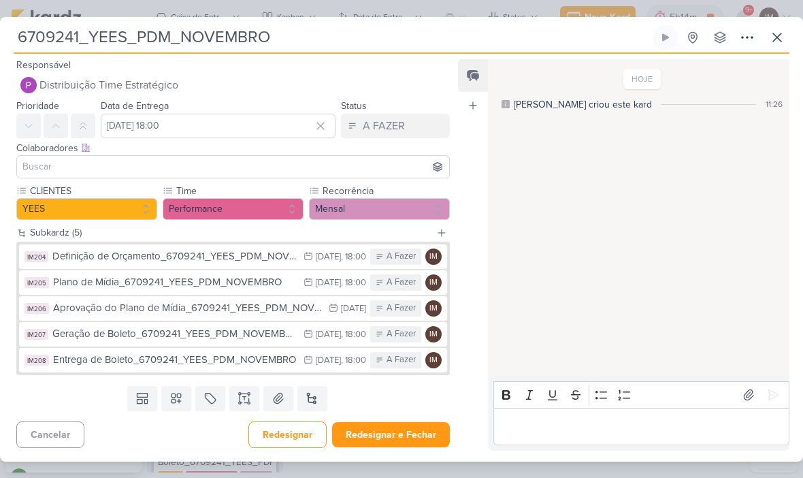
click at [355, 169] on input at bounding box center [233, 167] width 427 height 16
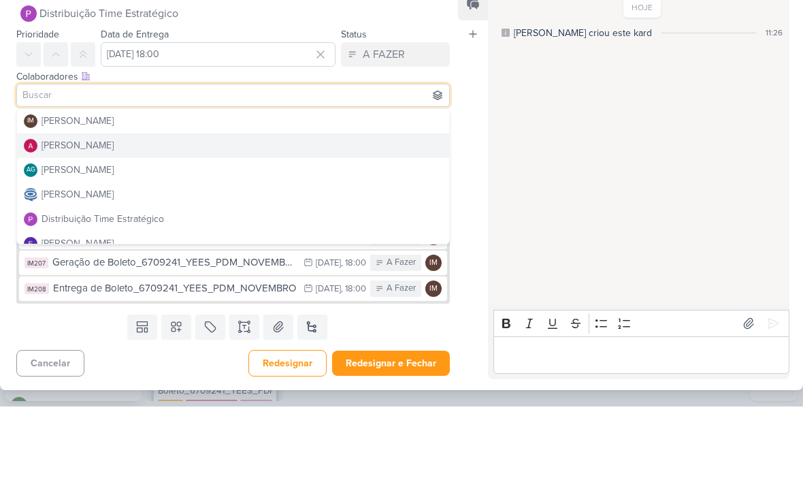
click at [359, 205] on button "Alessandra Gomes" at bounding box center [233, 217] width 432 height 24
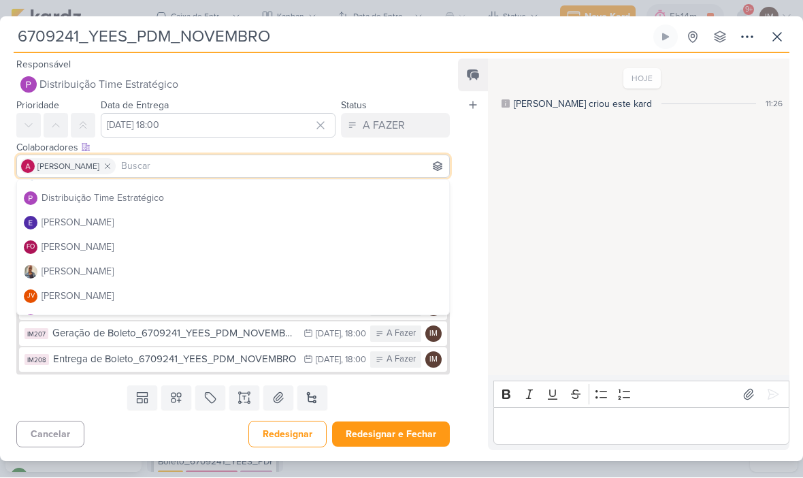
scroll to position [93, 0]
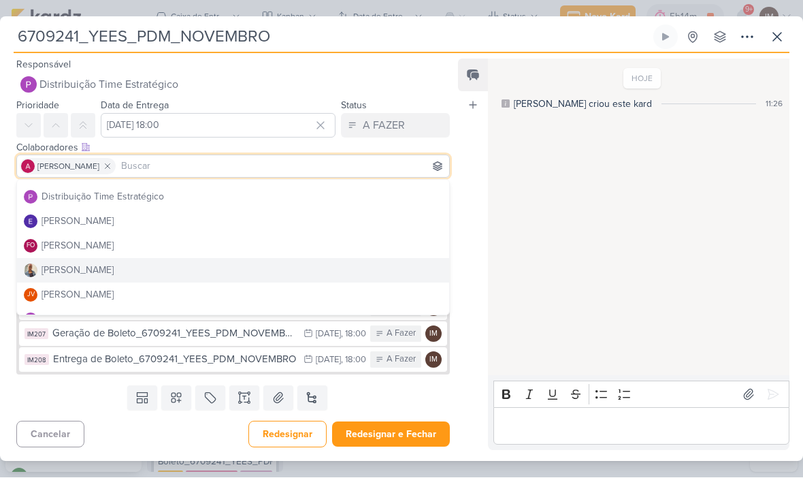
click at [332, 271] on button "Iara Santos" at bounding box center [233, 271] width 432 height 24
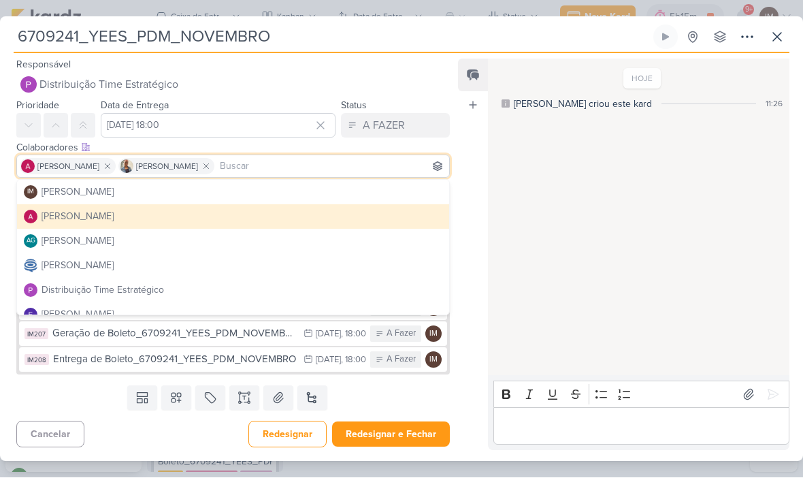
scroll to position [0, 0]
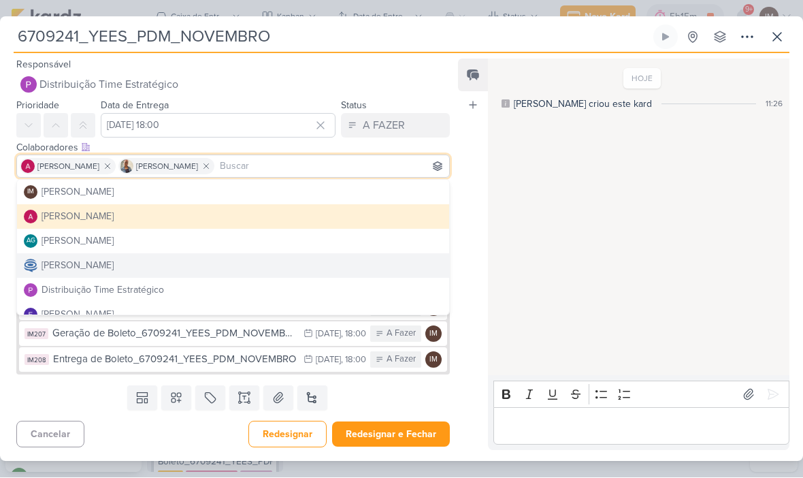
click at [348, 267] on button "Caroline Traven De Andrade" at bounding box center [233, 266] width 432 height 24
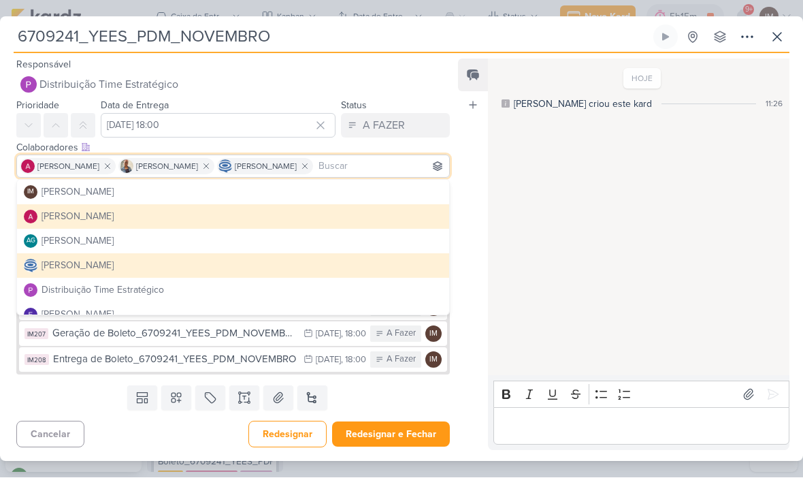
click at [543, 174] on div "HOJE Isabella criou este kard 11:26" at bounding box center [638, 219] width 300 height 316
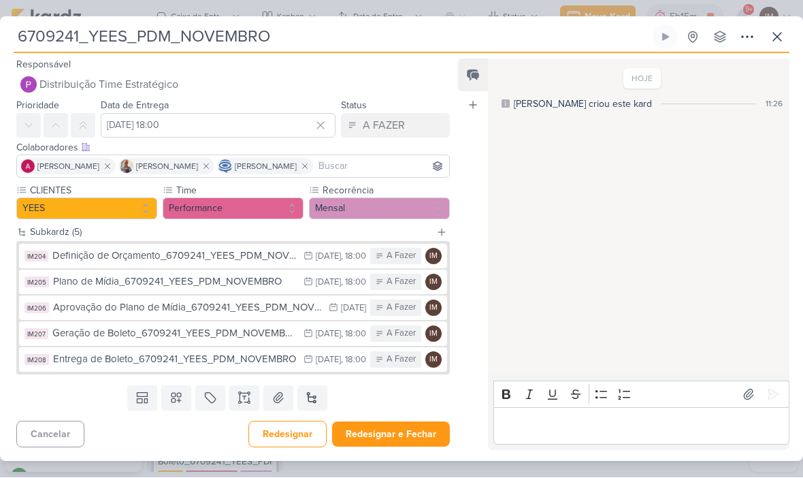
click at [393, 431] on button "Redesignar e Fechar" at bounding box center [391, 434] width 118 height 25
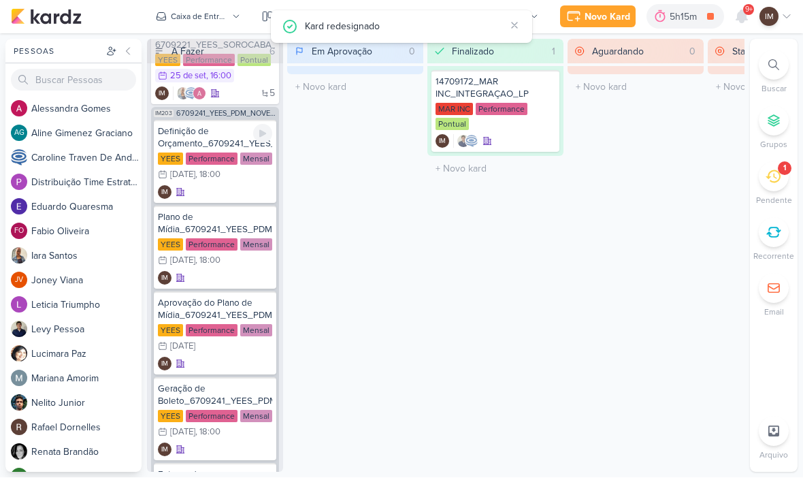
click at [231, 188] on div "IM" at bounding box center [215, 193] width 114 height 14
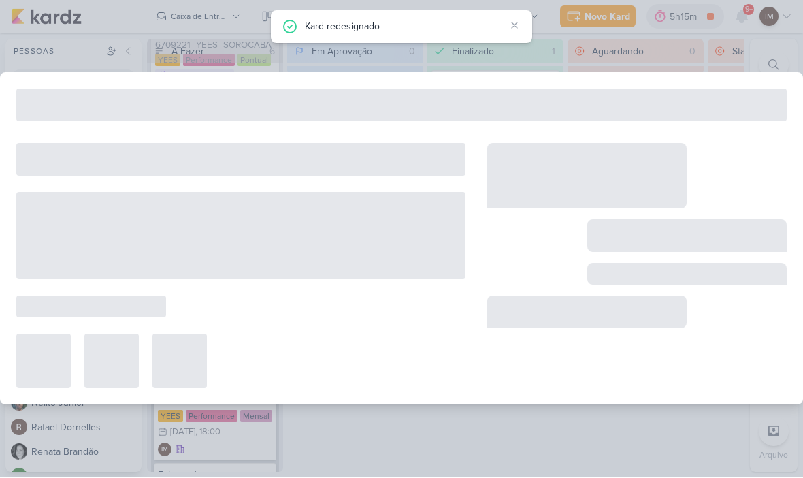
type input "Definição de Orçamento_6709241_YEES_PDM_NOVEMBRO"
type input "8 de outubro de 2025 às 18:00"
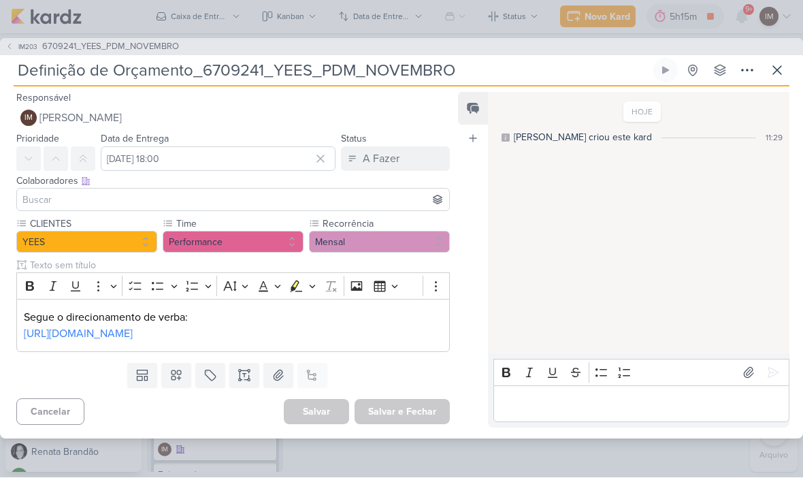
click at [45, 67] on input "Definição de Orçamento_6709241_YEES_PDM_NOVEMBRO" at bounding box center [332, 71] width 637 height 24
click at [61, 110] on span "[PERSON_NAME]" at bounding box center [80, 118] width 82 height 16
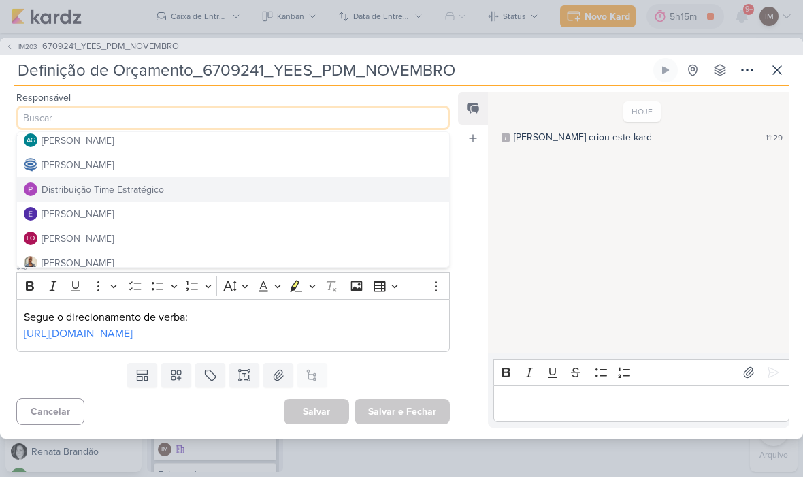
scroll to position [56, 0]
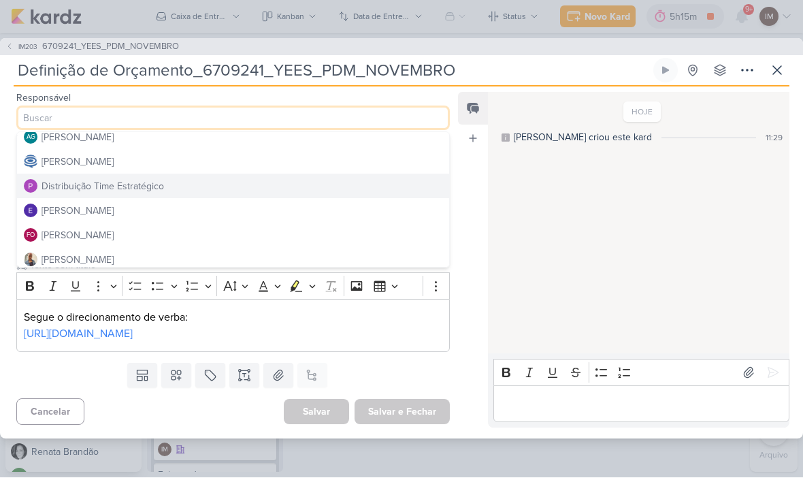
click at [45, 180] on div "Distribuição Time Estratégico" at bounding box center [103, 187] width 122 height 14
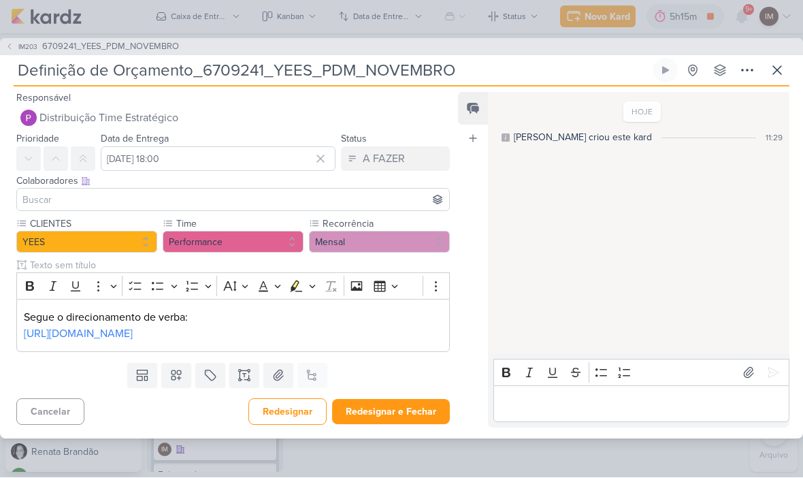
click at [32, 193] on input at bounding box center [233, 200] width 427 height 16
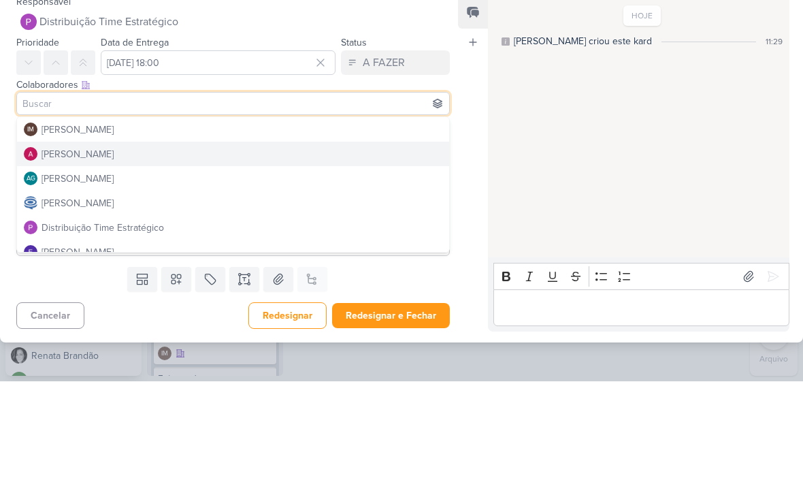
click at [52, 244] on div "Alessandra Gomes" at bounding box center [78, 251] width 72 height 14
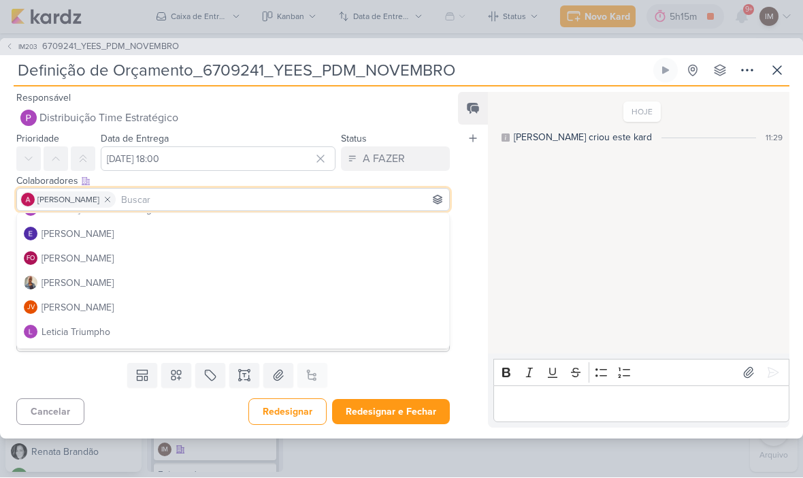
scroll to position [122, 0]
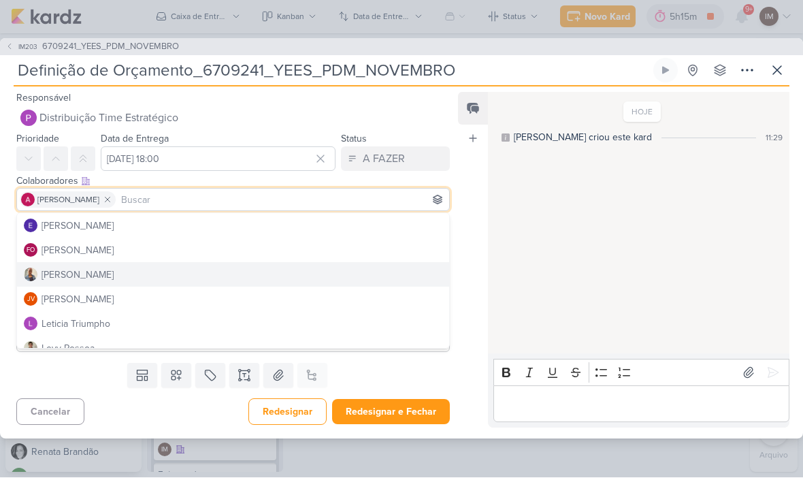
click at [55, 268] on div "Iara Santos" at bounding box center [78, 275] width 72 height 14
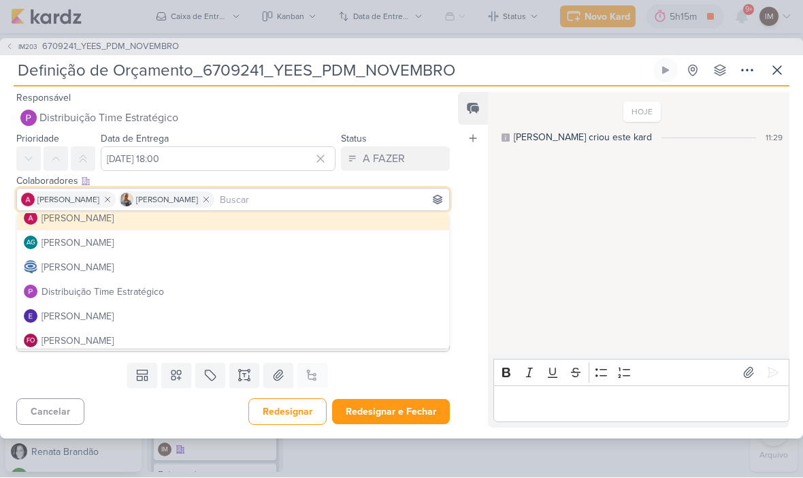
scroll to position [31, 0]
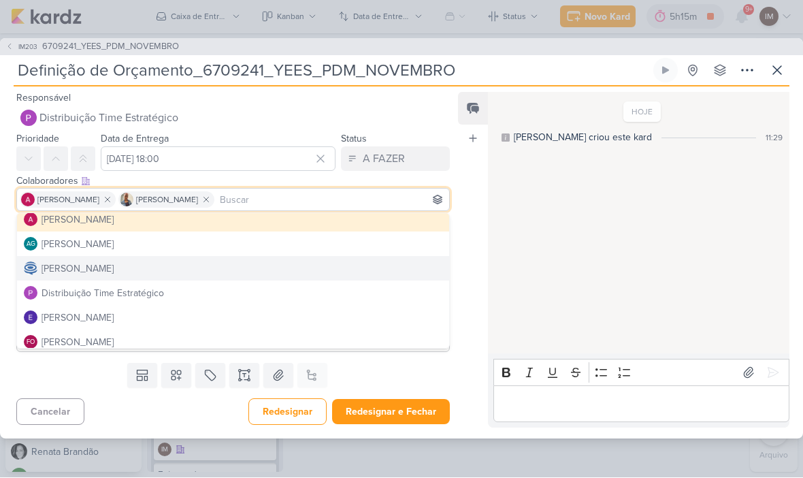
click at [51, 262] on div "Caroline Traven De Andrade" at bounding box center [78, 269] width 72 height 14
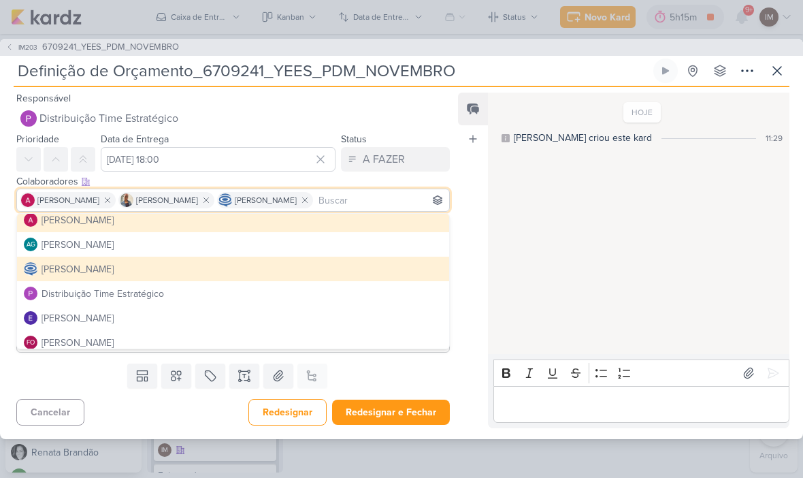
click at [530, 255] on div "HOJE Isabella criou este kard 11:29" at bounding box center [638, 224] width 300 height 260
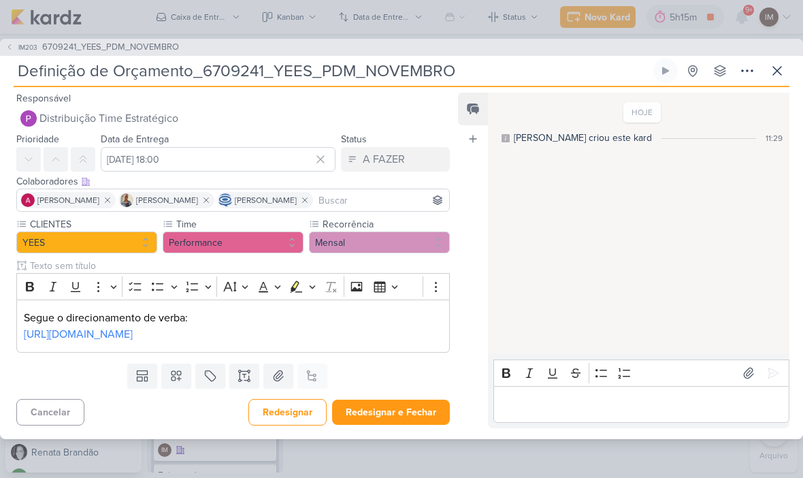
click at [417, 423] on button "Redesignar e Fechar" at bounding box center [391, 411] width 118 height 25
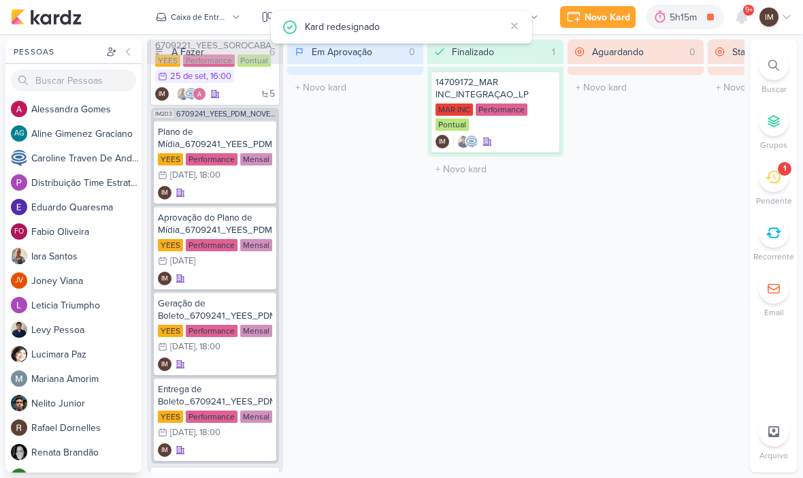
click at [243, 190] on div "IM" at bounding box center [215, 193] width 114 height 14
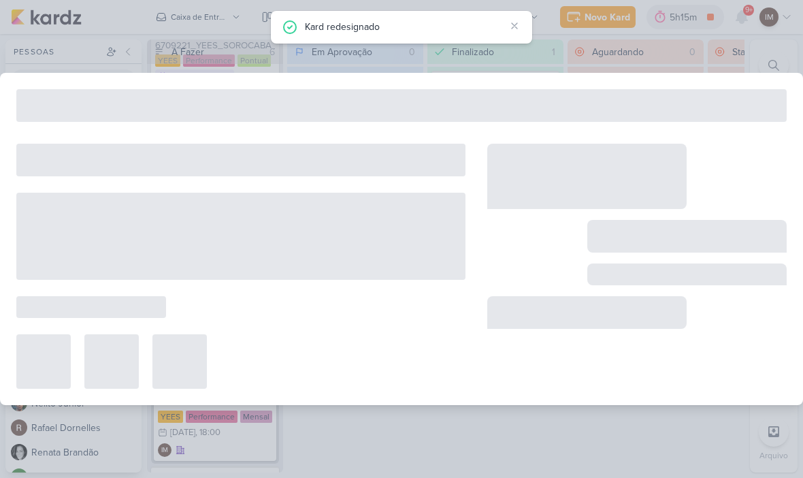
type input "Plano de Mídia_6709241_YEES_PDM_NOVEMBRO"
type input "10 de outubro de 2025 às 18:00"
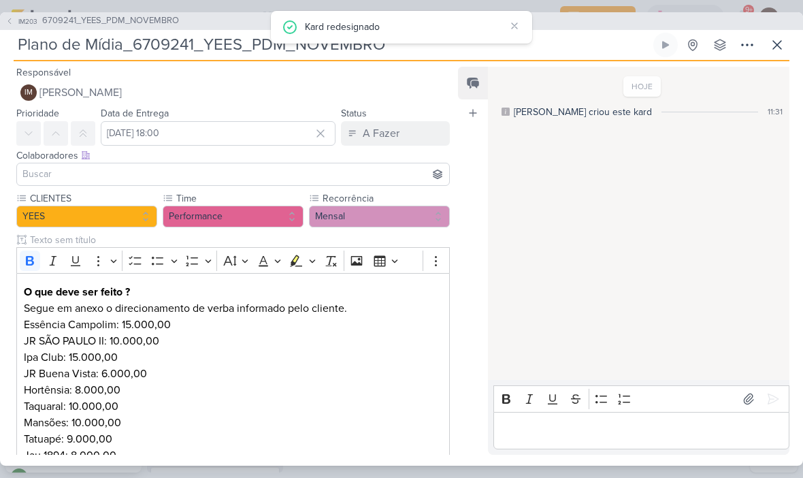
click at [382, 93] on button "IM Isabella Machado Guimarães" at bounding box center [232, 92] width 433 height 24
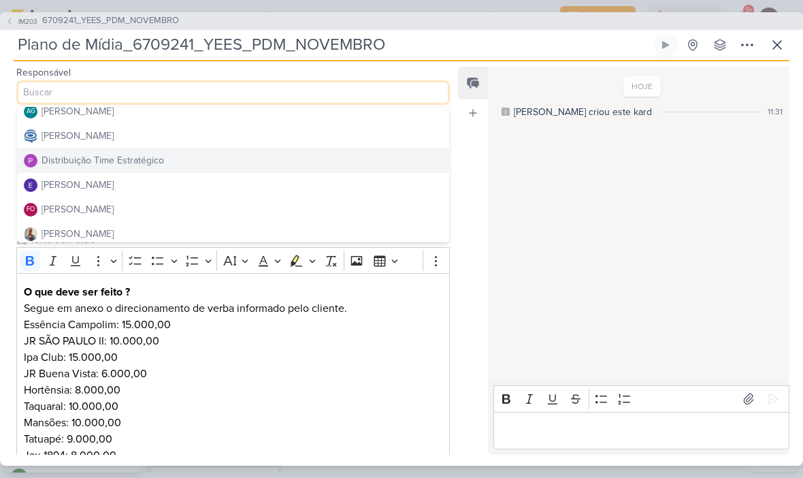
click at [382, 157] on button "Distribuição Time Estratégico" at bounding box center [233, 160] width 432 height 24
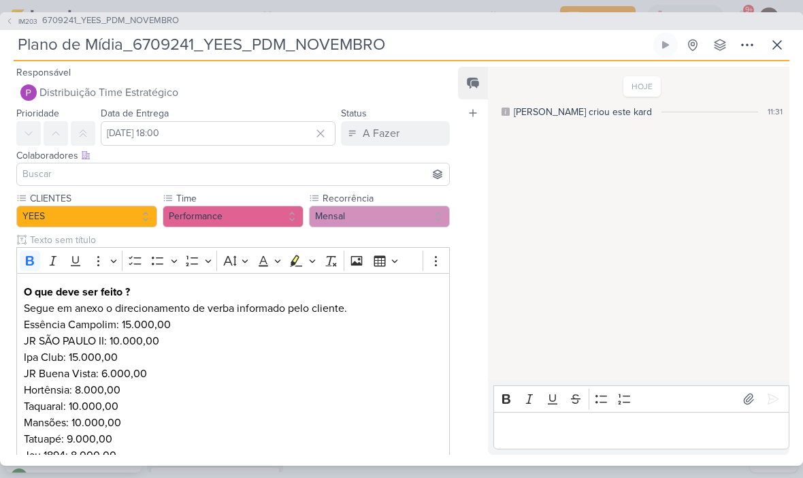
click at [27, 170] on input at bounding box center [233, 174] width 427 height 16
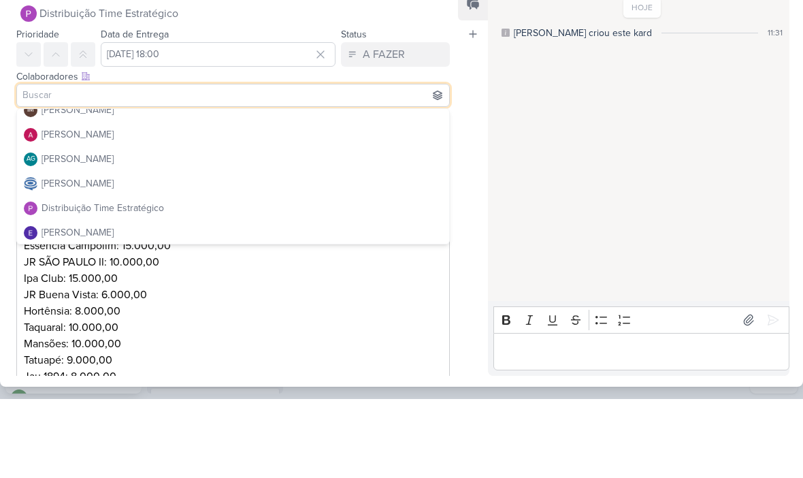
scroll to position [6, 0]
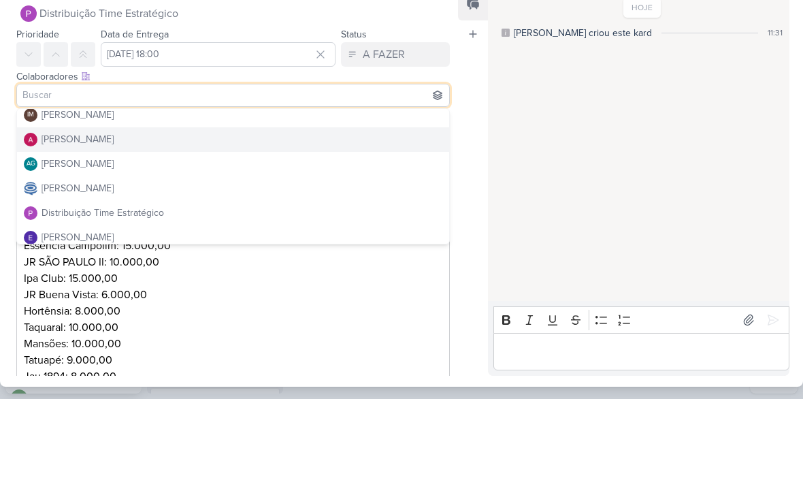
click at [376, 206] on button "Alessandra Gomes" at bounding box center [233, 218] width 432 height 24
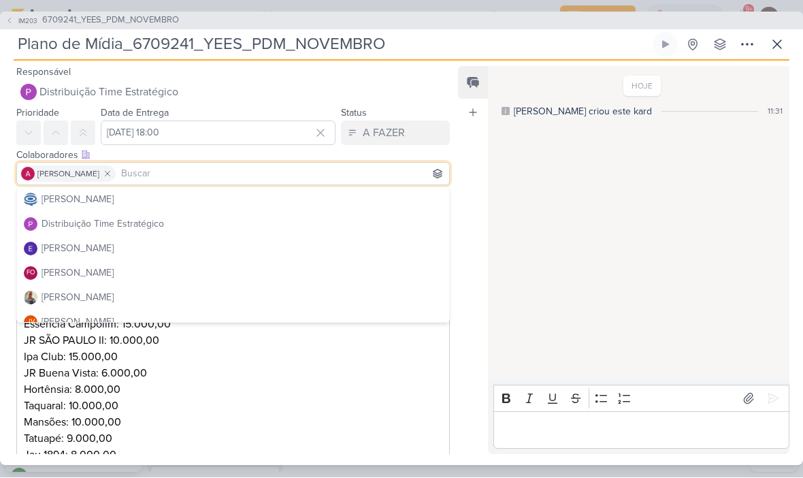
scroll to position [100, 0]
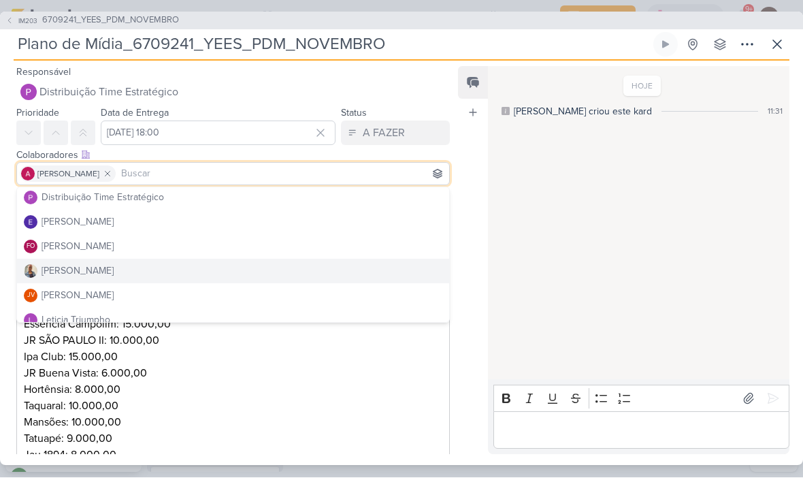
click at [316, 272] on button "Iara Santos" at bounding box center [233, 271] width 432 height 24
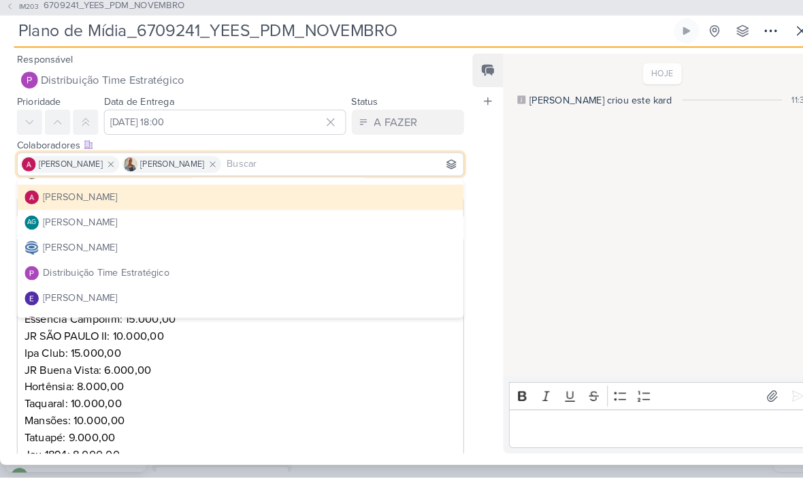
scroll to position [17, 0]
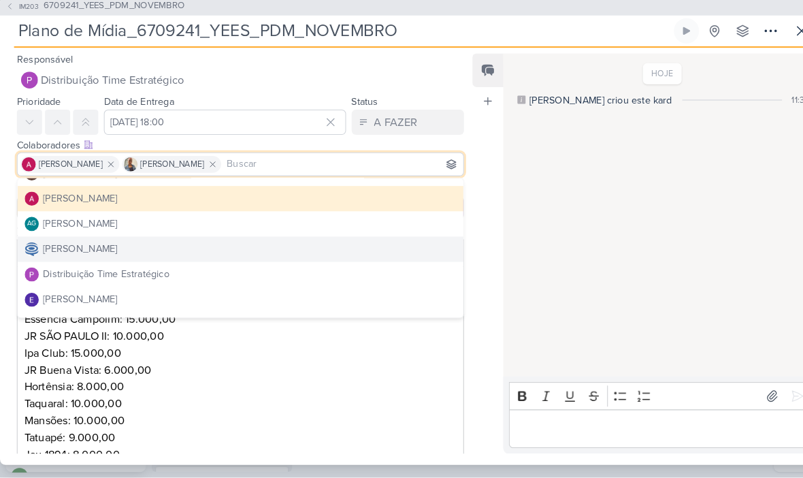
click at [342, 247] on button "Caroline Traven De Andrade" at bounding box center [233, 256] width 432 height 24
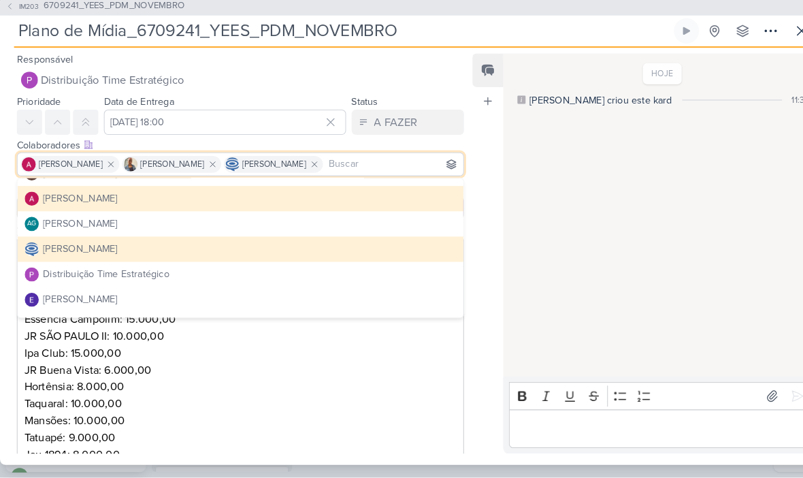
click at [554, 177] on div "HOJE Isabella criou este kard 11:31" at bounding box center [638, 224] width 300 height 312
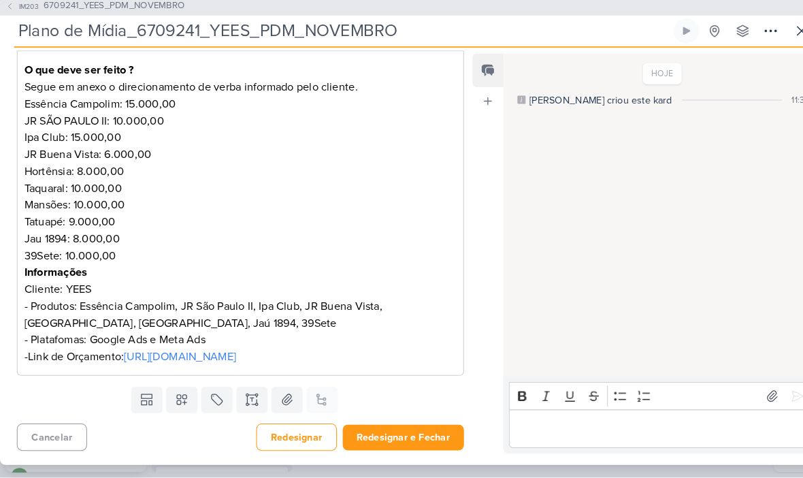
click at [375, 426] on button "Redesignar e Fechar" at bounding box center [391, 438] width 118 height 25
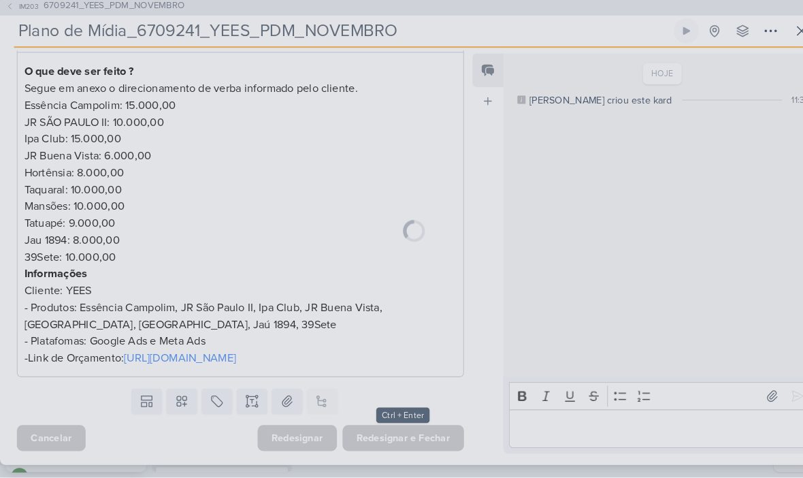
scroll to position [240, 0]
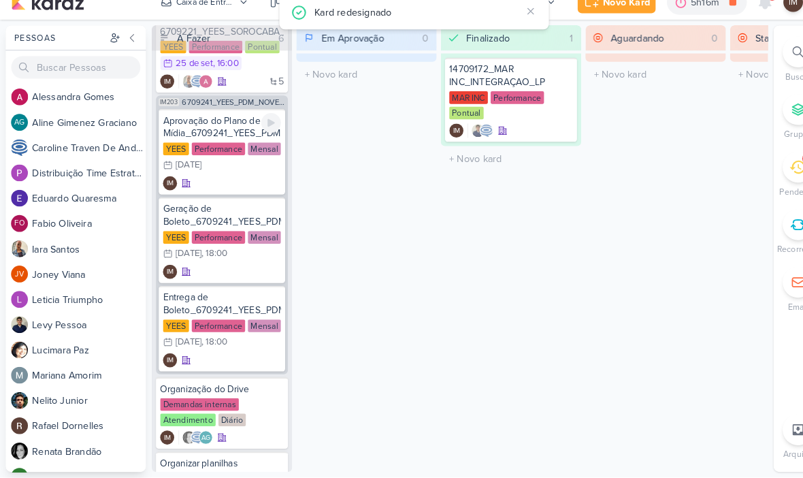
click at [218, 186] on div "IM" at bounding box center [215, 193] width 114 height 14
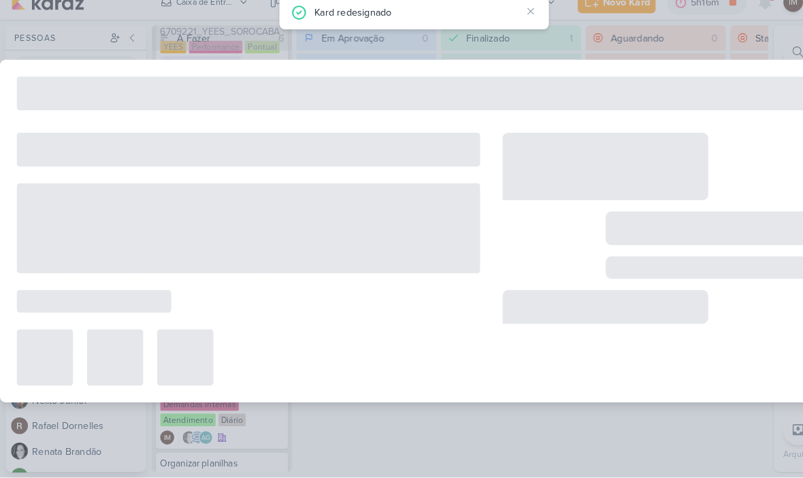
type input "Aprovação do Plano de Mídia_6709241_YEES_PDM_NOVEMBRO"
type input "14 de outubro de 2025 às 23:59"
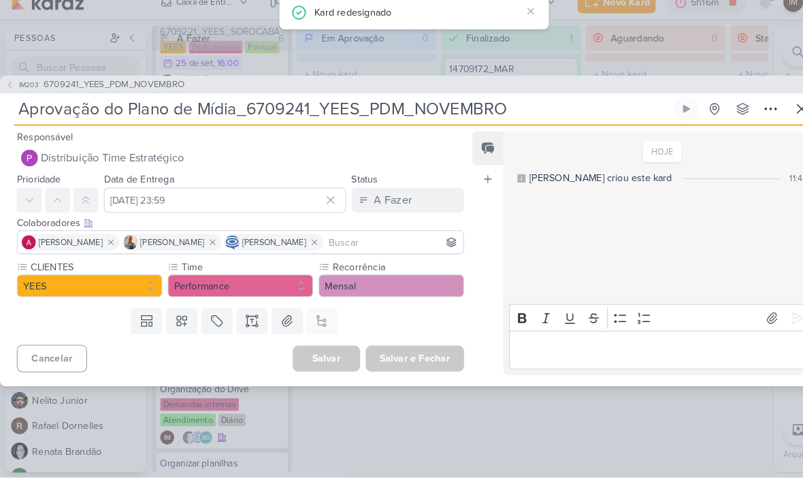
scroll to position [0, 0]
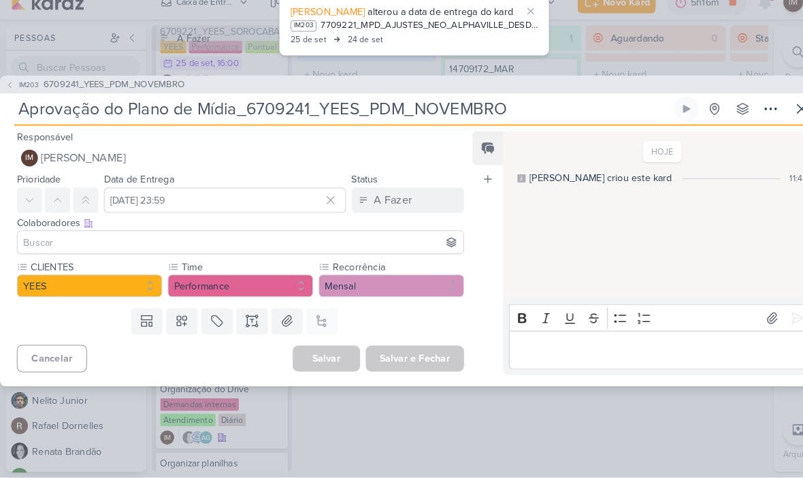
click at [420, 156] on button "IM Isabella Machado Guimarães" at bounding box center [232, 168] width 433 height 24
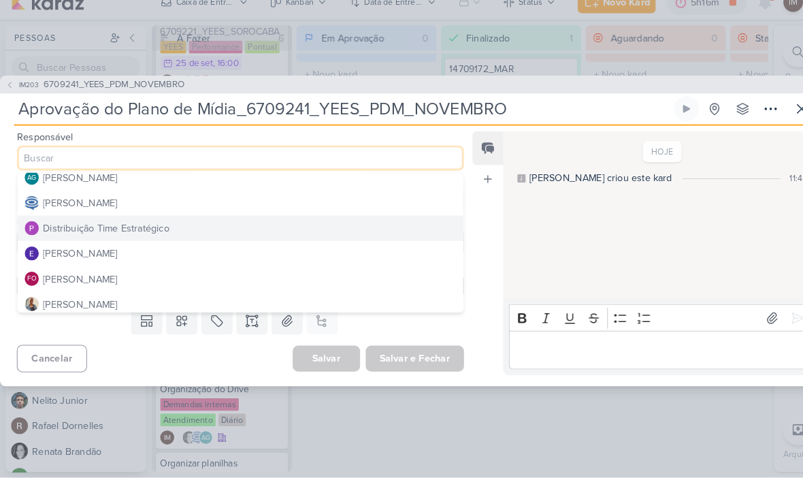
click at [367, 224] on button "Distribuição Time Estratégico" at bounding box center [233, 236] width 432 height 24
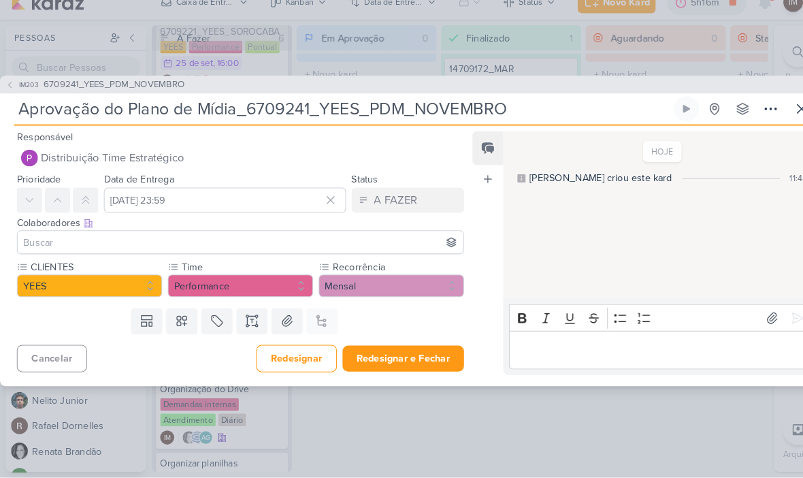
click at [374, 242] on input at bounding box center [233, 250] width 427 height 16
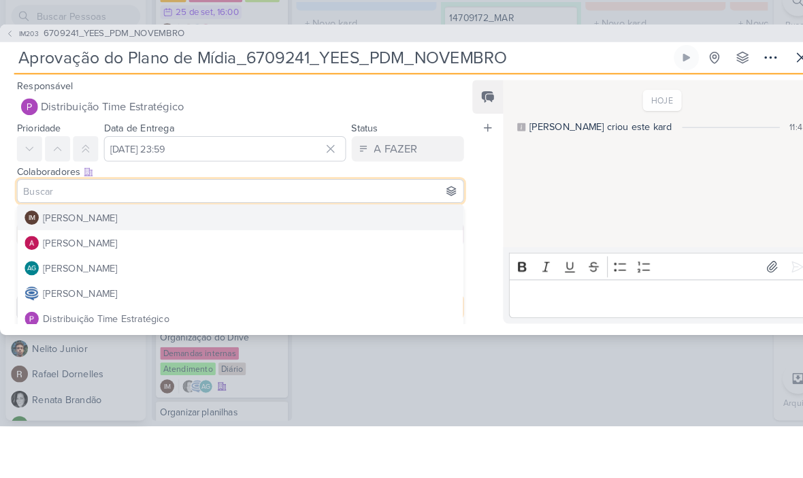
click at [15, 90] on button "IM203 6709241_YEES_PDM_NOVEMBRO" at bounding box center [92, 97] width 174 height 14
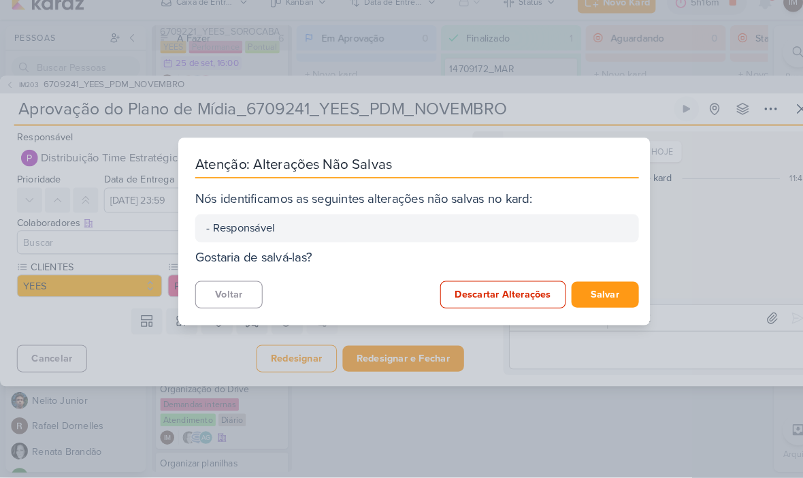
click at [486, 287] on button "Descartar Alterações" at bounding box center [488, 300] width 122 height 27
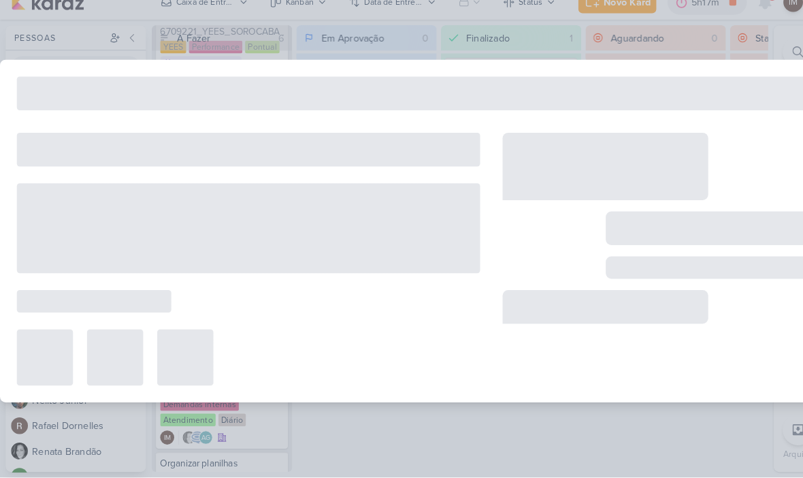
type input "6709241_YEES_PDM_NOVEMBRO"
type input "21 de outubro de 2025 às 18:00"
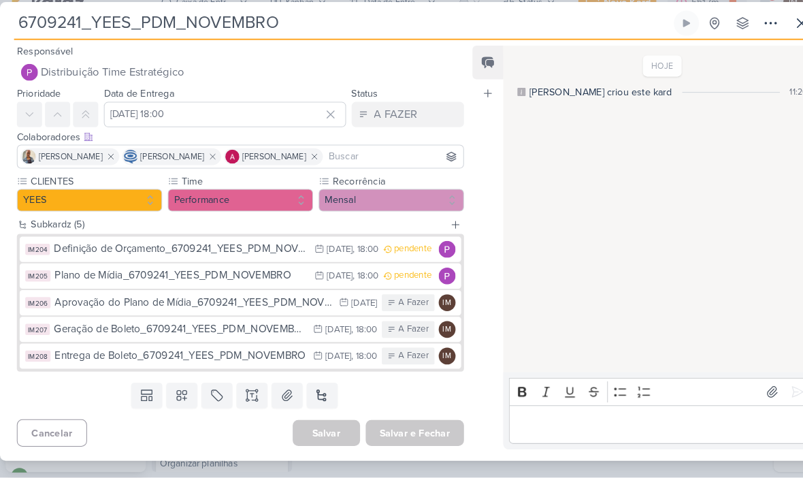
click at [248, 300] on div "Aprovação do Plano de Mídia_6709241_YEES_PDM_NOVEMBRO" at bounding box center [187, 308] width 269 height 16
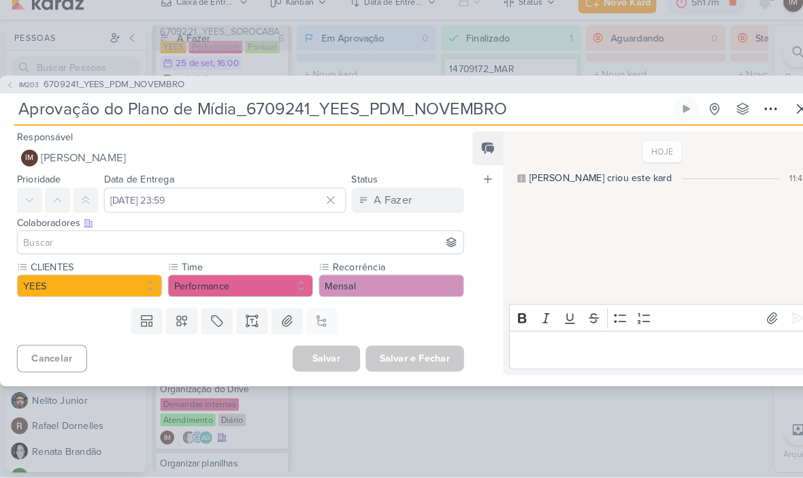
click at [250, 156] on button "IM Isabella Machado Guimarães" at bounding box center [232, 168] width 433 height 24
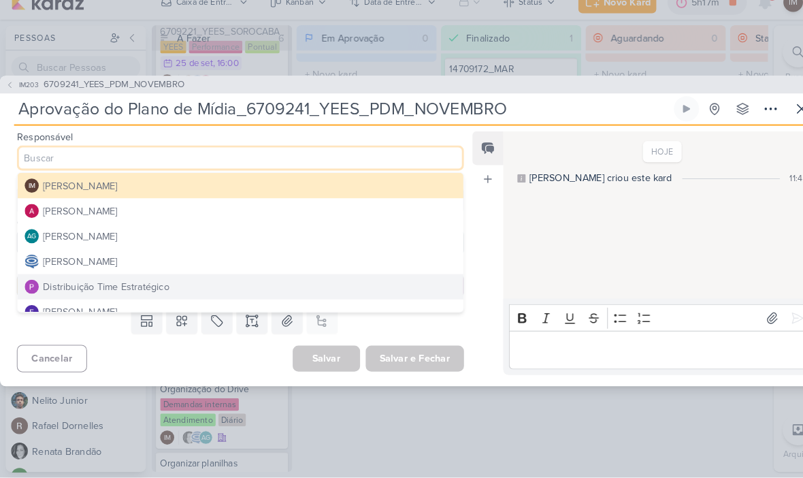
click at [187, 280] on button "Distribuição Time Estratégico" at bounding box center [233, 292] width 432 height 24
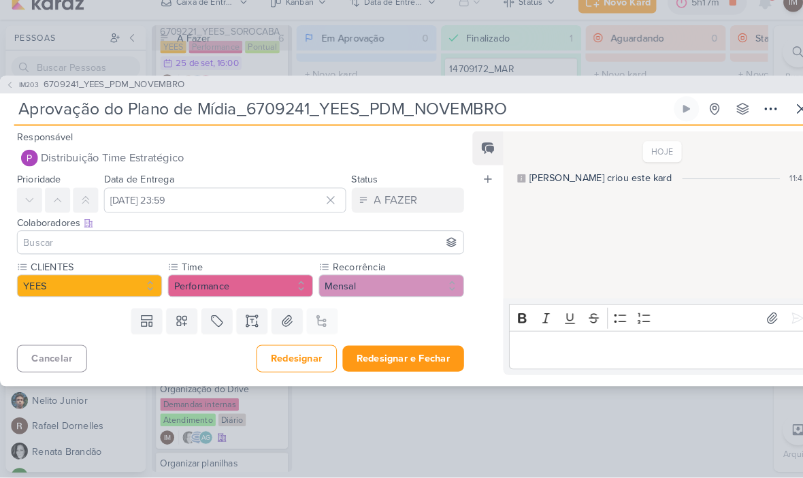
click at [211, 242] on input at bounding box center [233, 250] width 427 height 16
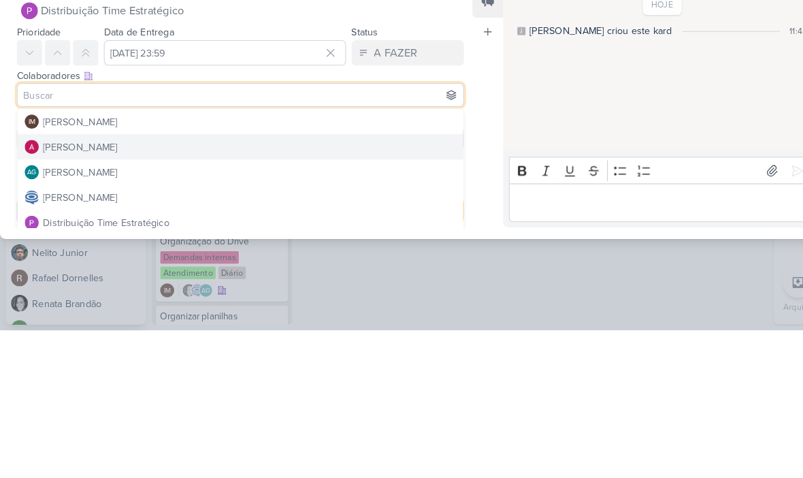
click at [244, 288] on button "Alessandra Gomes" at bounding box center [233, 300] width 432 height 24
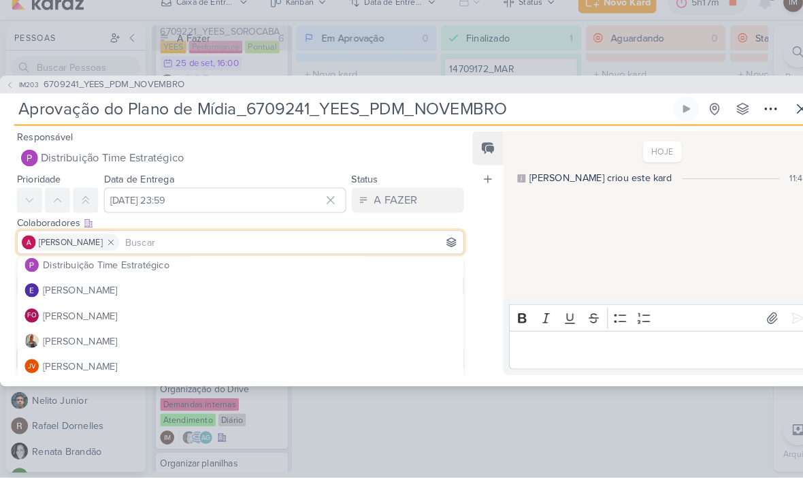
scroll to position [110, 0]
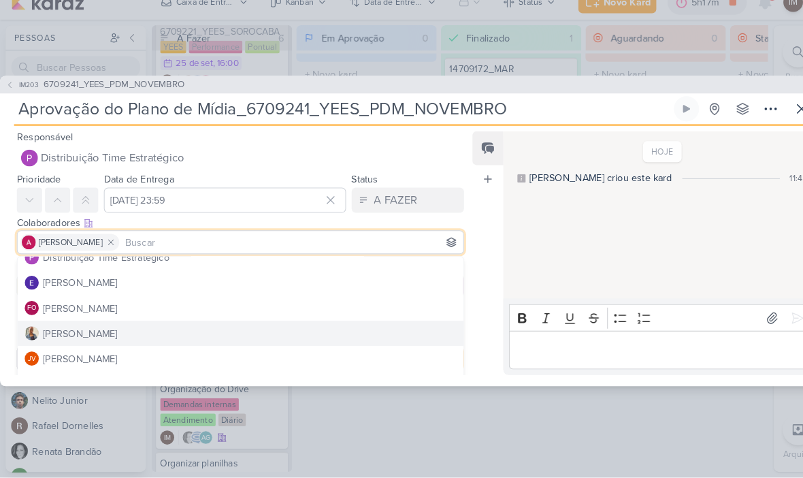
click at [152, 325] on button "Iara Santos" at bounding box center [233, 337] width 432 height 24
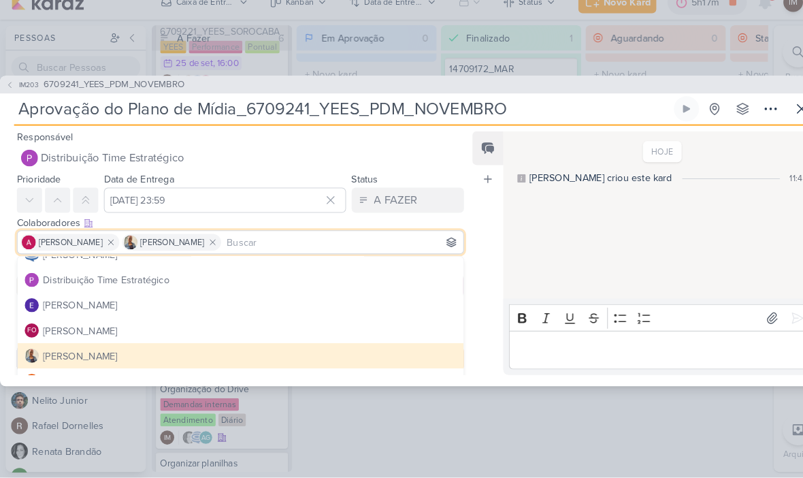
scroll to position [59, 0]
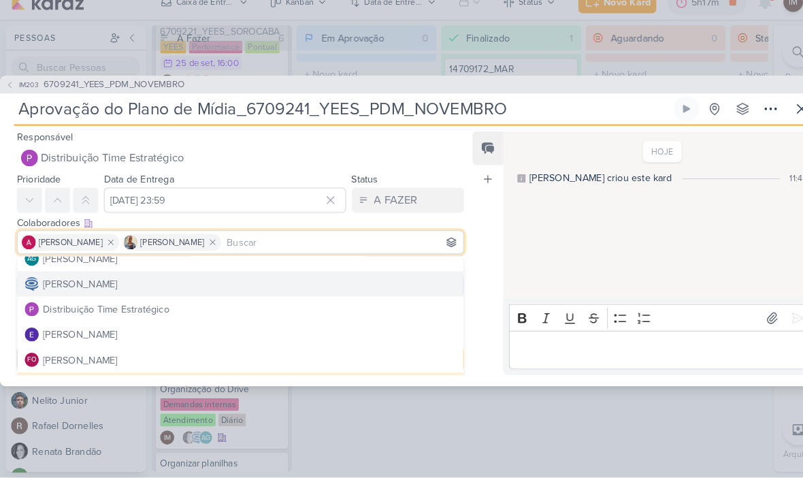
click at [196, 278] on button "Caroline Traven De Andrade" at bounding box center [233, 290] width 432 height 24
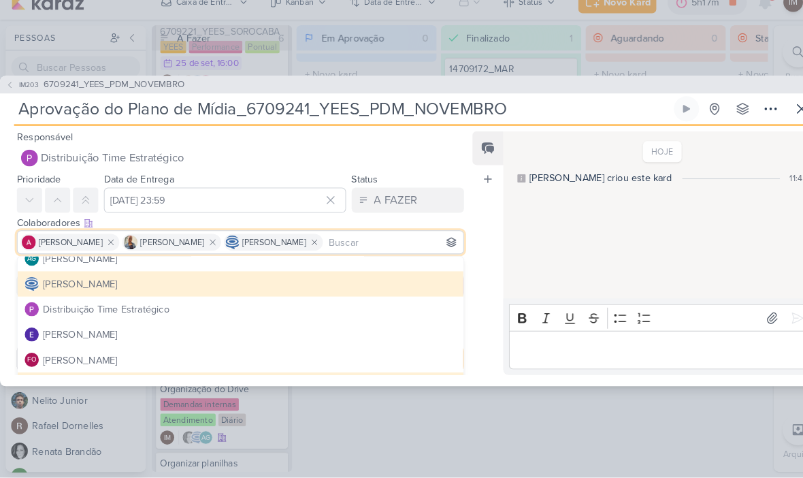
click at [393, 278] on button "Caroline Traven De Andrade" at bounding box center [233, 290] width 432 height 24
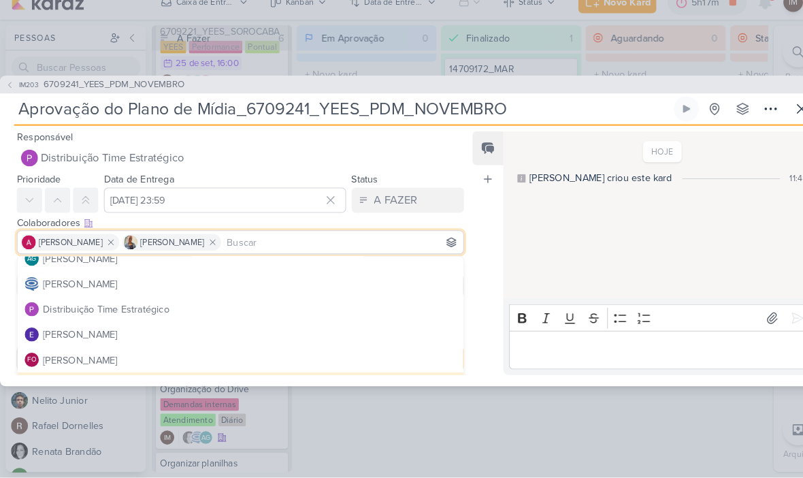
click at [377, 278] on button "Caroline Traven De Andrade" at bounding box center [233, 290] width 432 height 24
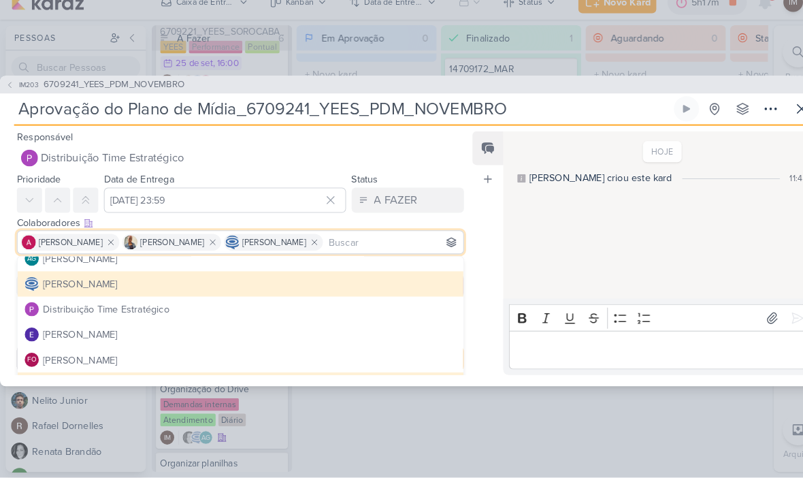
click at [521, 227] on div "HOJE Isabella criou este kard 11:45" at bounding box center [638, 224] width 300 height 161
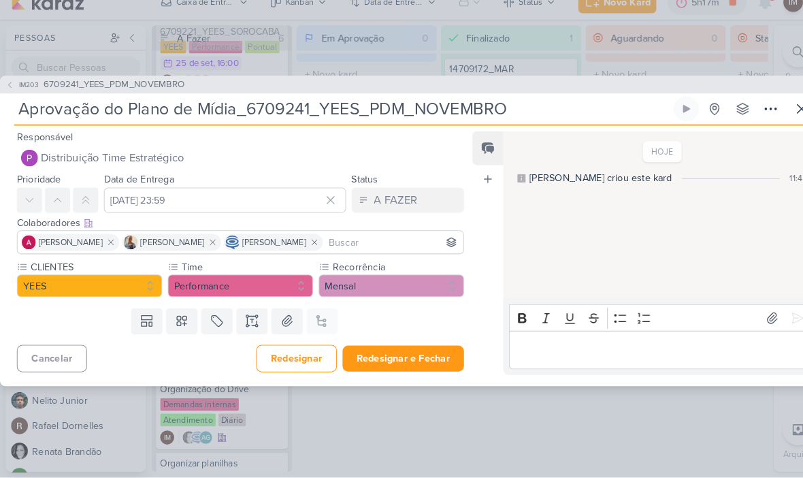
click at [403, 350] on button "Redesignar e Fechar" at bounding box center [391, 362] width 118 height 25
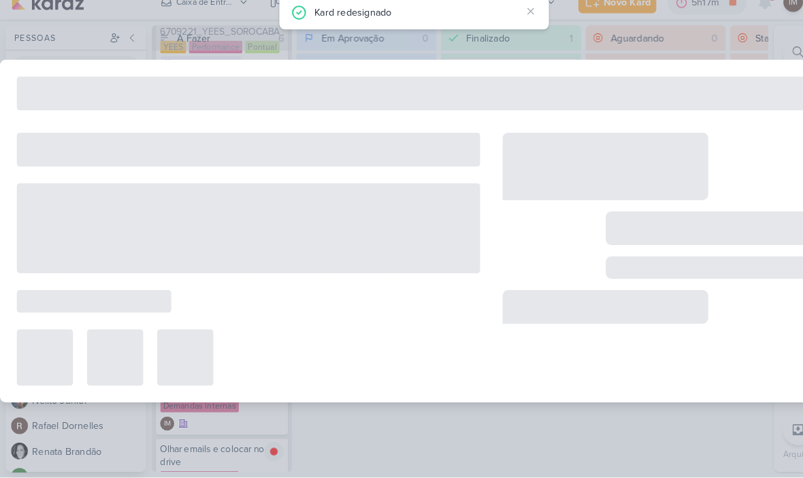
type input "6709241_YEES_PDM_NOVEMBRO"
type input "21 de outubro de 2025 às 18:00"
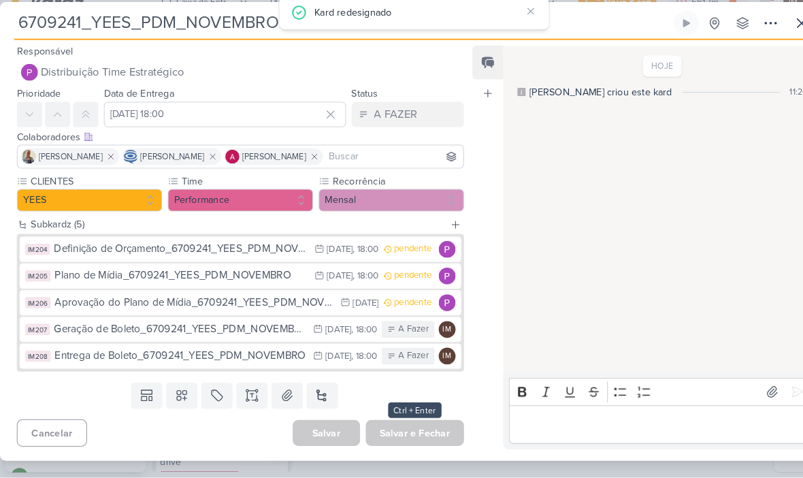
click at [248, 326] on div "Geração de Boleto_6709241_YEES_PDM_NOVEMBRO" at bounding box center [174, 334] width 244 height 16
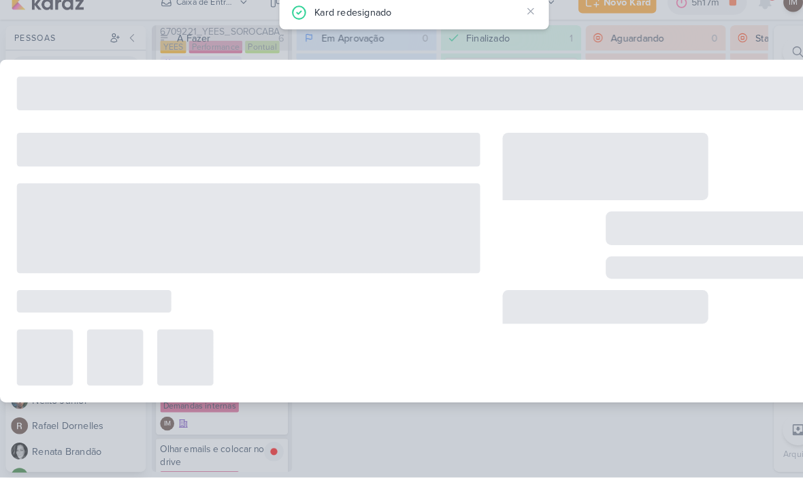
click at [247, 334] on div at bounding box center [240, 361] width 449 height 54
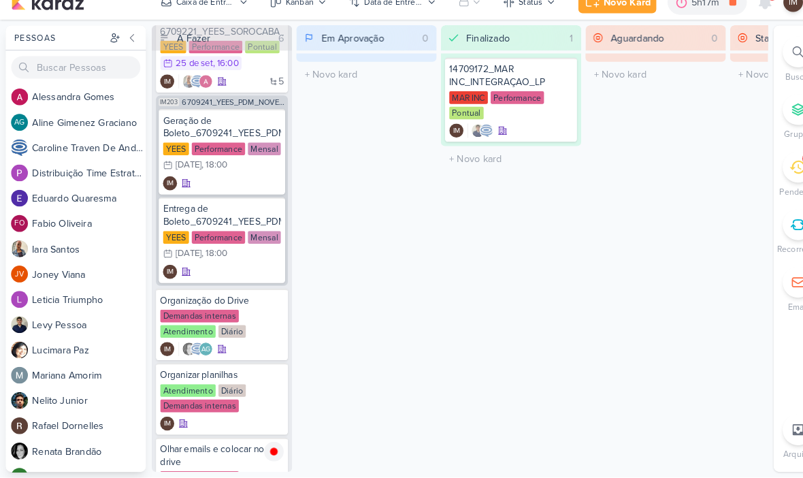
scroll to position [75, 0]
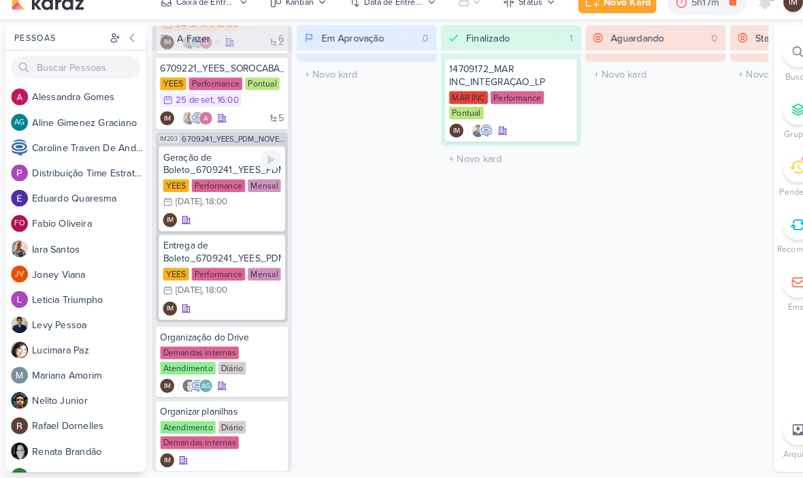
click at [230, 221] on div "IM" at bounding box center [215, 228] width 114 height 14
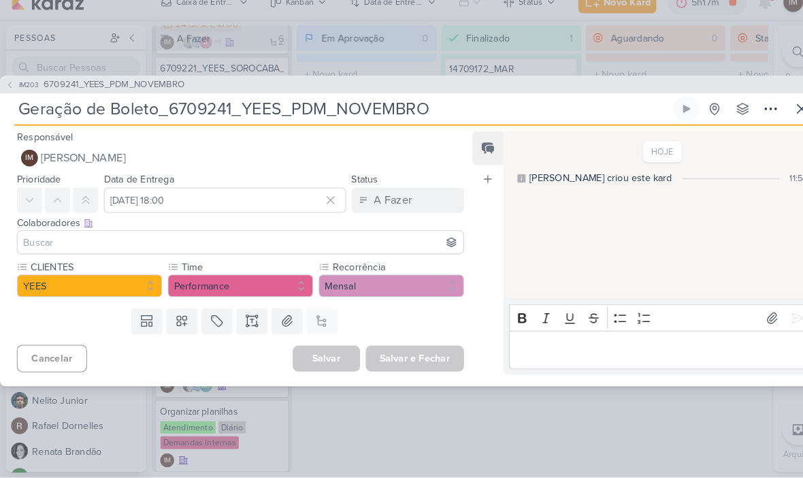
click at [267, 156] on button "IM Isabella Machado Guimarães" at bounding box center [232, 168] width 433 height 24
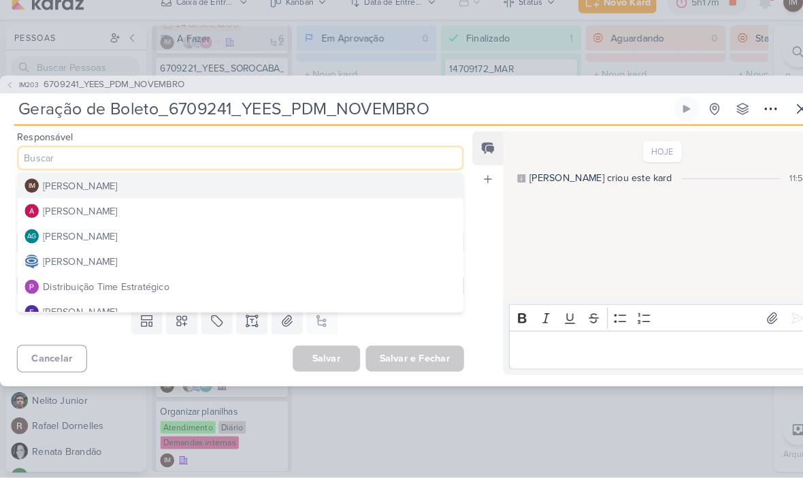
click at [187, 283] on button "Distribuição Time Estratégico" at bounding box center [233, 292] width 432 height 24
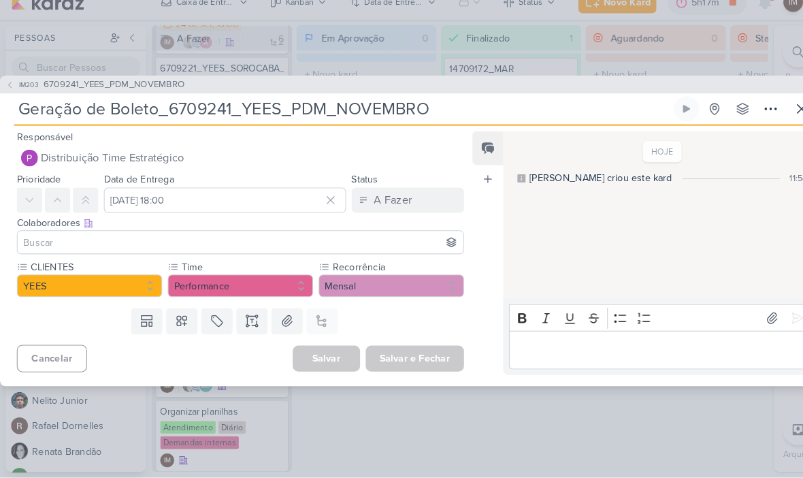
click at [211, 242] on input at bounding box center [233, 250] width 427 height 16
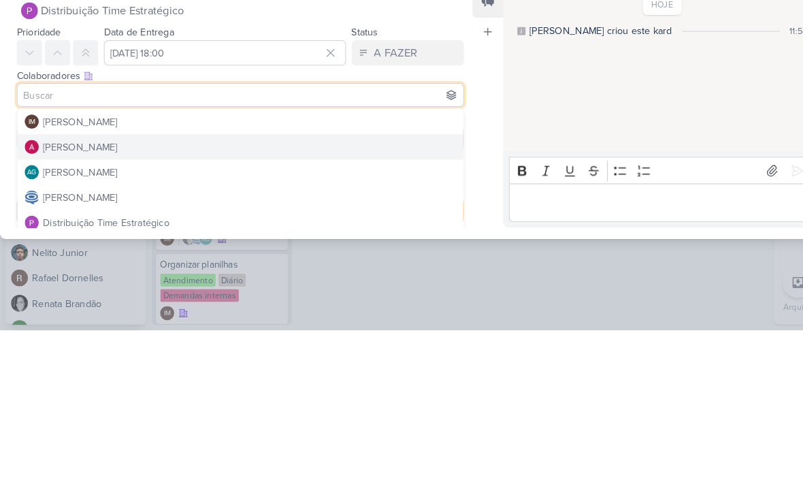
click at [257, 288] on button "Alessandra Gomes" at bounding box center [233, 300] width 432 height 24
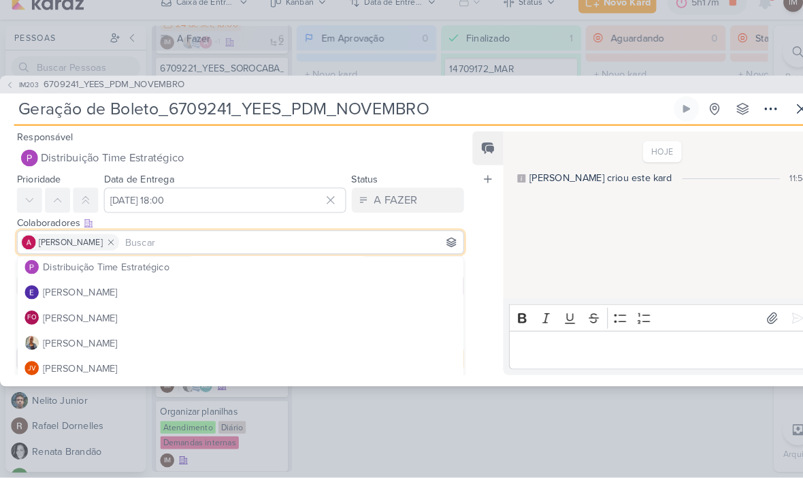
scroll to position [118, 0]
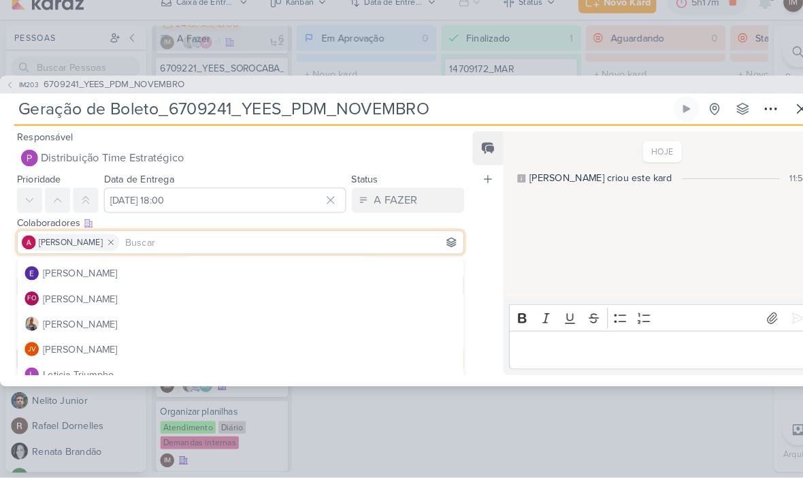
click at [180, 318] on button "Iara Santos" at bounding box center [233, 328] width 432 height 24
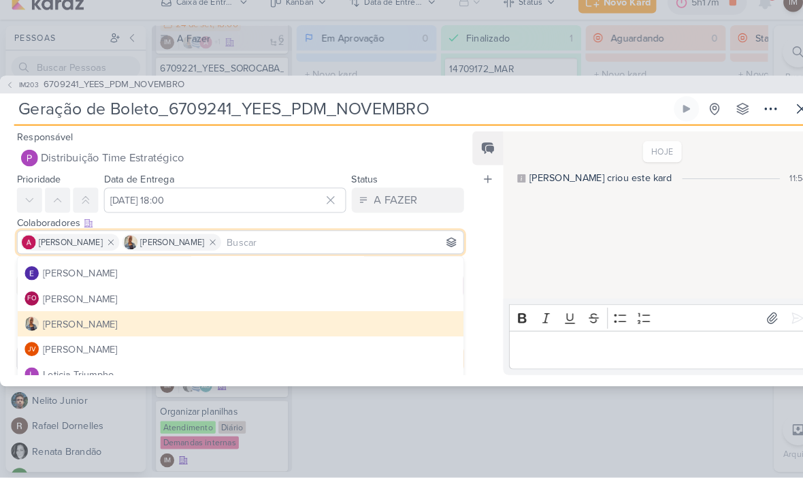
click at [182, 316] on button "Iara Santos" at bounding box center [233, 328] width 432 height 24
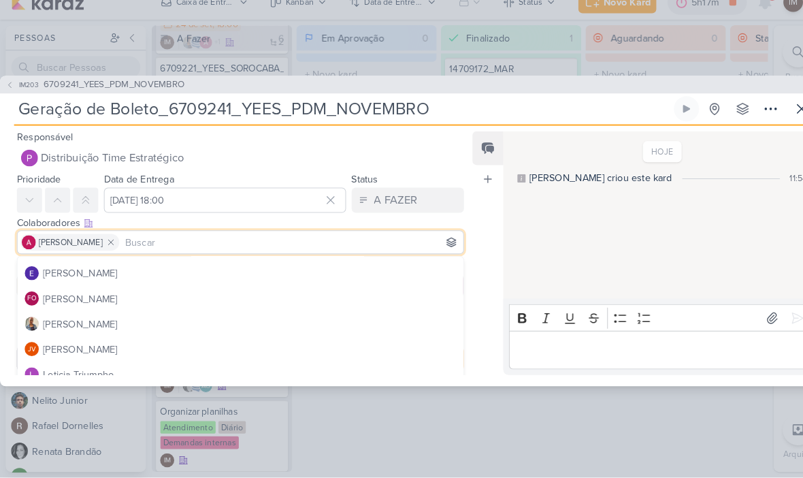
click at [185, 316] on button "Iara Santos" at bounding box center [233, 328] width 432 height 24
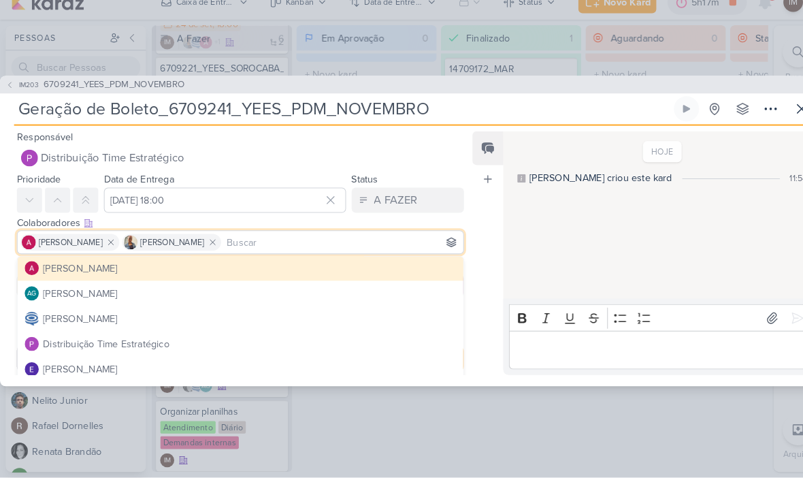
scroll to position [25, 0]
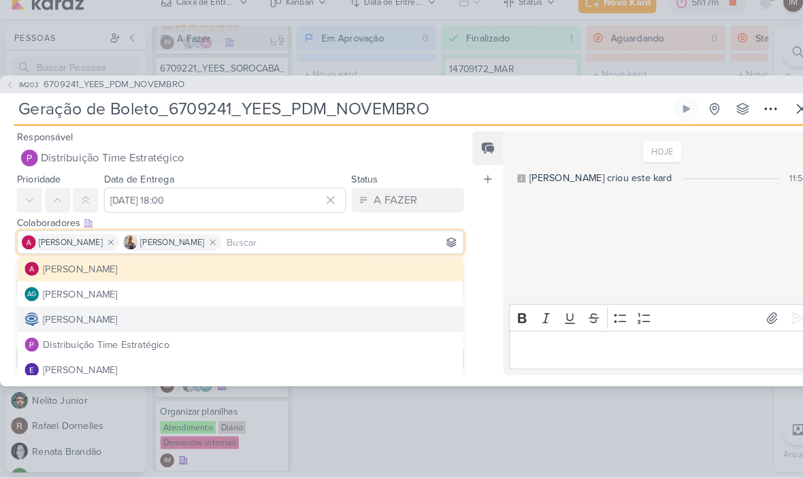
click at [193, 312] on button "Caroline Traven De Andrade" at bounding box center [233, 324] width 432 height 24
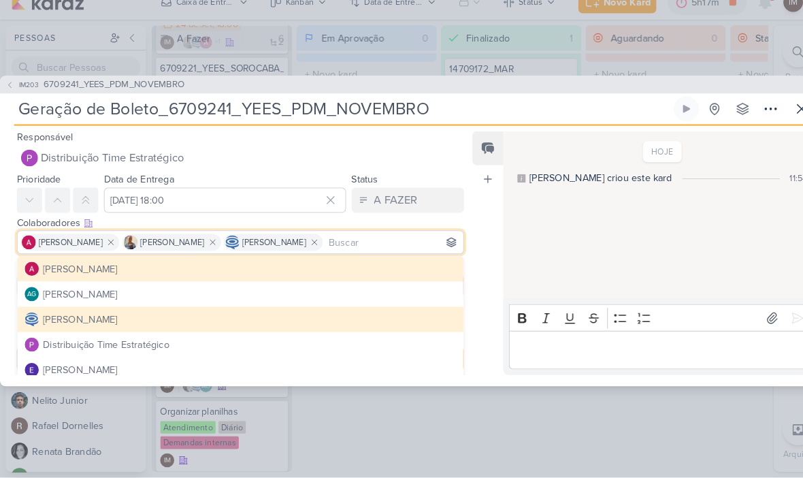
click at [551, 219] on div "HOJE Isabella criou este kard 11:54" at bounding box center [638, 224] width 300 height 161
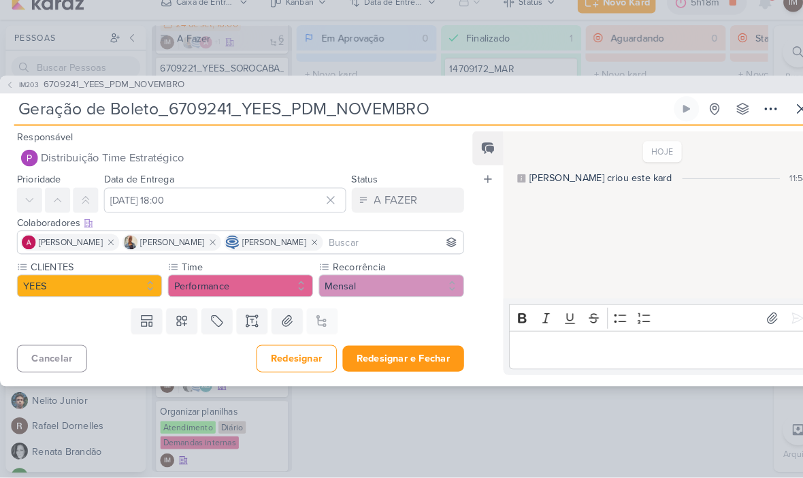
click at [423, 350] on button "Redesignar e Fechar" at bounding box center [391, 362] width 118 height 25
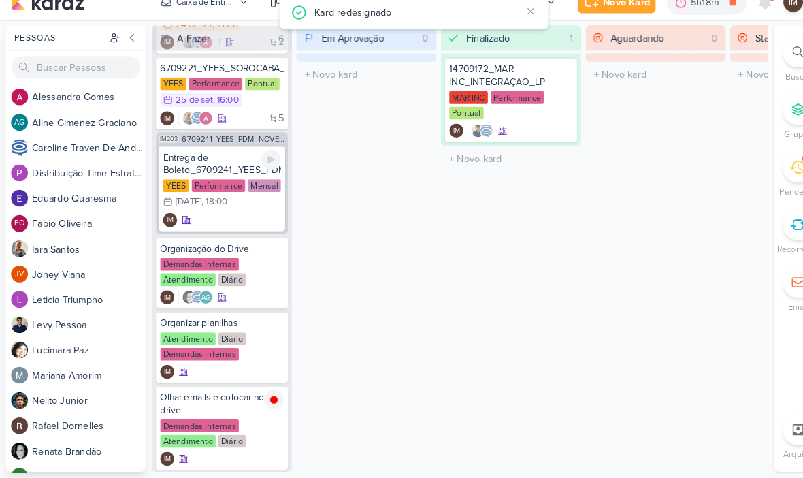
click at [246, 221] on div "IM" at bounding box center [215, 228] width 114 height 14
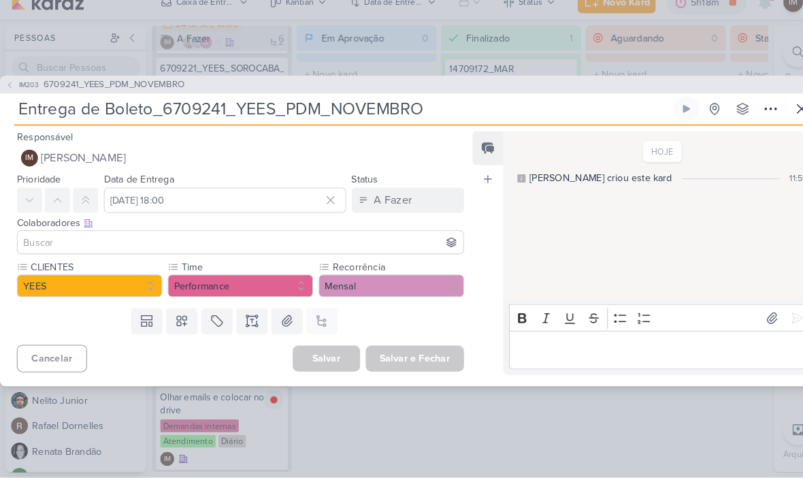
click at [321, 156] on button "IM Isabella Machado Guimarães" at bounding box center [232, 168] width 433 height 24
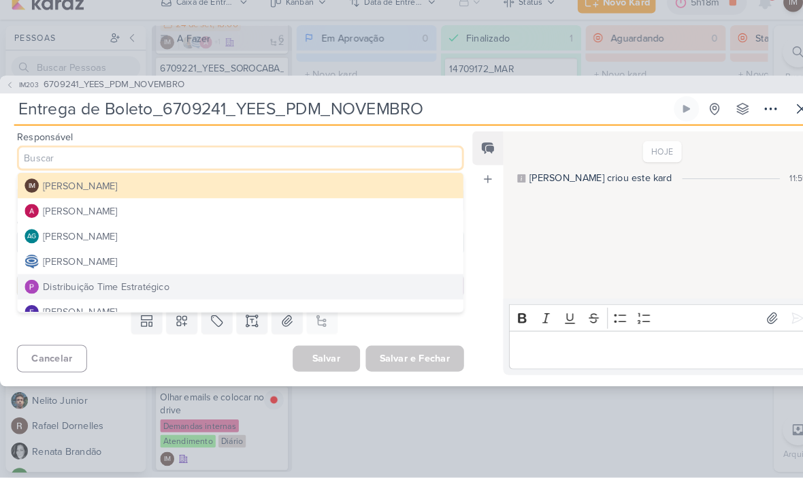
click at [208, 282] on button "Distribuição Time Estratégico" at bounding box center [233, 292] width 432 height 24
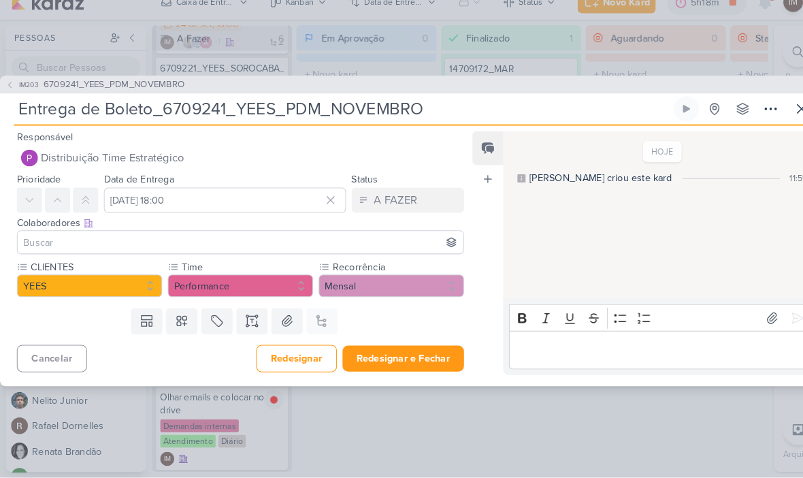
click at [248, 242] on input at bounding box center [233, 250] width 427 height 16
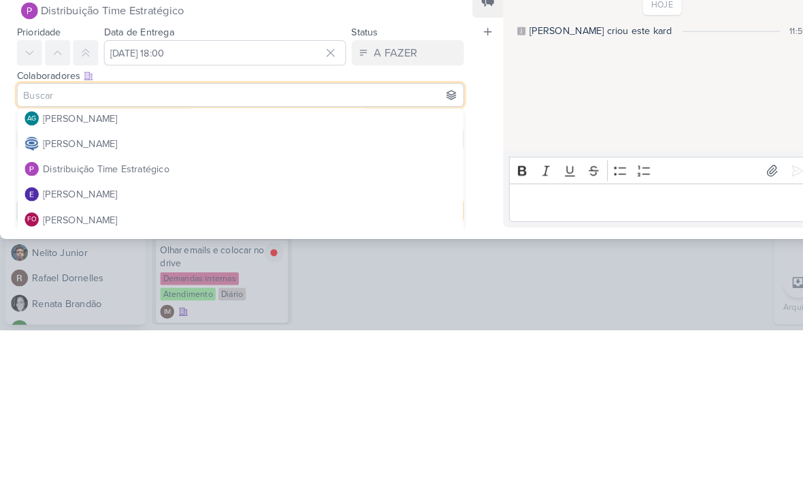
scroll to position [63, 0]
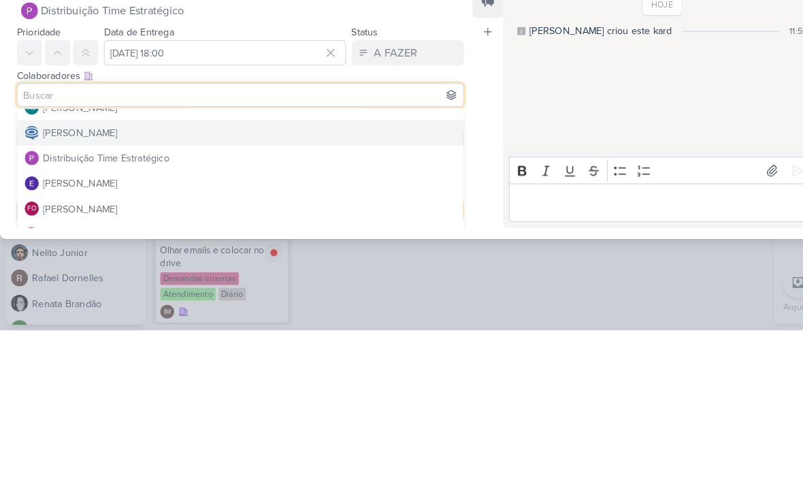
click at [266, 274] on button "Caroline Traven De Andrade" at bounding box center [233, 286] width 432 height 24
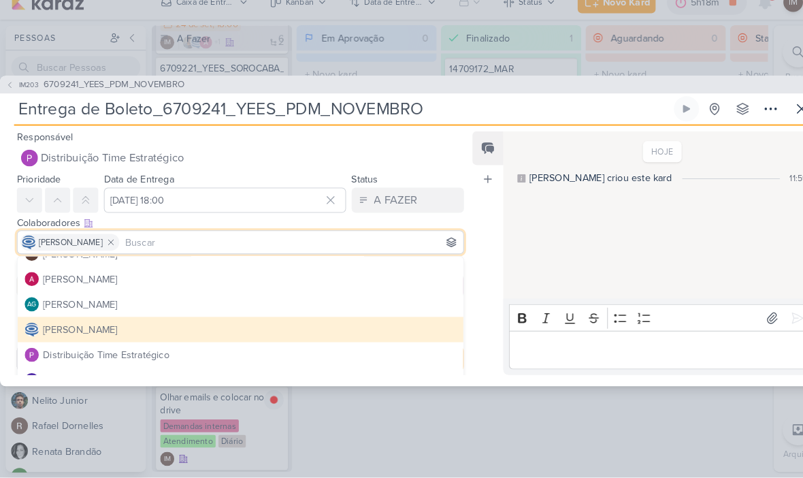
scroll to position [14, 0]
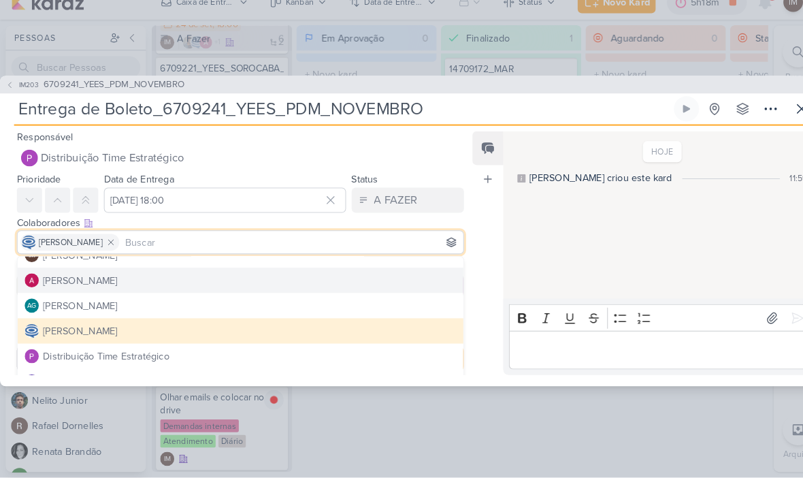
click at [203, 274] on button "Alessandra Gomes" at bounding box center [233, 286] width 432 height 24
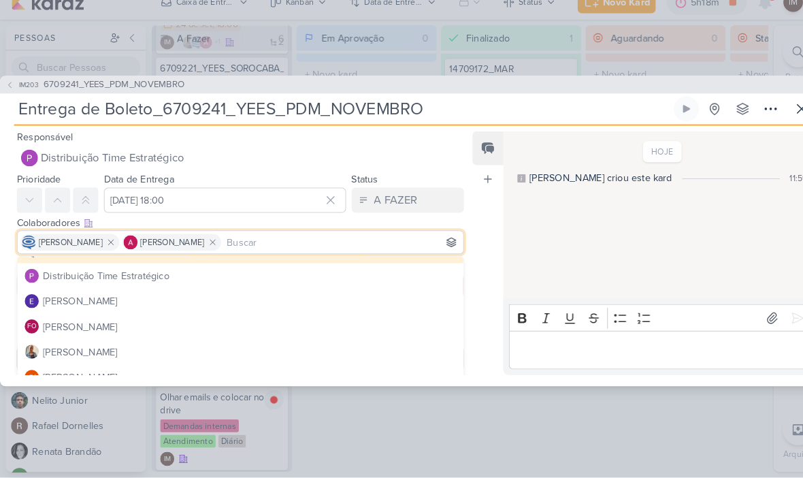
scroll to position [92, 0]
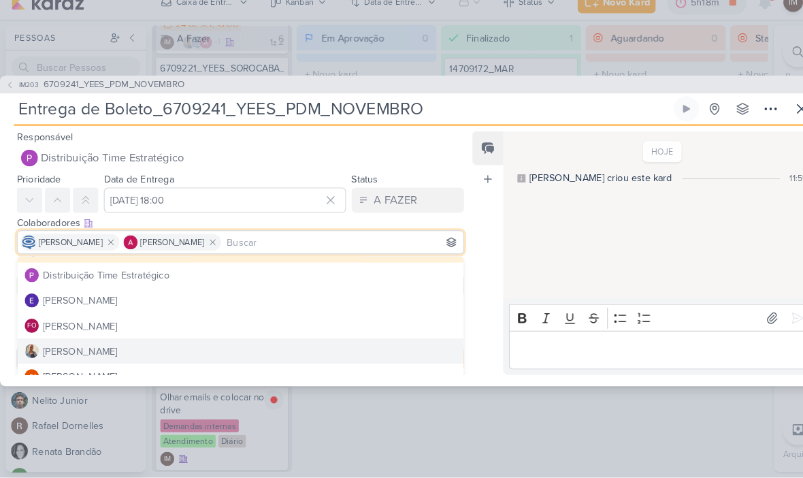
click at [188, 343] on button "Iara Santos" at bounding box center [233, 355] width 432 height 24
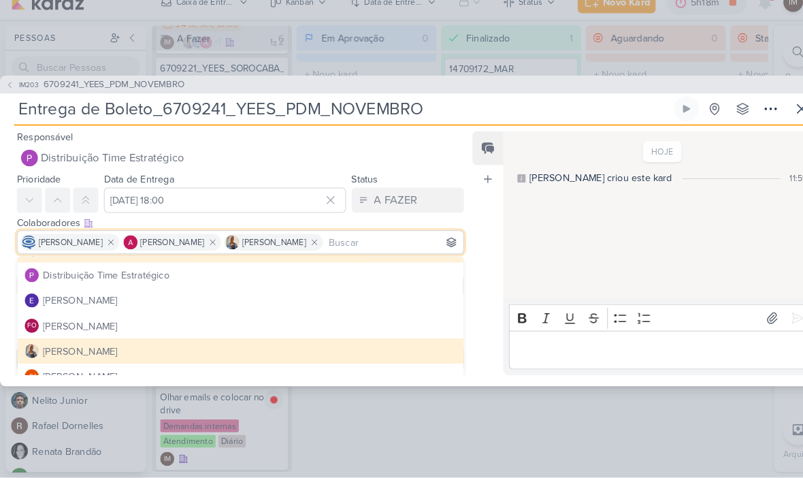
click at [547, 218] on div "HOJE Isabella criou este kard 11:59" at bounding box center [638, 224] width 300 height 161
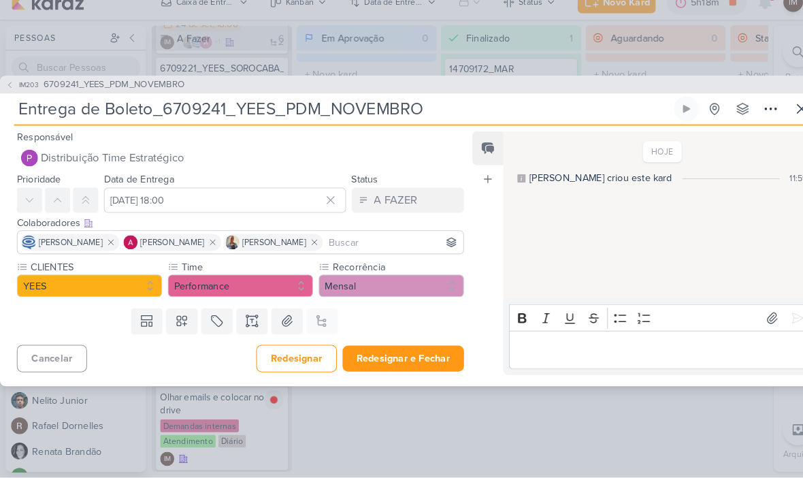
click at [386, 350] on button "Redesignar e Fechar" at bounding box center [391, 362] width 118 height 25
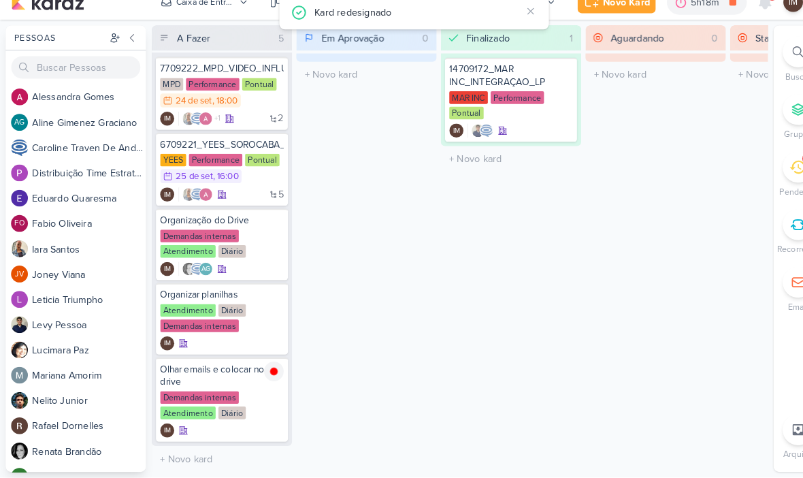
scroll to position [1, 0]
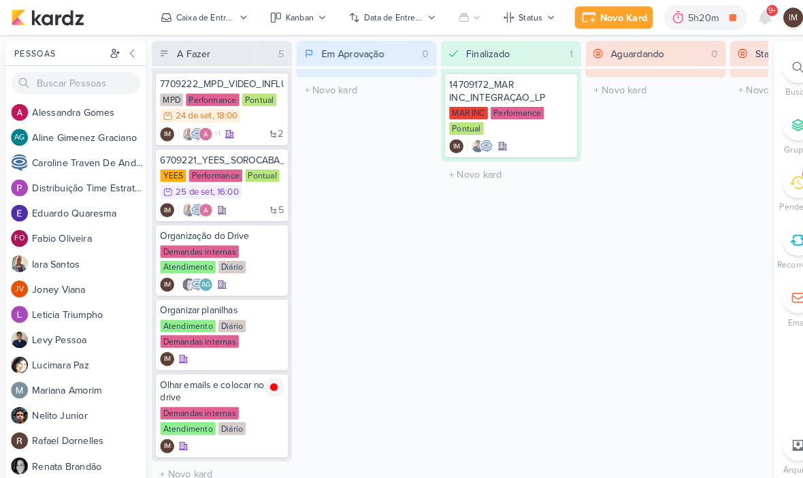
click at [738, 19] on icon at bounding box center [741, 17] width 11 height 12
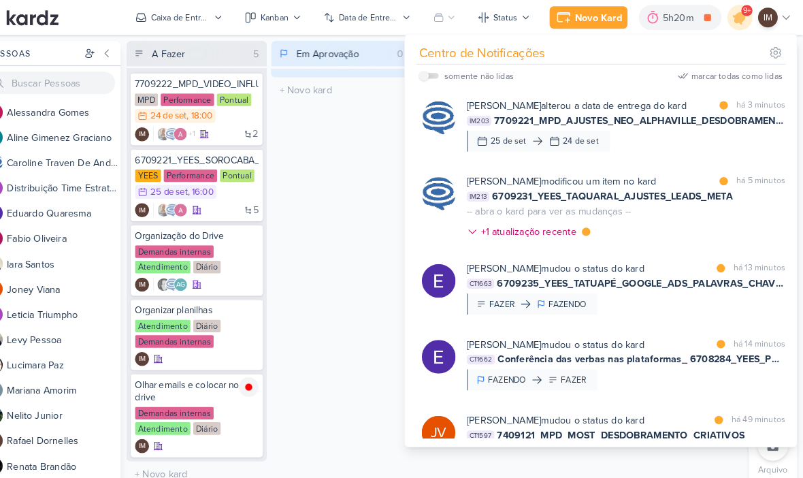
click at [632, 147] on div "Caroline Traven De Andrade alterou a data de entrega do kard marcar como lida h…" at bounding box center [631, 121] width 309 height 52
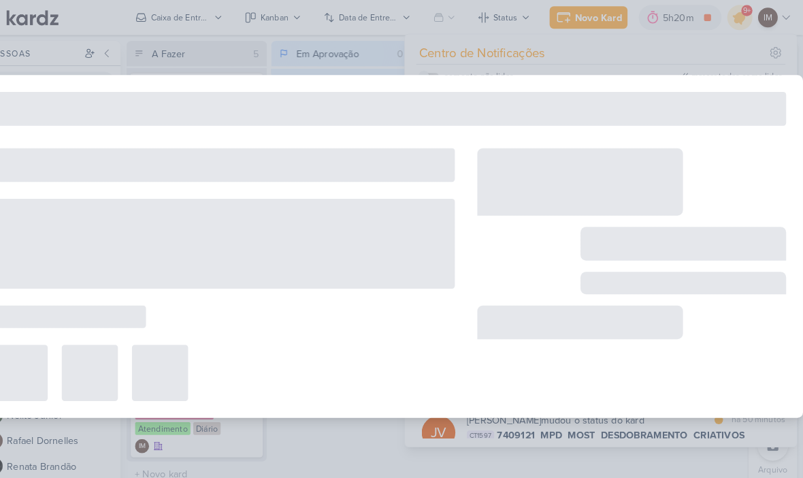
type input "7709221_MPD_AJUSTES_NEO_ALPHAVILLE_DESDOBRAMENTO_DE_PEÇAS"
type input "24 de setembro de 2025 às 17:00"
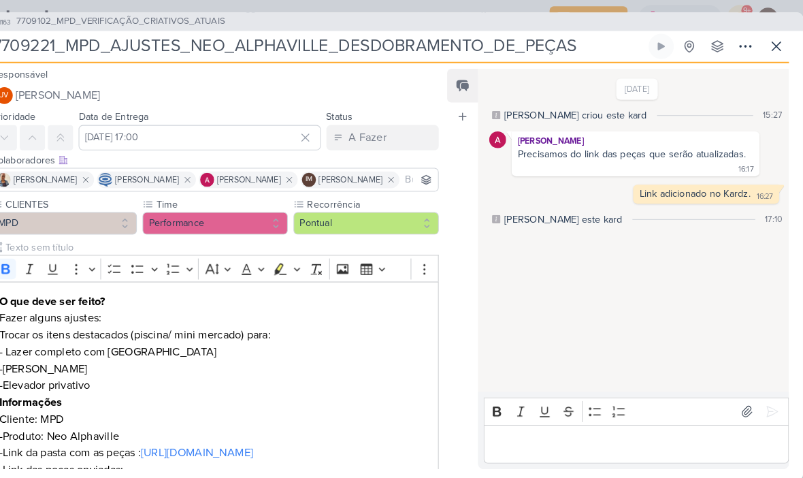
click at [769, 48] on icon at bounding box center [777, 45] width 16 height 16
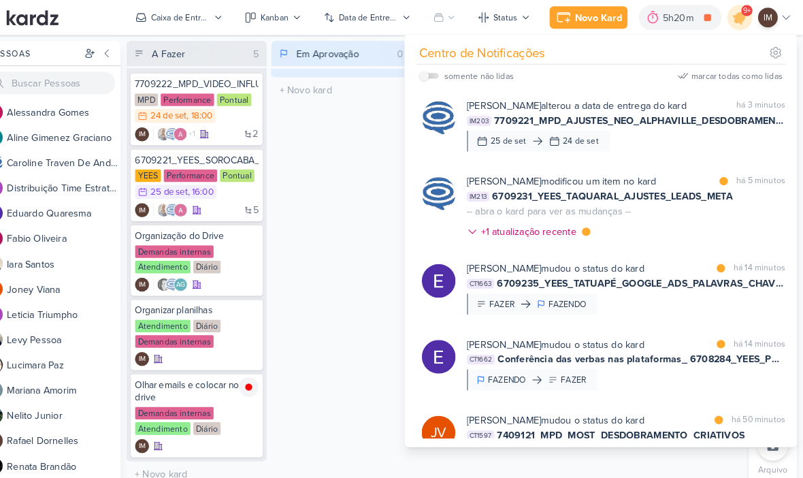
scroll to position [0, 0]
click at [340, 317] on div "Em Aprovação 0 Mover Para Esquerda Mover Para Direita Deletar O título do kard …" at bounding box center [355, 255] width 136 height 433
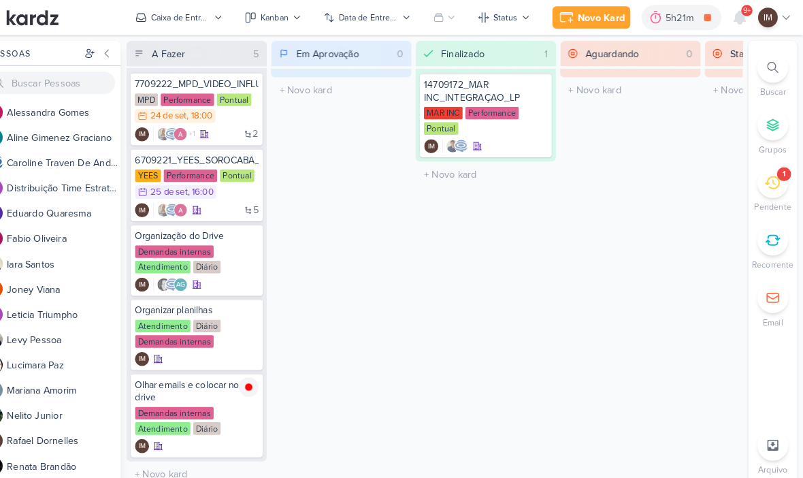
click at [765, 180] on icon at bounding box center [772, 176] width 15 height 15
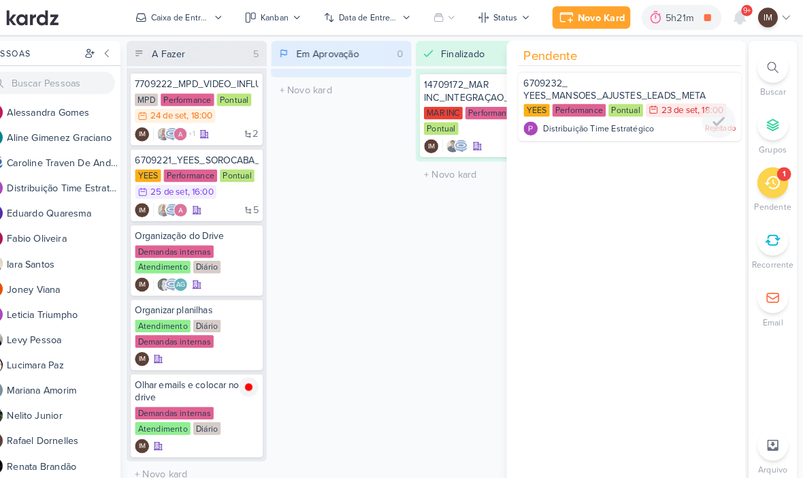
click at [629, 82] on div "6709232_ YEES_MANSOES_AJUSTES_LEADS_META" at bounding box center [634, 87] width 205 height 25
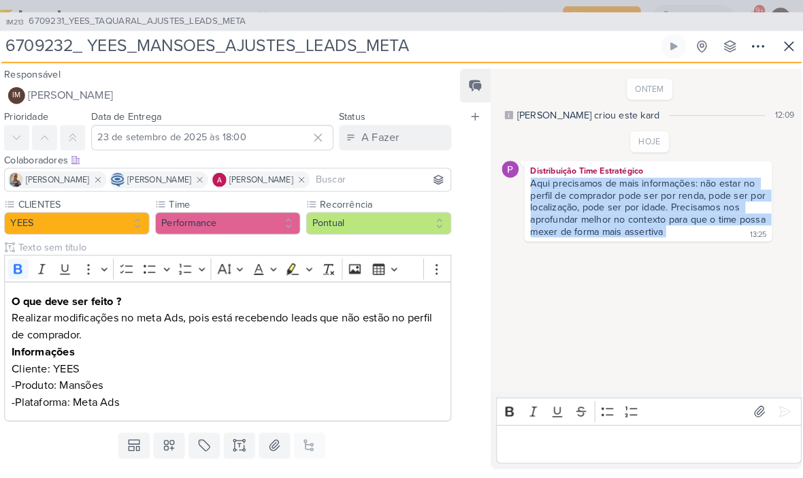
click at [735, 53] on button at bounding box center [747, 45] width 24 height 24
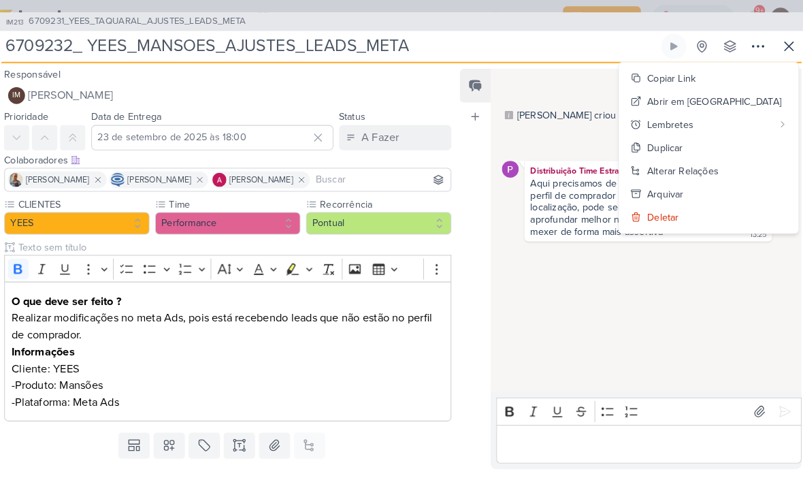
click at [687, 76] on div "Copiar Link" at bounding box center [663, 76] width 47 height 14
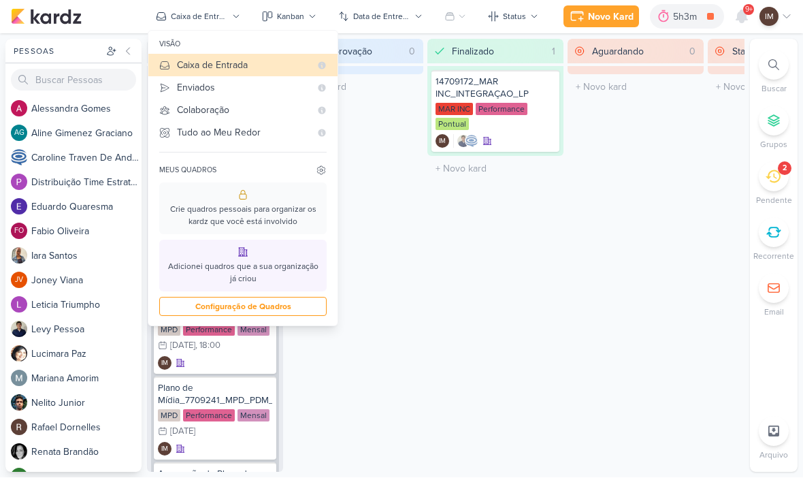
scroll to position [1, 0]
